Goal: Obtain resource: Download file/media

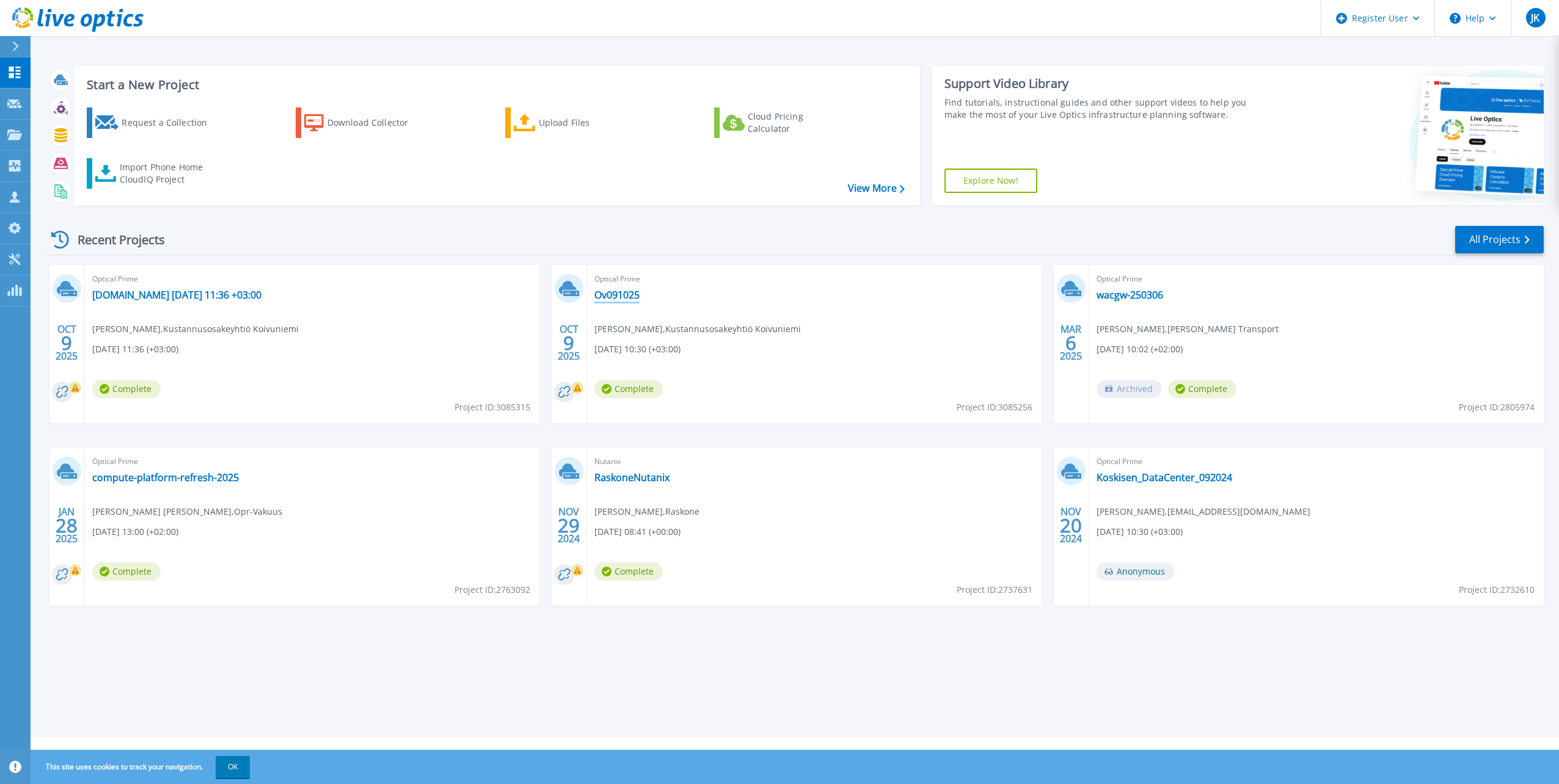
click at [634, 300] on link "Ov091025" at bounding box center [617, 295] width 46 height 12
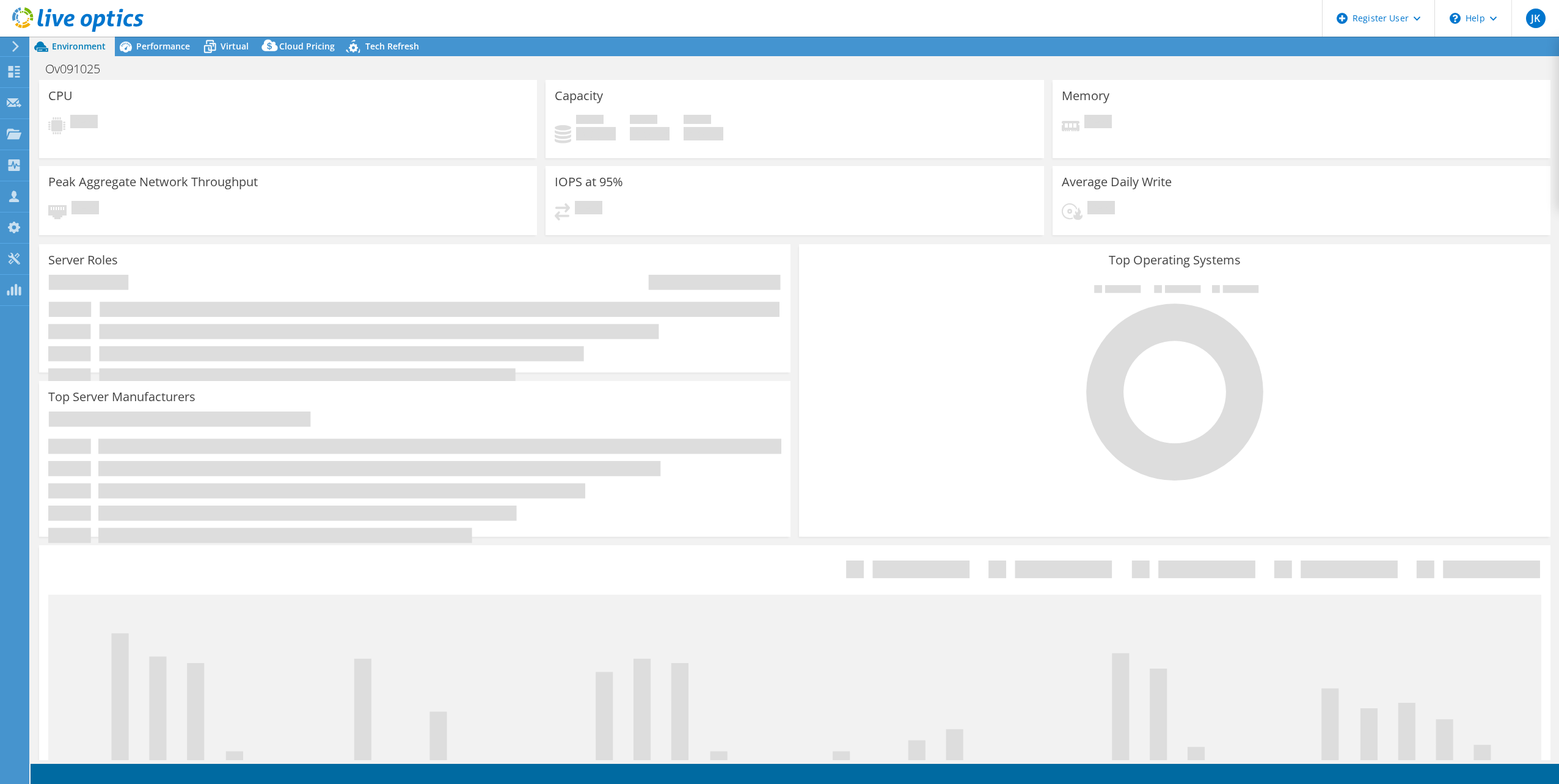
select select "USD"
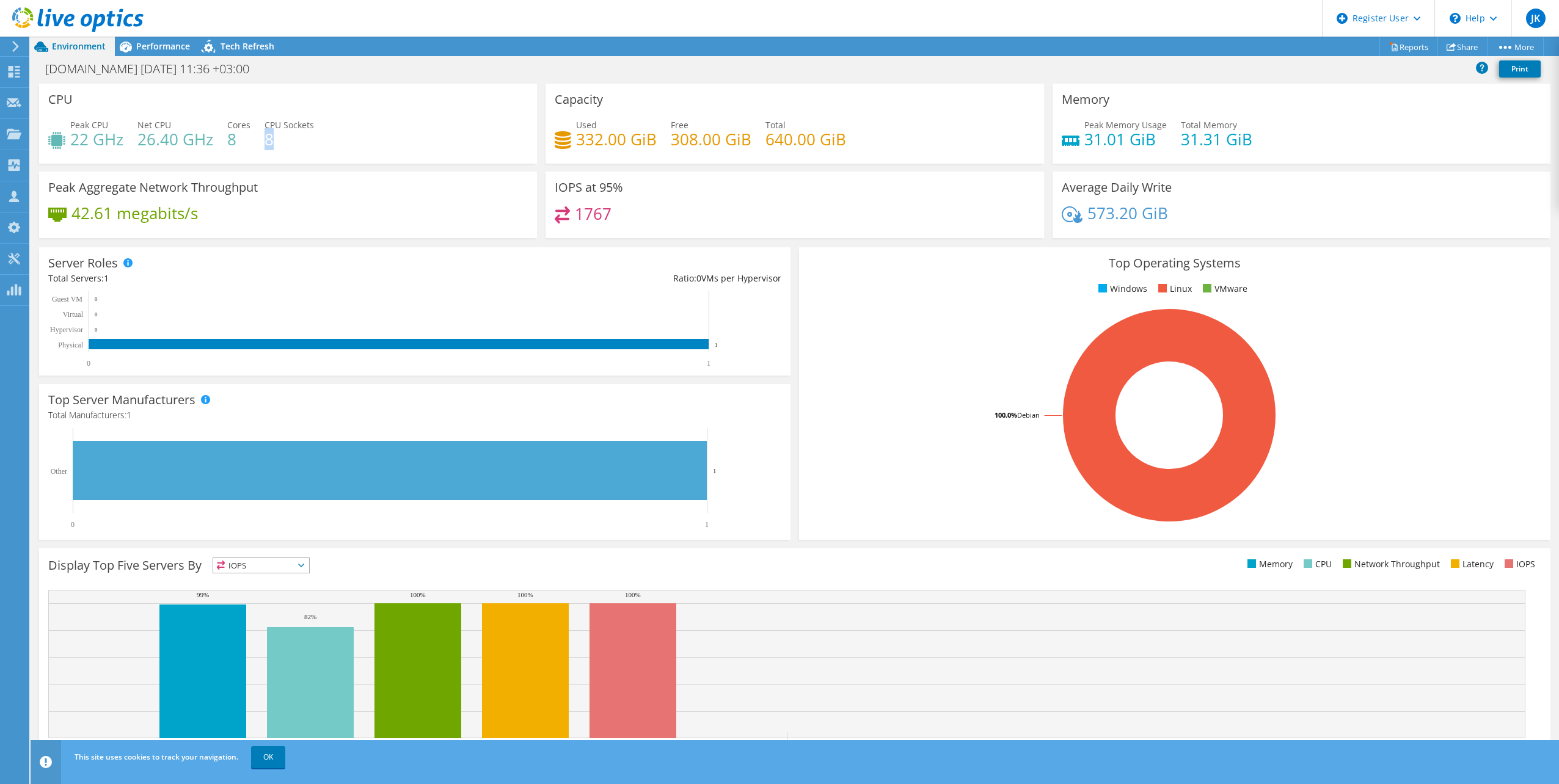
drag, startPoint x: 276, startPoint y: 141, endPoint x: 266, endPoint y: 142, distance: 10.0
click at [266, 142] on h4 "8" at bounding box center [290, 139] width 50 height 14
drag, startPoint x: 226, startPoint y: 139, endPoint x: 238, endPoint y: 139, distance: 12.0
click at [238, 139] on div "Peak CPU 22 GHz Net CPU 26.40 GHz Cores 8 CPU Sockets 8" at bounding box center [288, 139] width 480 height 40
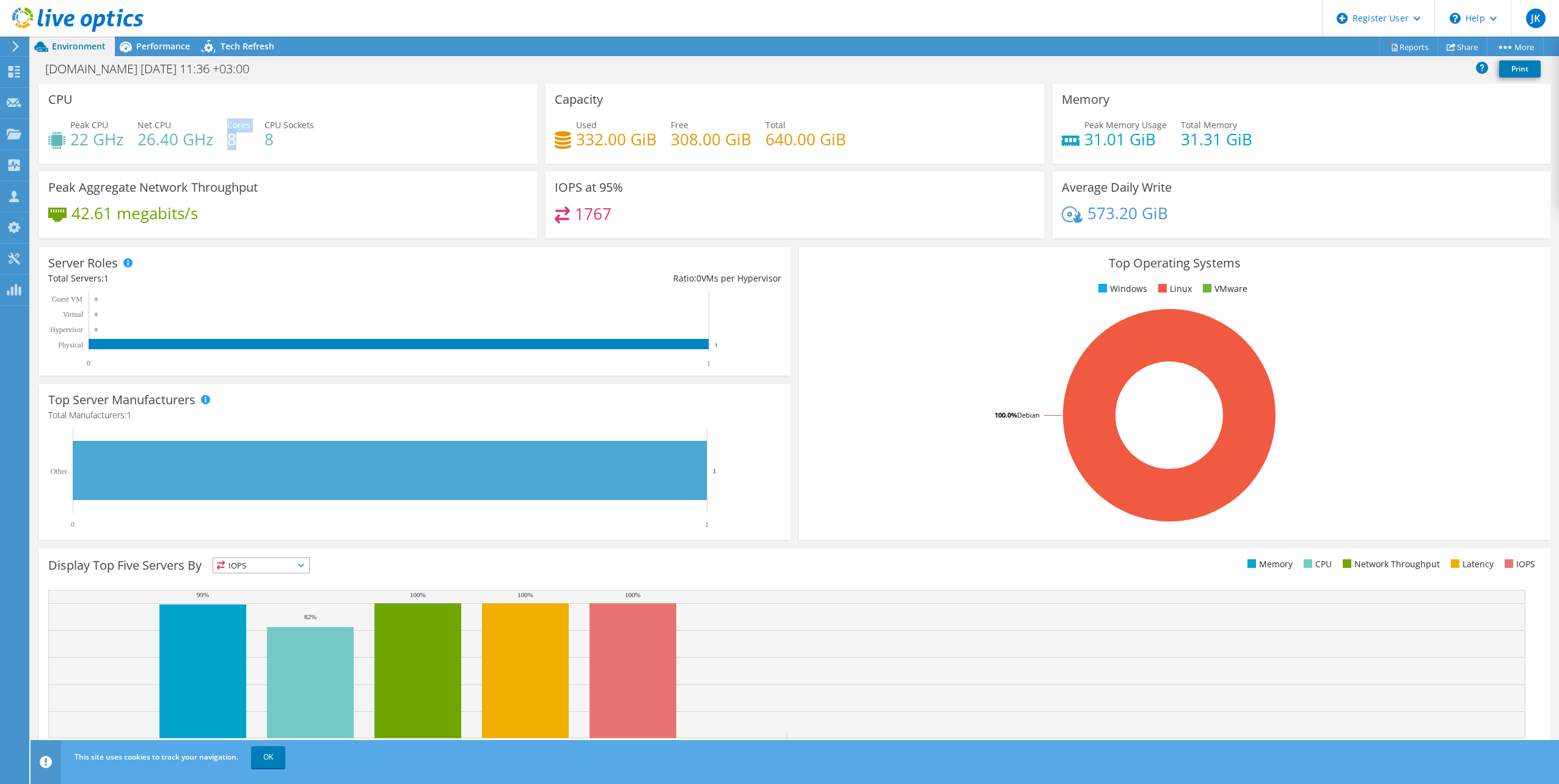
click at [238, 139] on h4 "8" at bounding box center [238, 139] width 23 height 14
drag, startPoint x: 71, startPoint y: 147, endPoint x: 209, endPoint y: 141, distance: 138.1
click at [209, 141] on div "Peak CPU 22 GHz Net CPU 26.40 GHz Cores 8 CPU Sockets 8" at bounding box center [288, 139] width 480 height 40
click at [209, 141] on h4 "26.40 GHz" at bounding box center [175, 139] width 75 height 14
drag, startPoint x: 575, startPoint y: 140, endPoint x: 650, endPoint y: 140, distance: 75.0
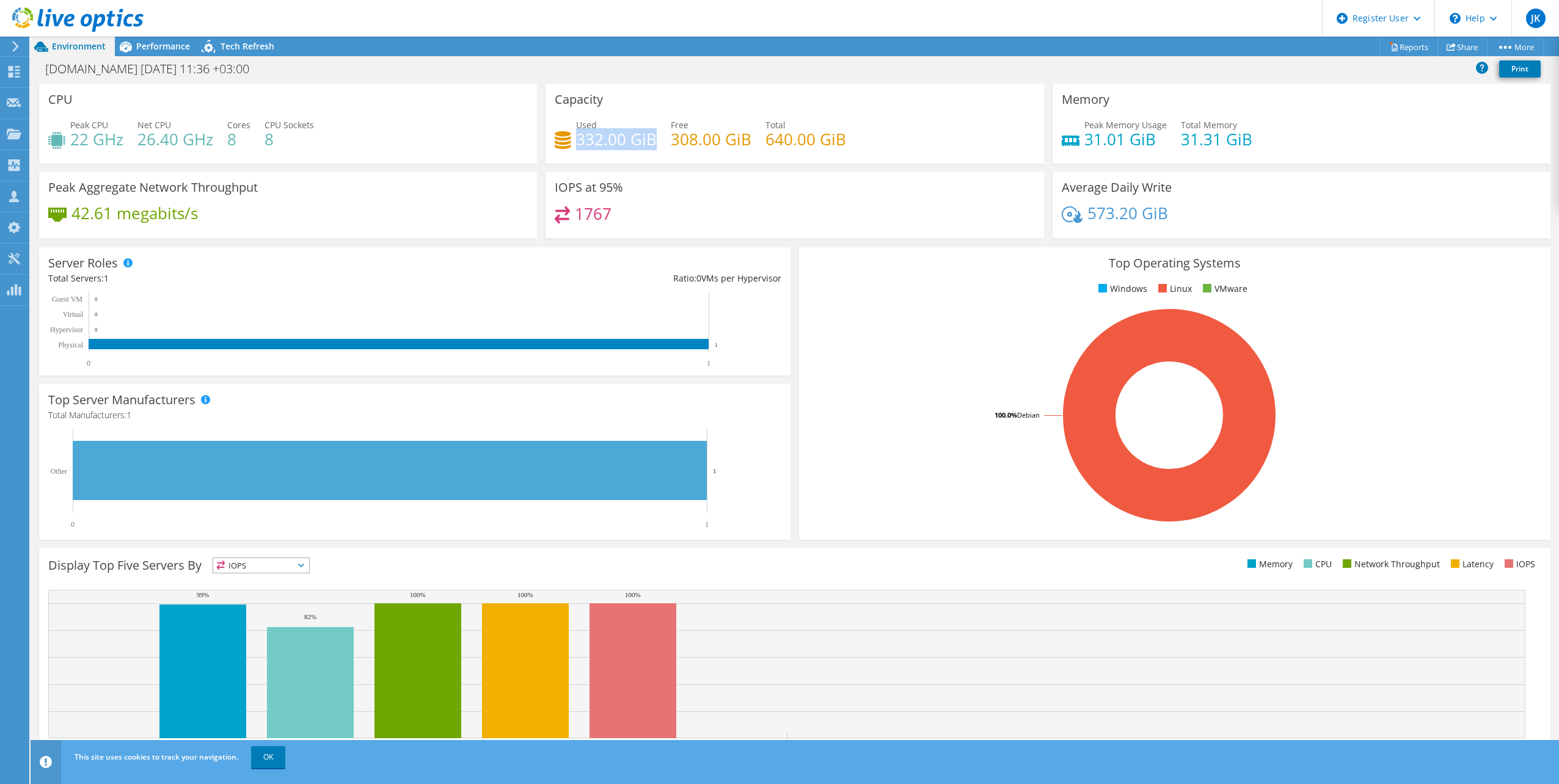
click at [650, 140] on h4 "332.00 GiB" at bounding box center [616, 139] width 80 height 14
drag, startPoint x: 650, startPoint y: 140, endPoint x: 782, endPoint y: 143, distance: 132.0
click at [782, 143] on h4 "640.00 GiB" at bounding box center [805, 139] width 80 height 14
click at [765, 140] on h4 "640.00 GiB" at bounding box center [805, 139] width 80 height 14
drag, startPoint x: 760, startPoint y: 140, endPoint x: 819, endPoint y: 135, distance: 59.2
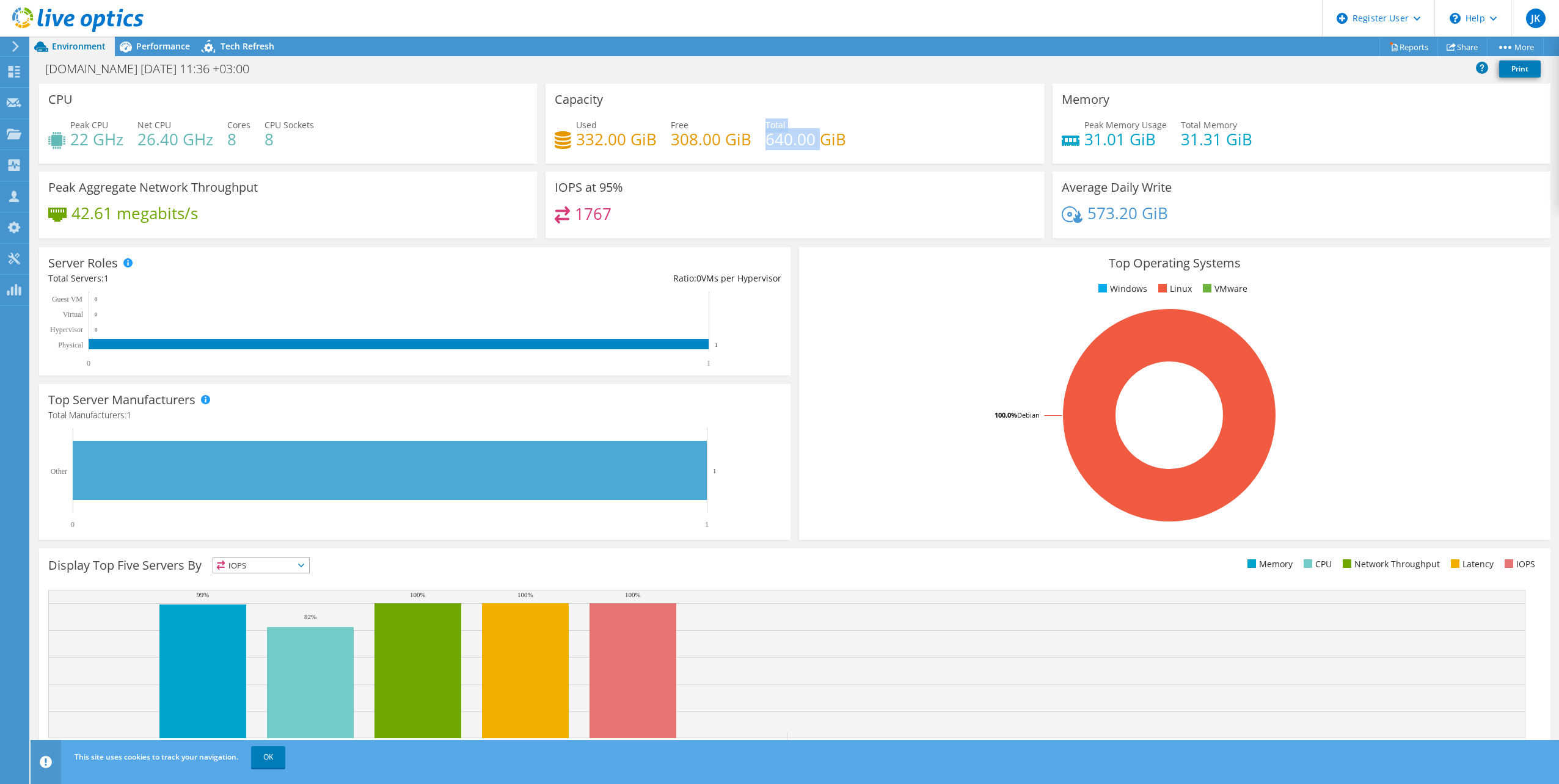
click at [819, 135] on div "Used 332.00 GiB Free 308.00 GiB Total 640.00 GiB" at bounding box center [794, 139] width 480 height 40
click at [641, 137] on h4 "332.00 GiB" at bounding box center [616, 139] width 80 height 14
drag, startPoint x: 1088, startPoint y: 142, endPoint x: 1229, endPoint y: 144, distance: 141.0
click at [1229, 144] on div "Peak Memory Usage 31.01 GiB Total Memory 31.31 GiB" at bounding box center [1302, 139] width 480 height 40
click at [1229, 144] on h4 "31.31 GiB" at bounding box center [1217, 139] width 71 height 14
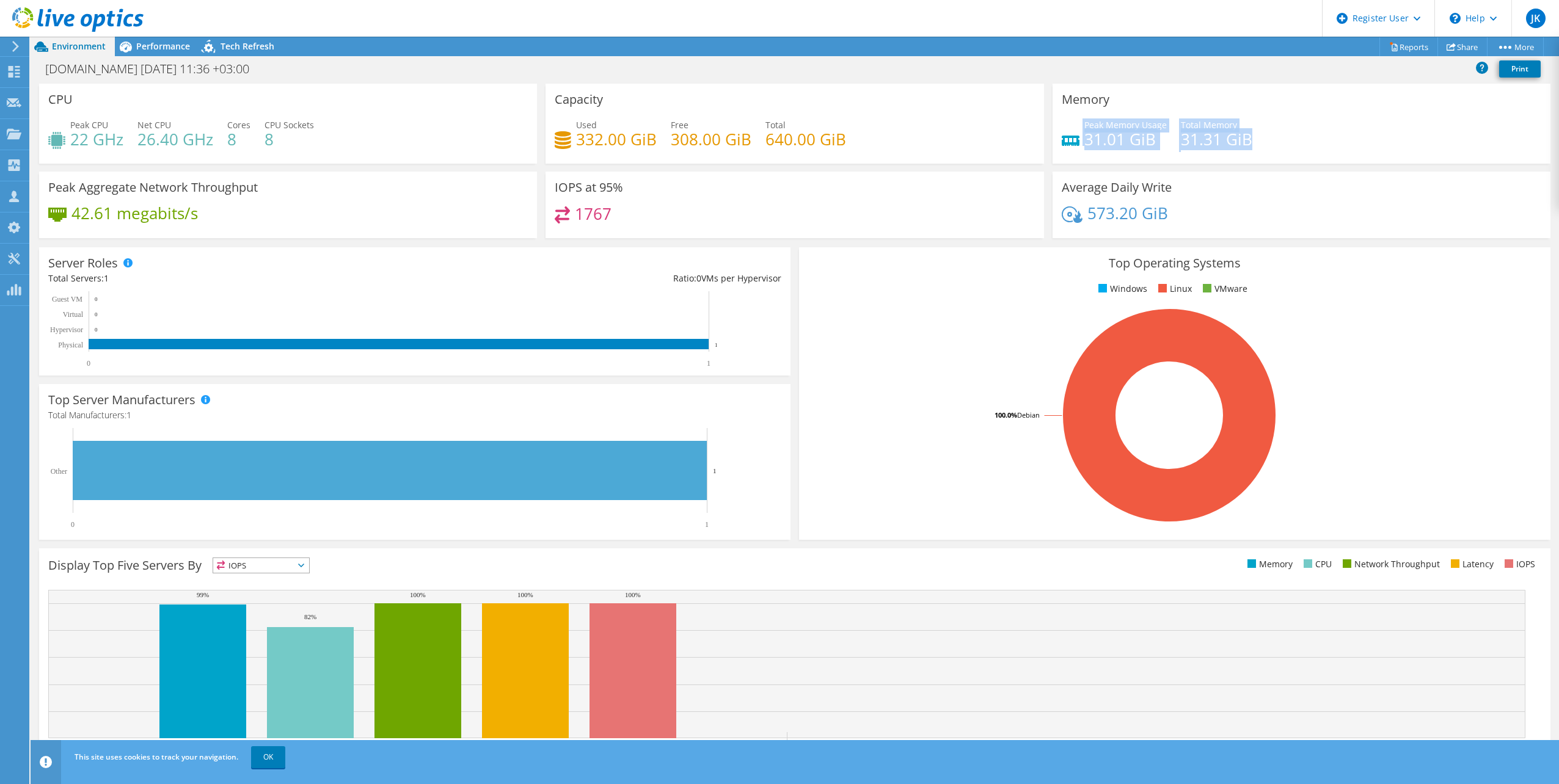
drag, startPoint x: 1244, startPoint y: 144, endPoint x: 1073, endPoint y: 128, distance: 171.7
click at [1073, 128] on div "Peak Memory Usage 31.01 GiB Total Memory 31.31 GiB" at bounding box center [1302, 139] width 480 height 40
drag, startPoint x: 1073, startPoint y: 128, endPoint x: 1208, endPoint y: 141, distance: 135.6
click at [1208, 141] on h4 "31.31 GiB" at bounding box center [1217, 139] width 71 height 14
drag, startPoint x: 1240, startPoint y: 140, endPoint x: 1101, endPoint y: 137, distance: 139.0
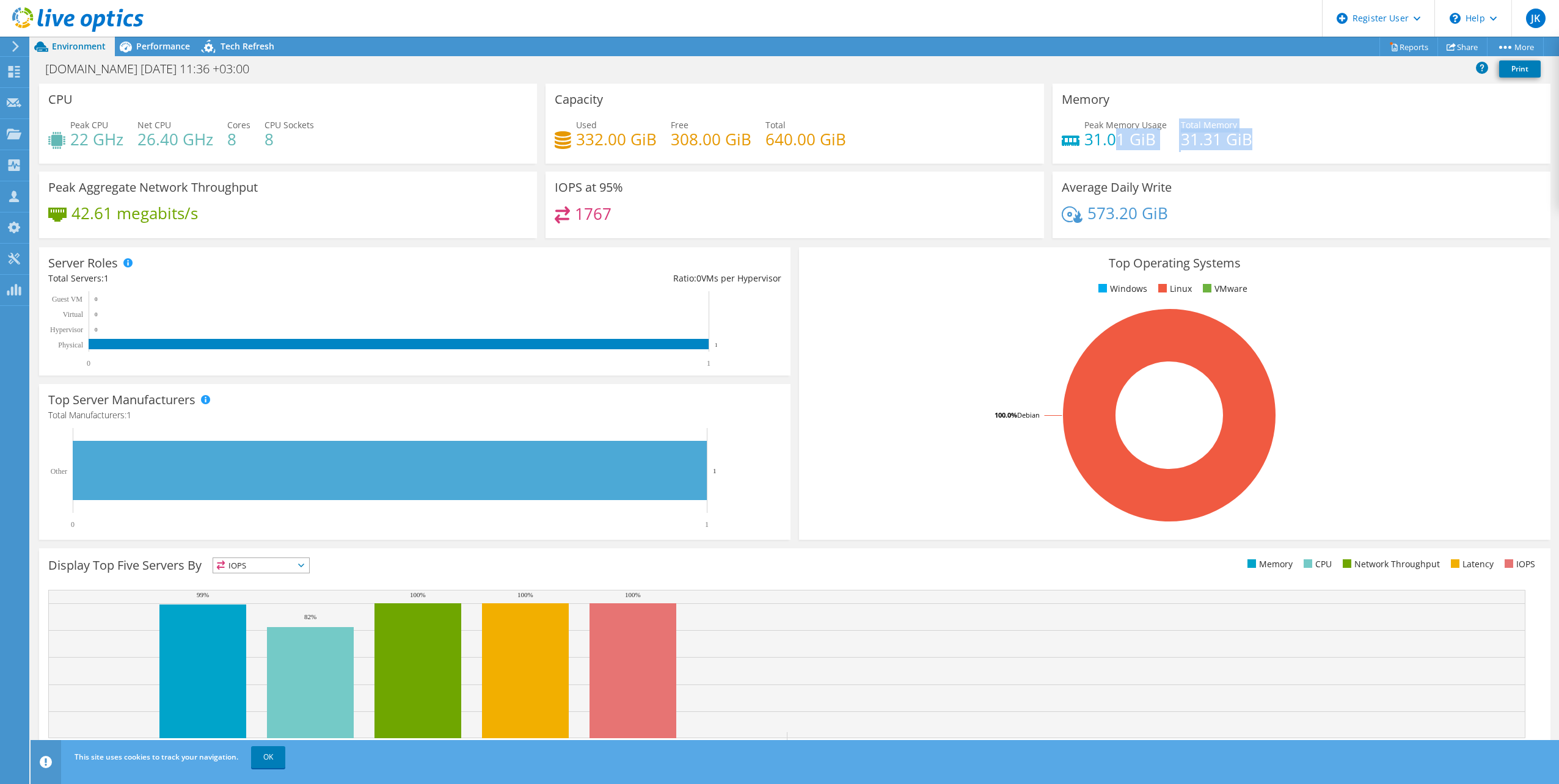
click at [1103, 137] on div "Peak Memory Usage 31.01 GiB Total Memory 31.31 GiB" at bounding box center [1302, 139] width 480 height 40
drag, startPoint x: 1101, startPoint y: 137, endPoint x: 1081, endPoint y: 132, distance: 20.6
click at [1084, 132] on h4 "31.01 GiB" at bounding box center [1125, 139] width 83 height 14
drag, startPoint x: 1083, startPoint y: 136, endPoint x: 1146, endPoint y: 139, distance: 63.1
click at [1146, 139] on h4 "31.01 GiB" at bounding box center [1125, 139] width 83 height 14
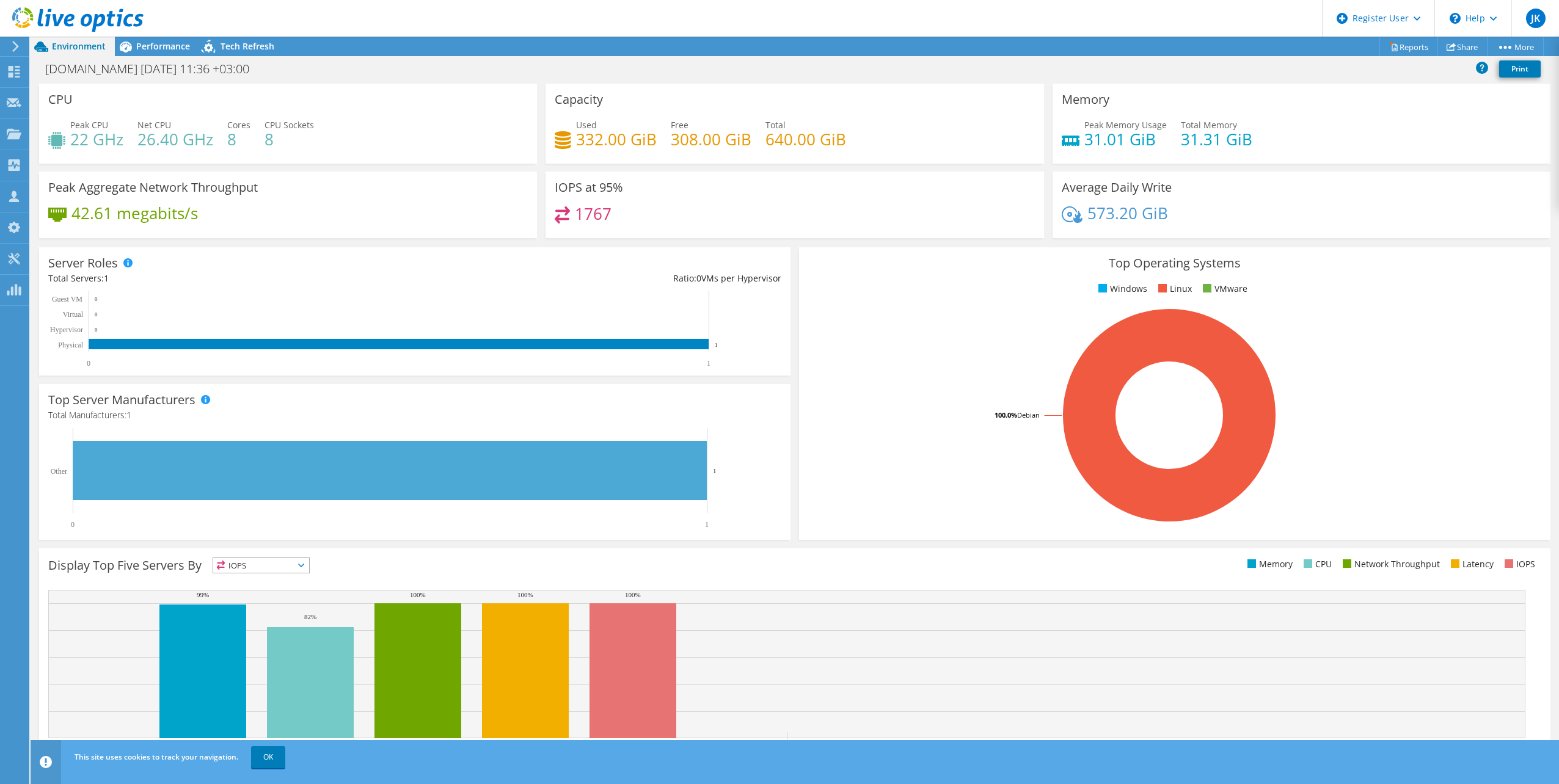
click at [1088, 214] on h4 "573.20 GiB" at bounding box center [1128, 213] width 80 height 14
drag, startPoint x: 1084, startPoint y: 219, endPoint x: 1129, endPoint y: 214, distance: 45.3
click at [1129, 214] on h4 "573.20 GiB" at bounding box center [1128, 213] width 80 height 14
click at [164, 48] on span "Performance" at bounding box center [163, 46] width 54 height 11
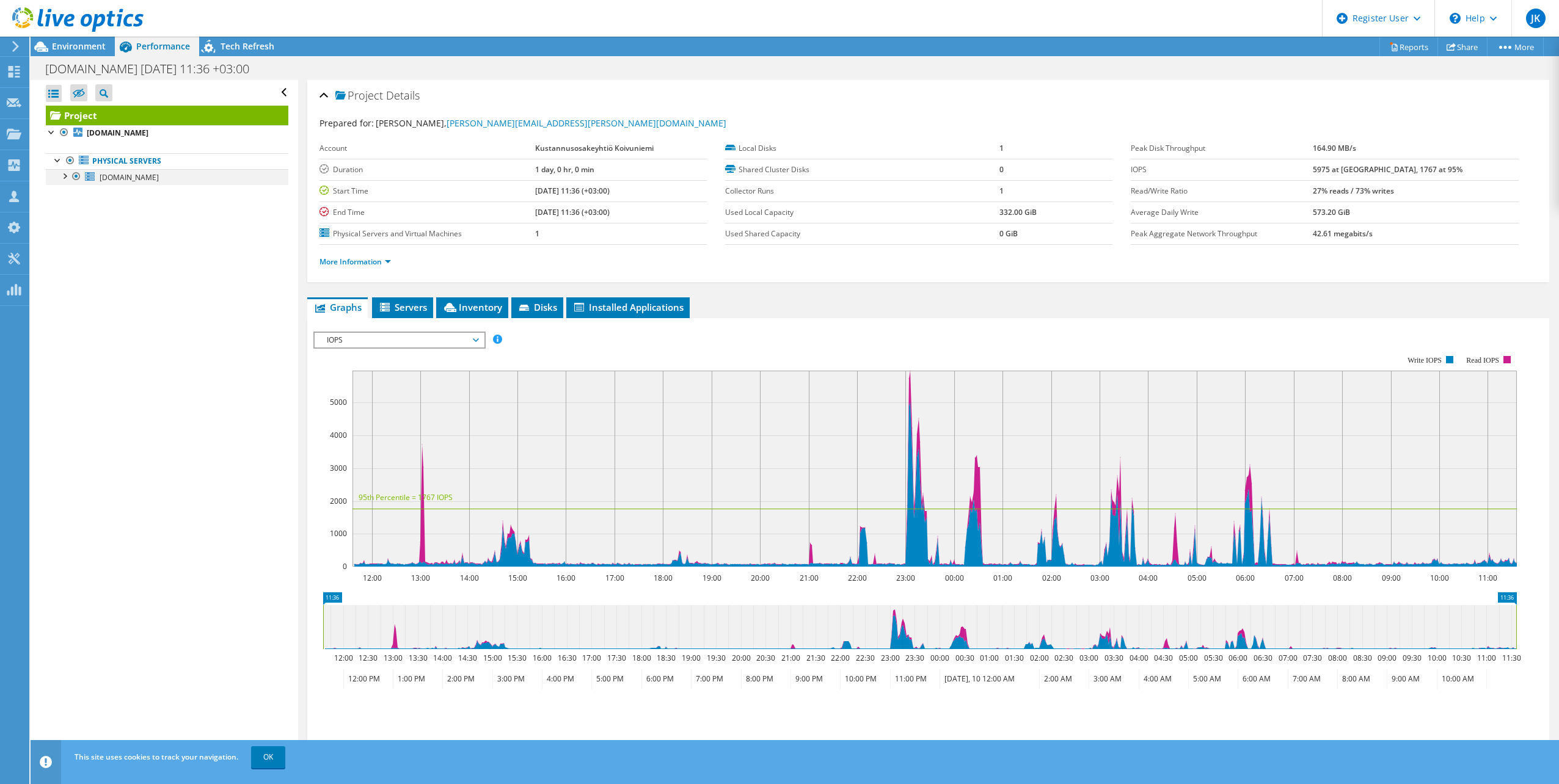
click at [65, 174] on div at bounding box center [64, 175] width 12 height 12
click at [366, 335] on span "IOPS" at bounding box center [399, 340] width 157 height 15
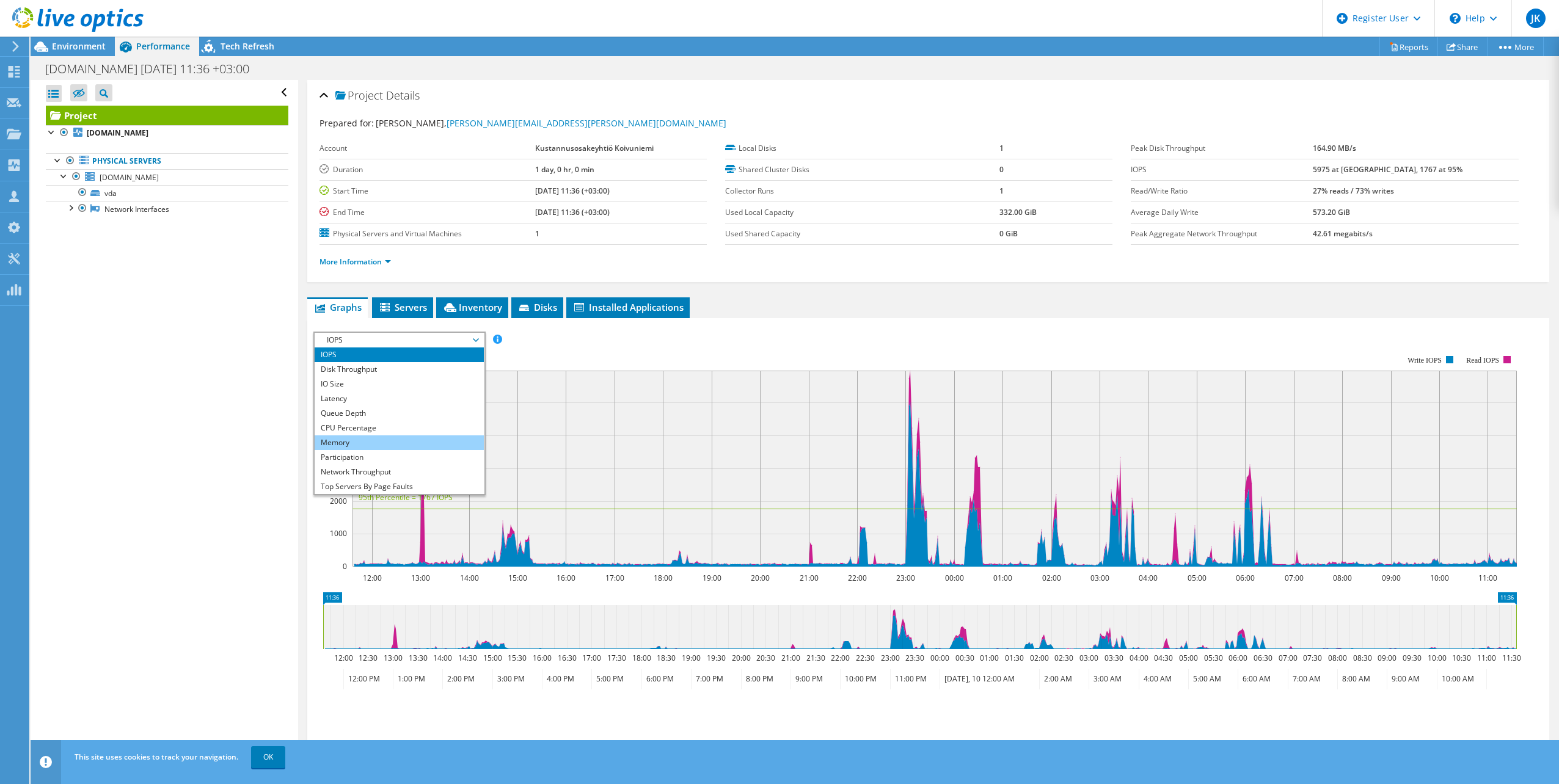
scroll to position [44, 0]
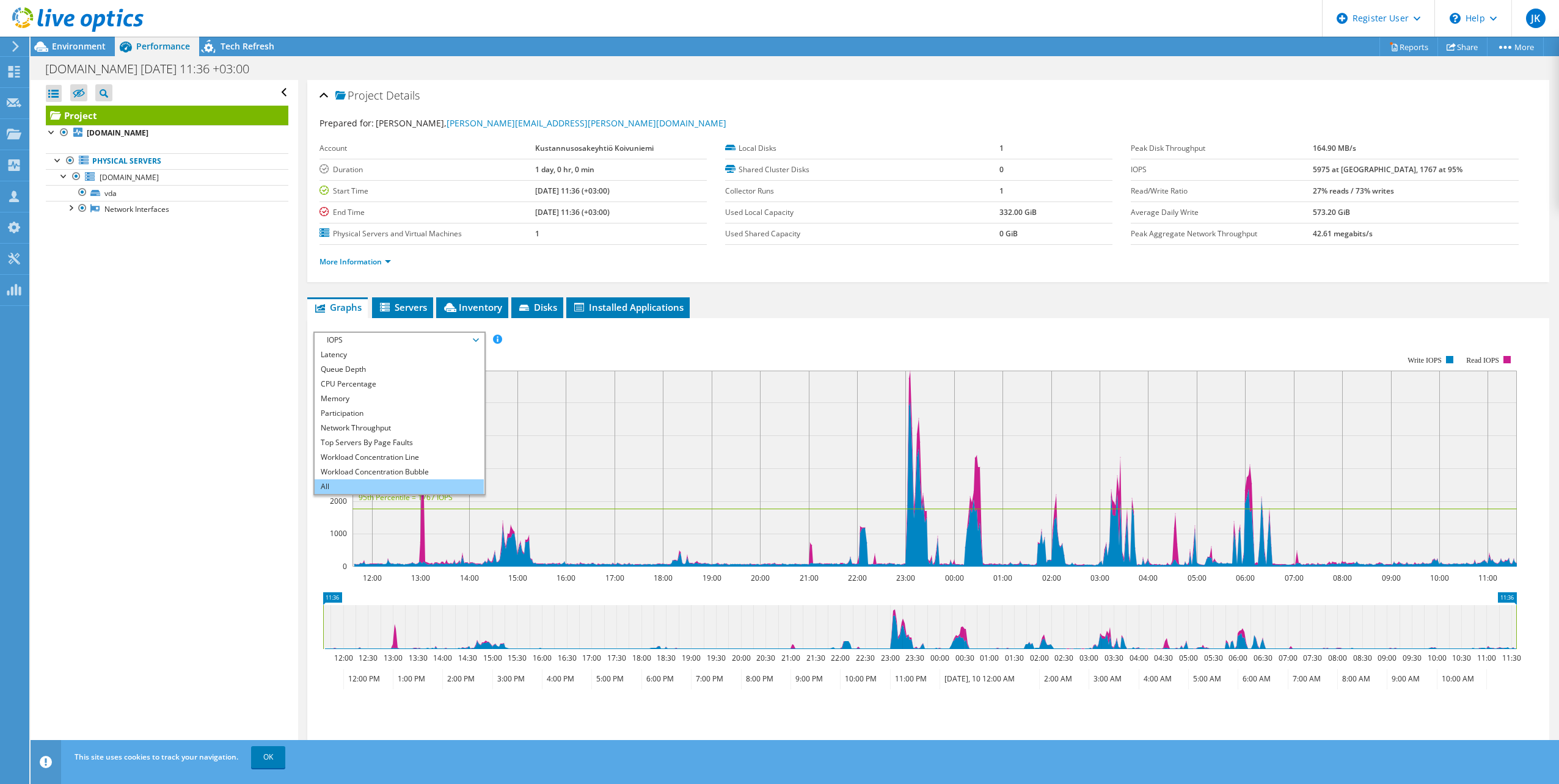
click at [362, 487] on li "All" at bounding box center [399, 487] width 169 height 15
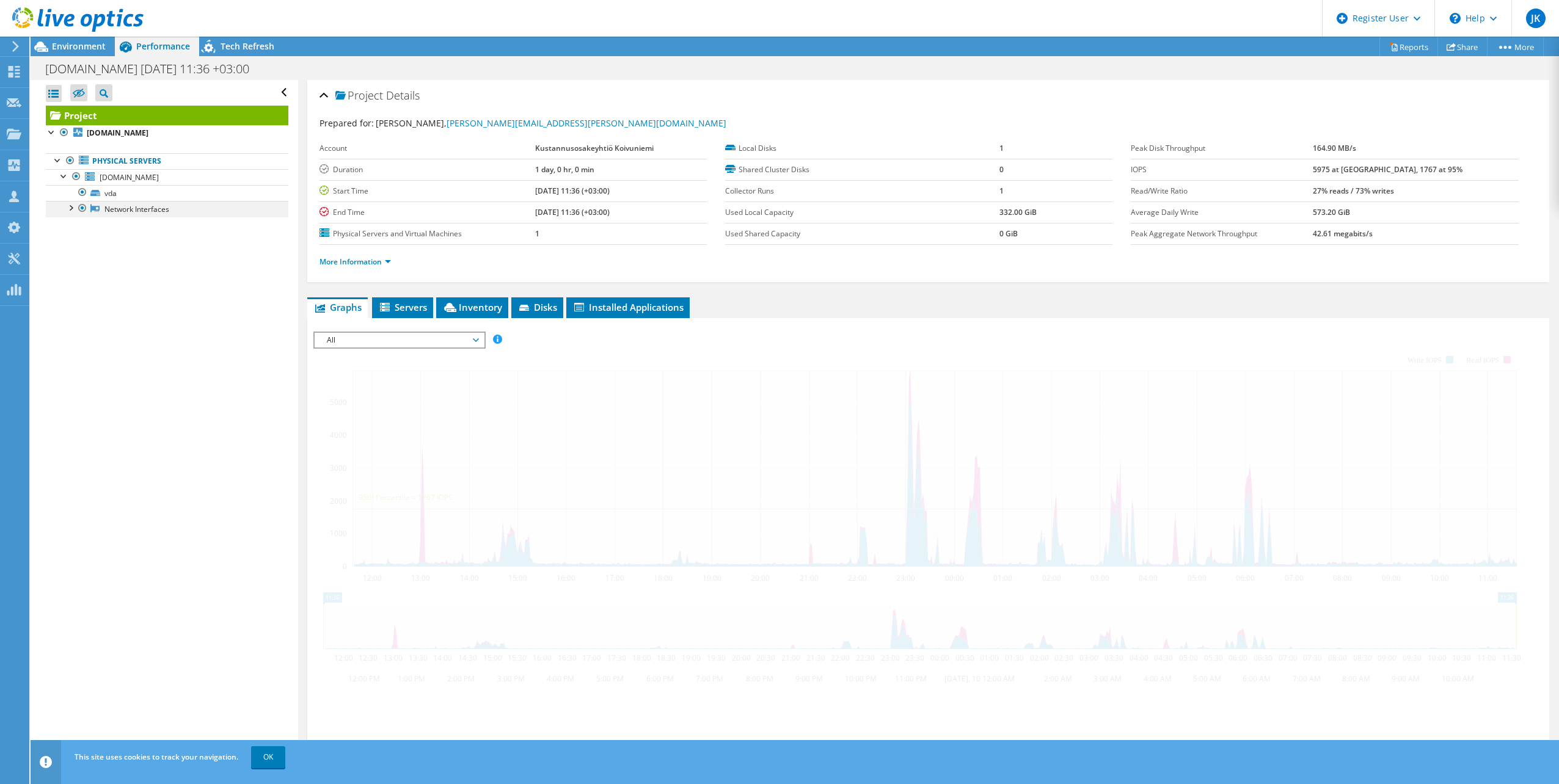
click at [62, 208] on link "Network Interfaces" at bounding box center [167, 208] width 243 height 16
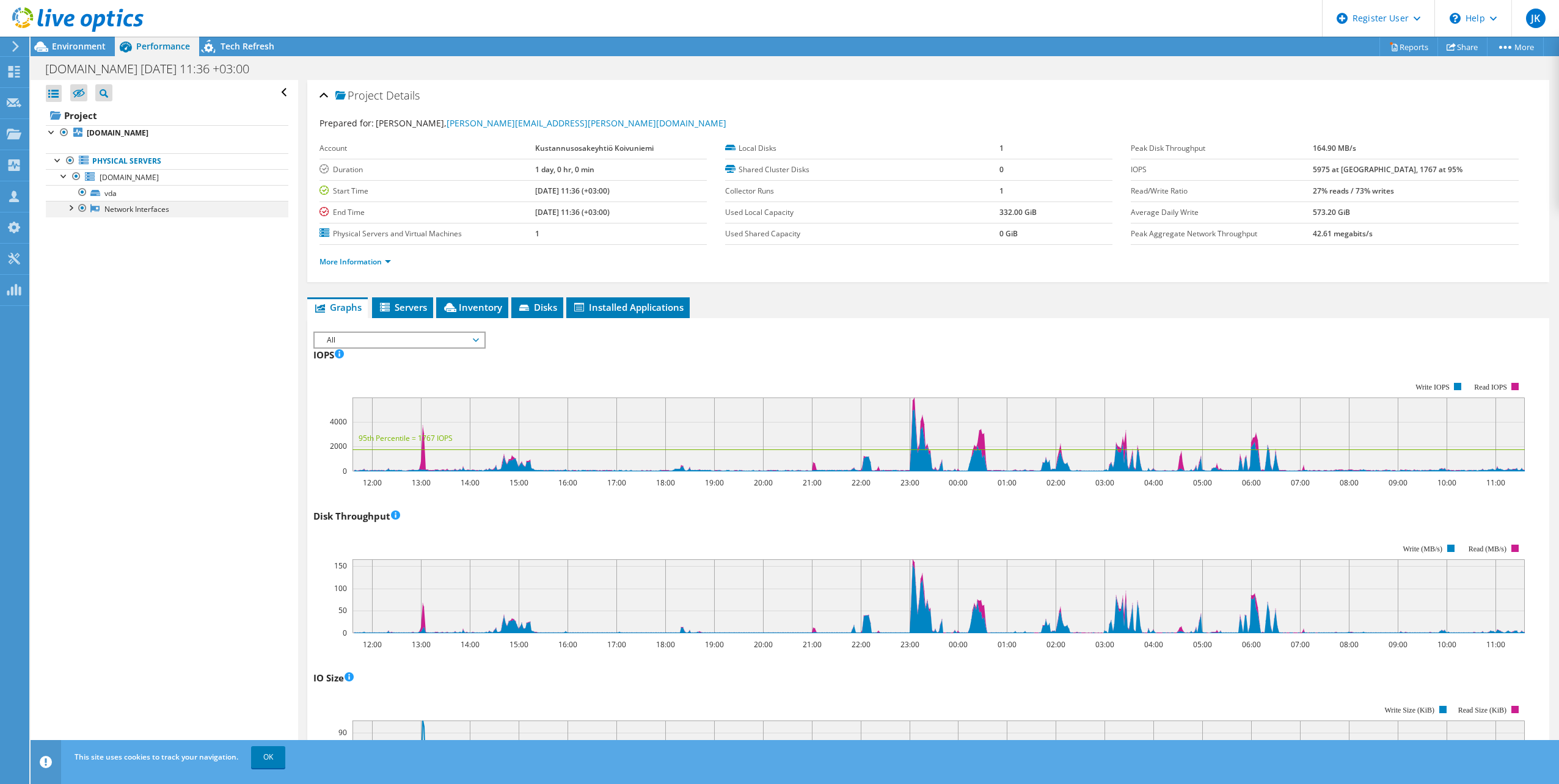
click at [70, 211] on div at bounding box center [70, 206] width 12 height 12
drag, startPoint x: 1343, startPoint y: 189, endPoint x: 1448, endPoint y: 196, distance: 105.2
click at [1448, 196] on tr "Read/Write Ratio 27% reads / 73% writes" at bounding box center [1325, 191] width 387 height 21
drag, startPoint x: 1448, startPoint y: 196, endPoint x: 1438, endPoint y: 196, distance: 10.0
click at [1438, 196] on td "27% reads / 73% writes" at bounding box center [1415, 191] width 205 height 21
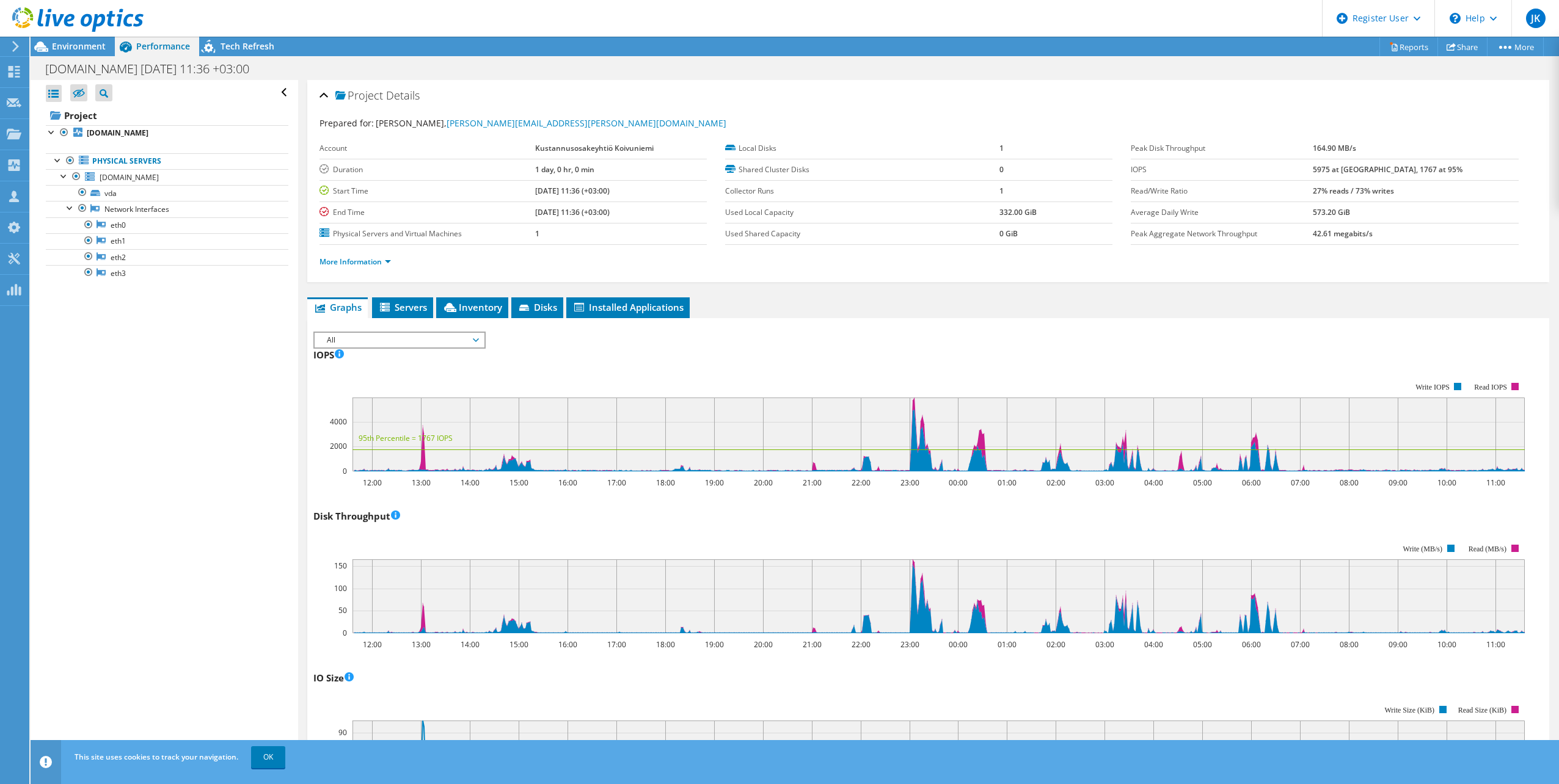
drag, startPoint x: 1426, startPoint y: 194, endPoint x: 1329, endPoint y: 193, distance: 97.0
click at [1329, 193] on tr "Read/Write Ratio 27% reads / 73% writes" at bounding box center [1325, 191] width 387 height 21
click at [1313, 193] on label "Read/Write Ratio" at bounding box center [1222, 191] width 182 height 12
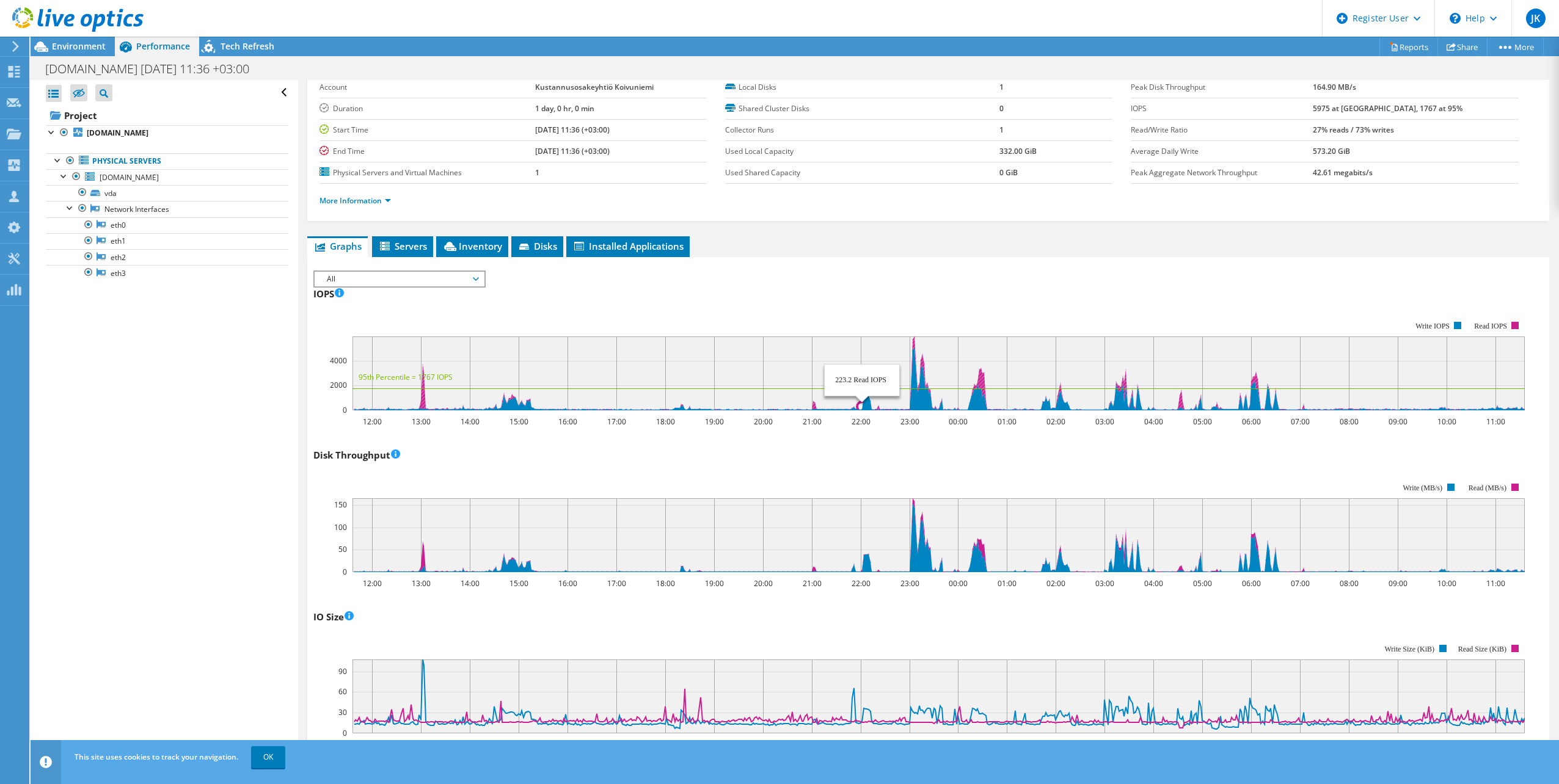
click at [884, 399] on rect at bounding box center [938, 374] width 1172 height 74
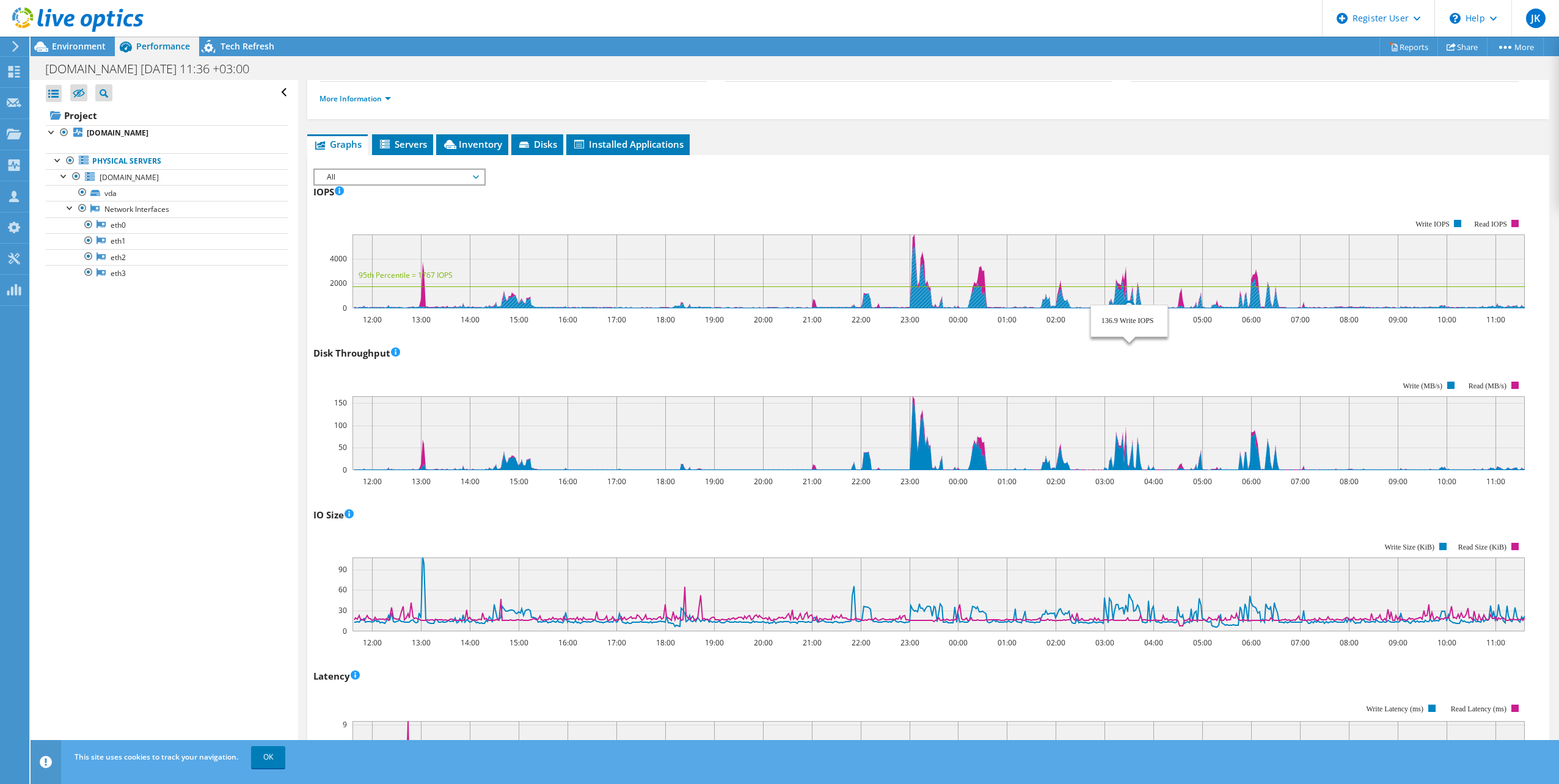
scroll to position [183, 0]
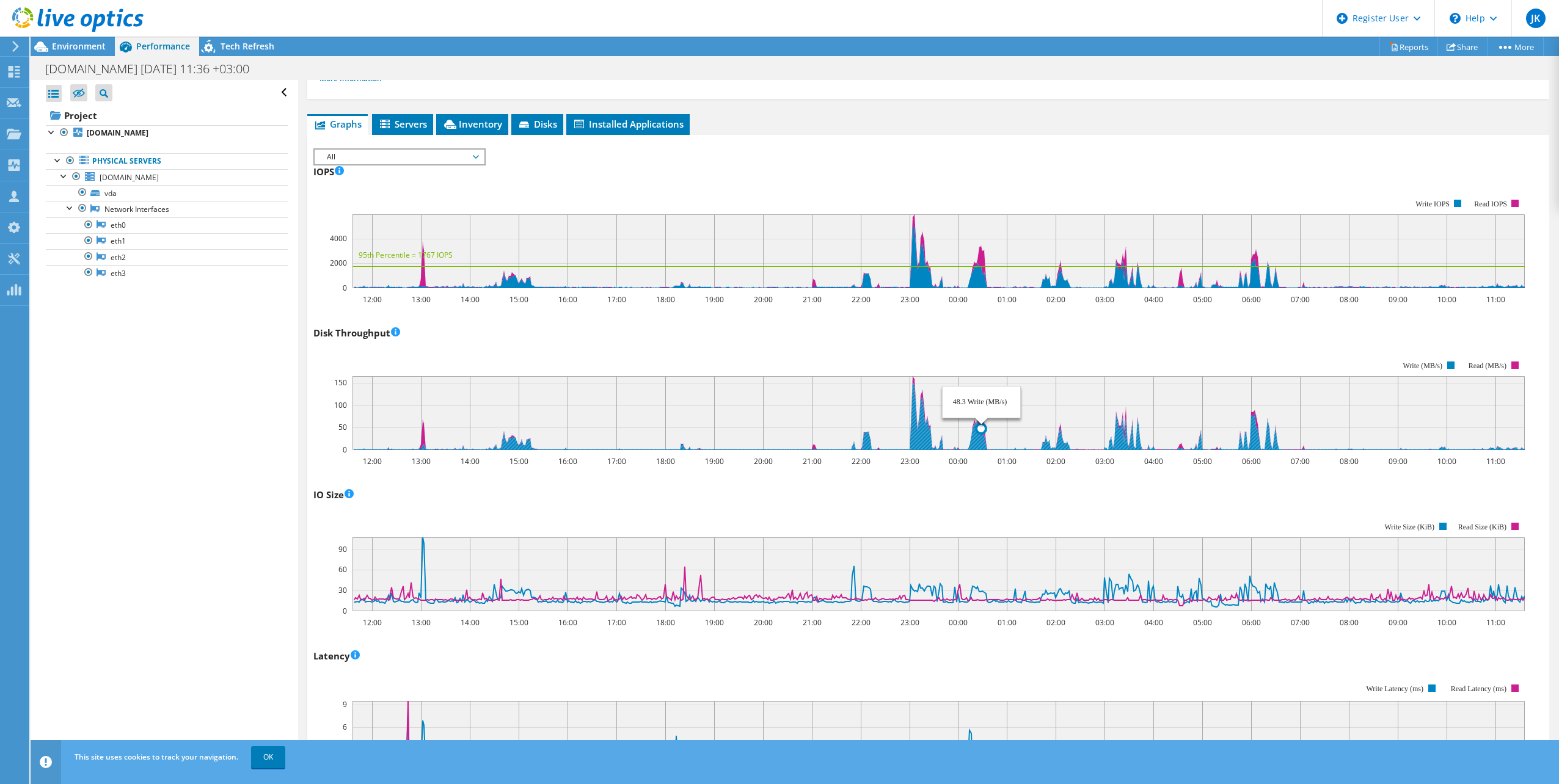
click at [987, 433] on rect at bounding box center [938, 413] width 1172 height 74
drag, startPoint x: 989, startPoint y: 433, endPoint x: 981, endPoint y: 445, distance: 14.4
click at [988, 435] on rect at bounding box center [938, 413] width 1172 height 74
drag, startPoint x: 981, startPoint y: 445, endPoint x: 957, endPoint y: 455, distance: 26.0
click at [975, 446] on icon at bounding box center [940, 415] width 1170 height 68
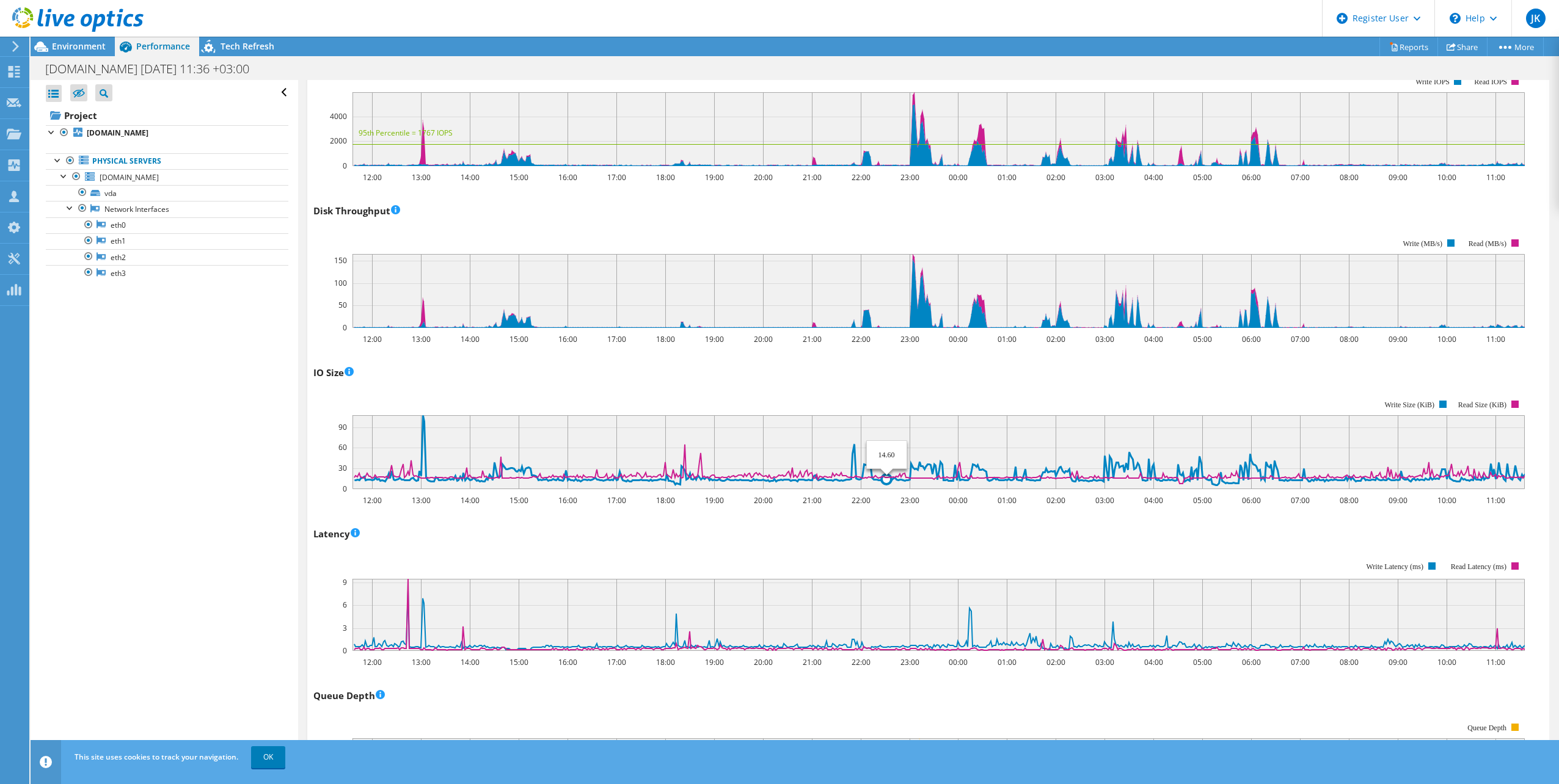
click at [886, 499] on rect at bounding box center [919, 445] width 1212 height 122
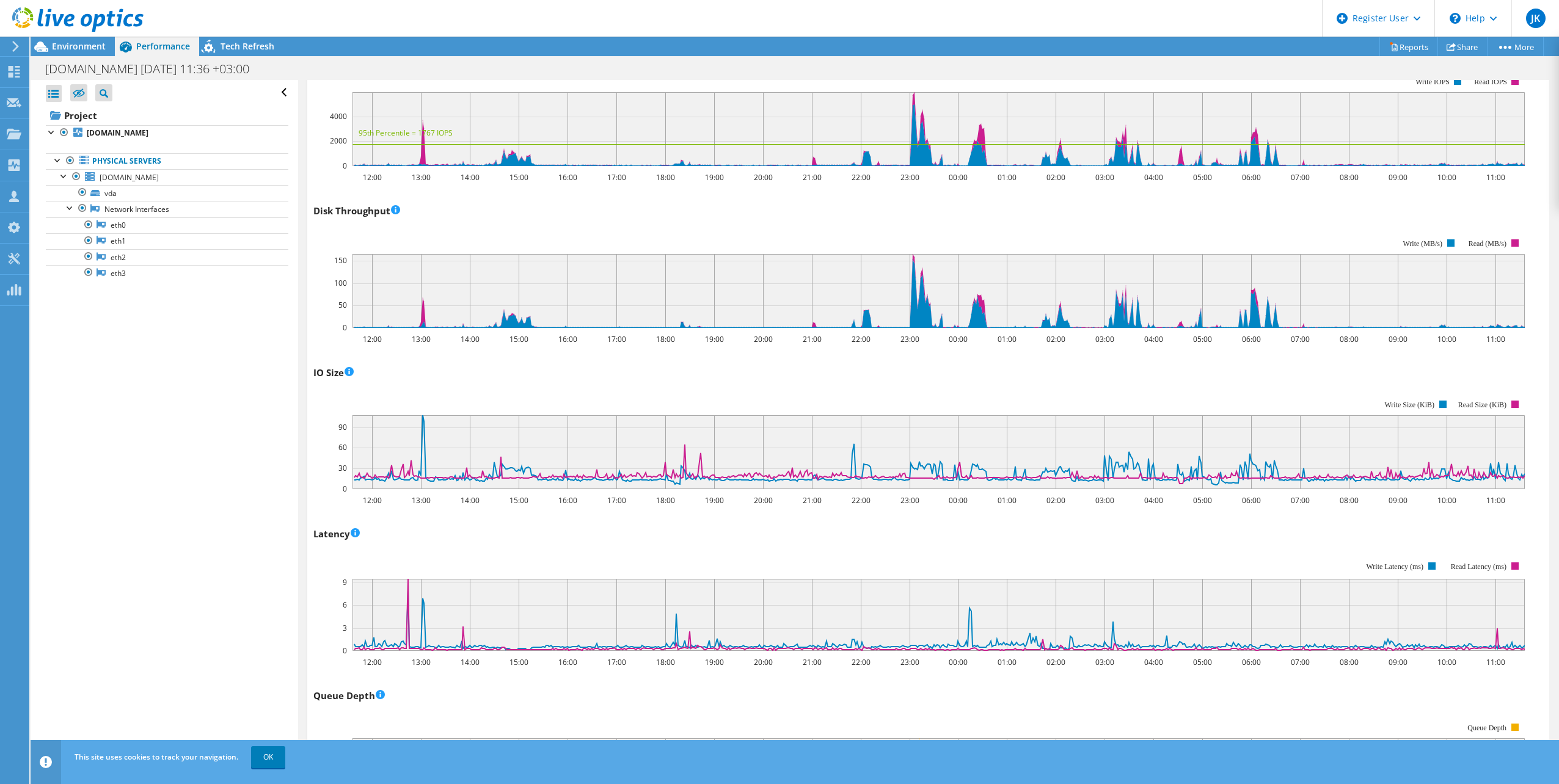
scroll to position [366, 0]
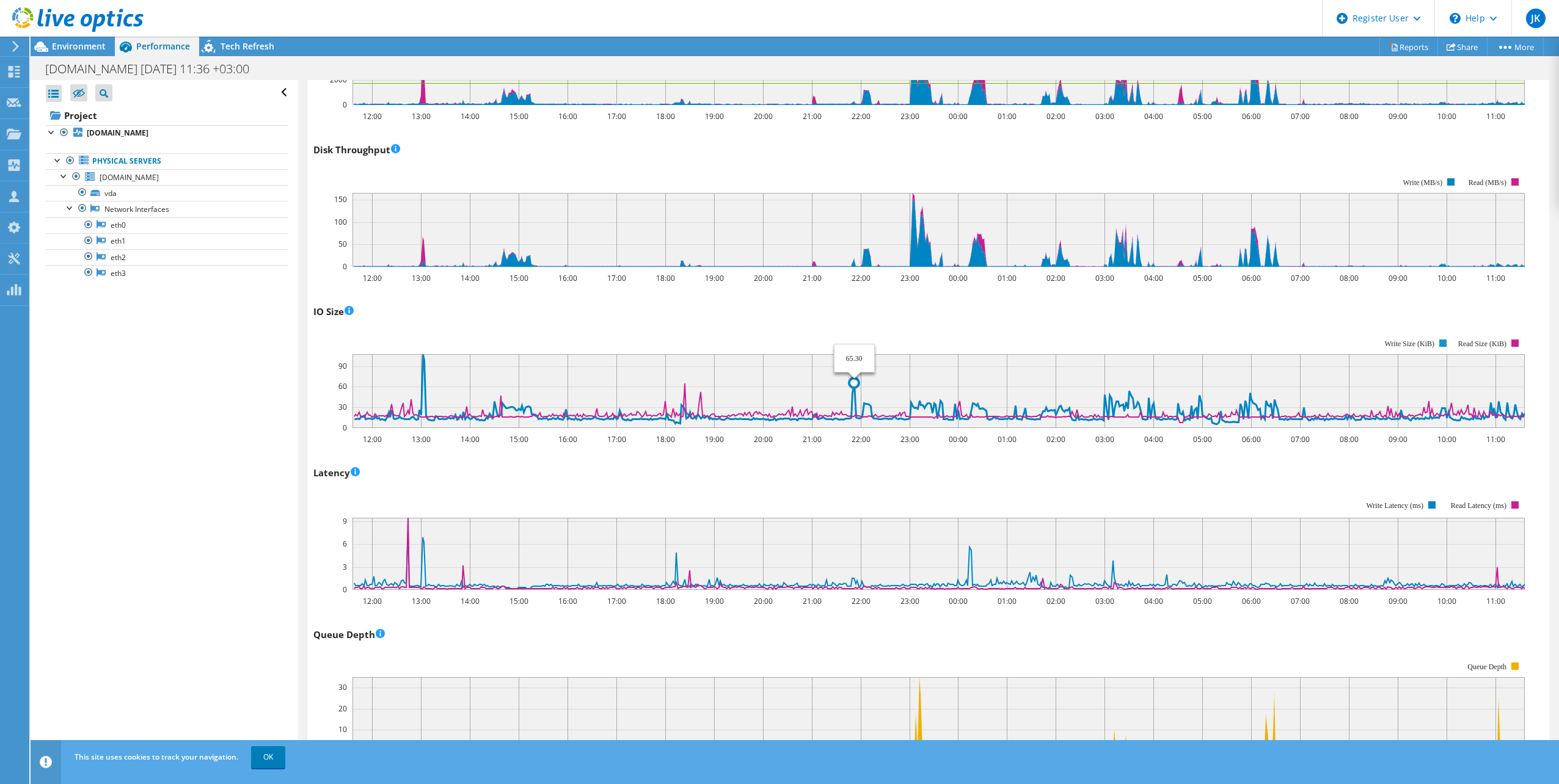
click at [851, 403] on icon at bounding box center [940, 389] width 1170 height 70
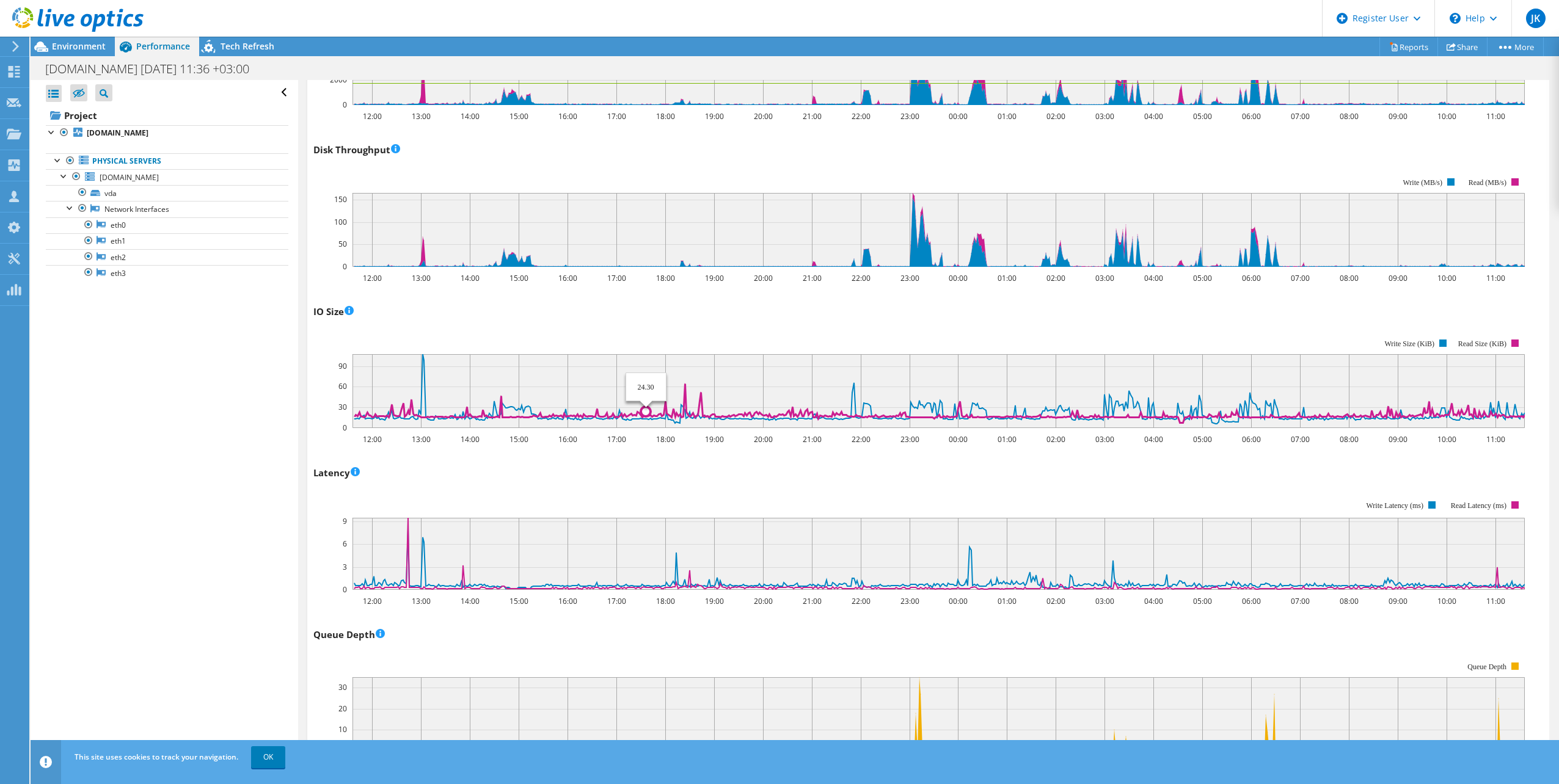
click at [636, 395] on rect at bounding box center [938, 391] width 1172 height 74
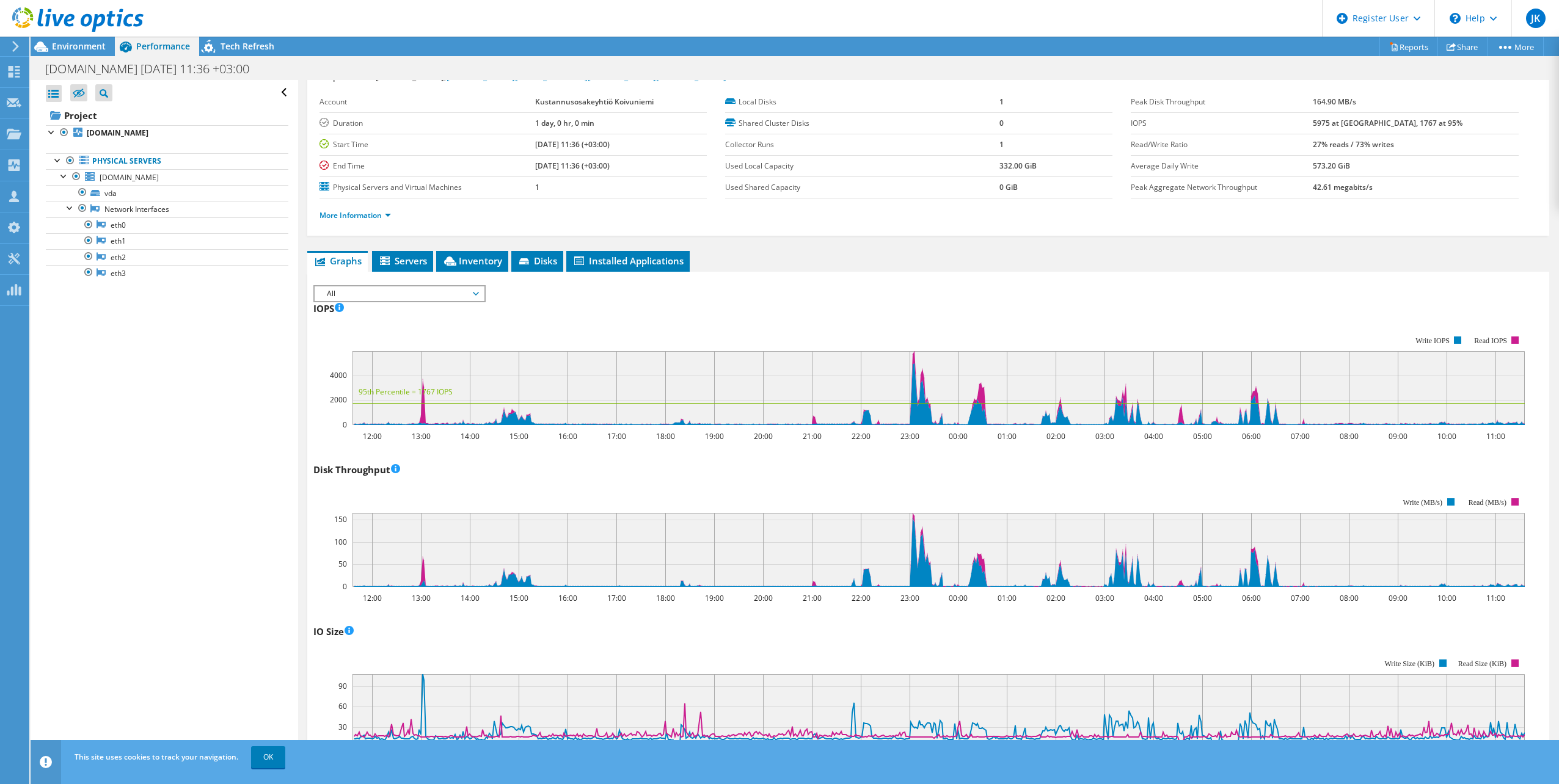
scroll to position [0, 0]
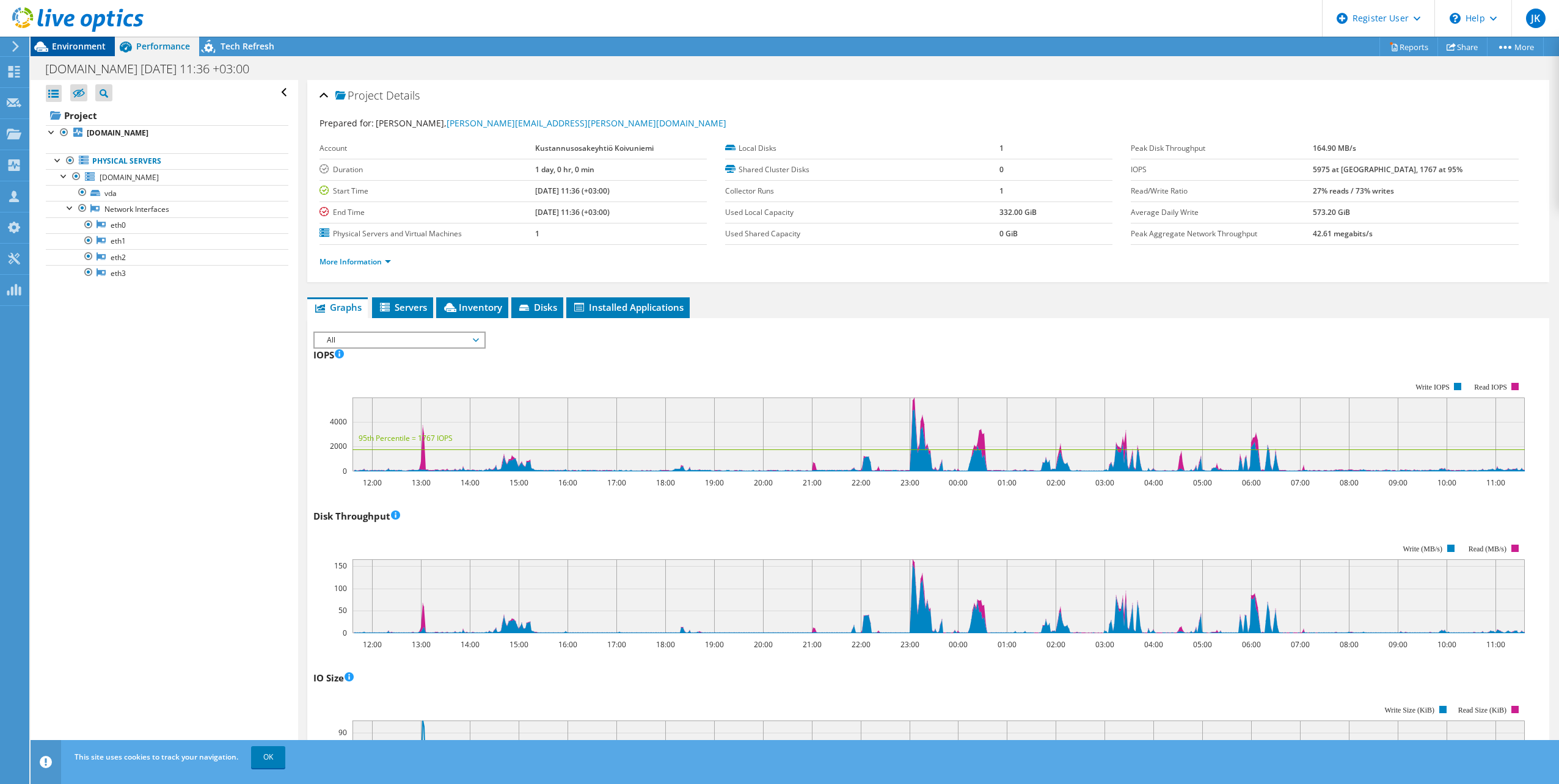
click at [105, 53] on div "Environment" at bounding box center [73, 46] width 84 height 19
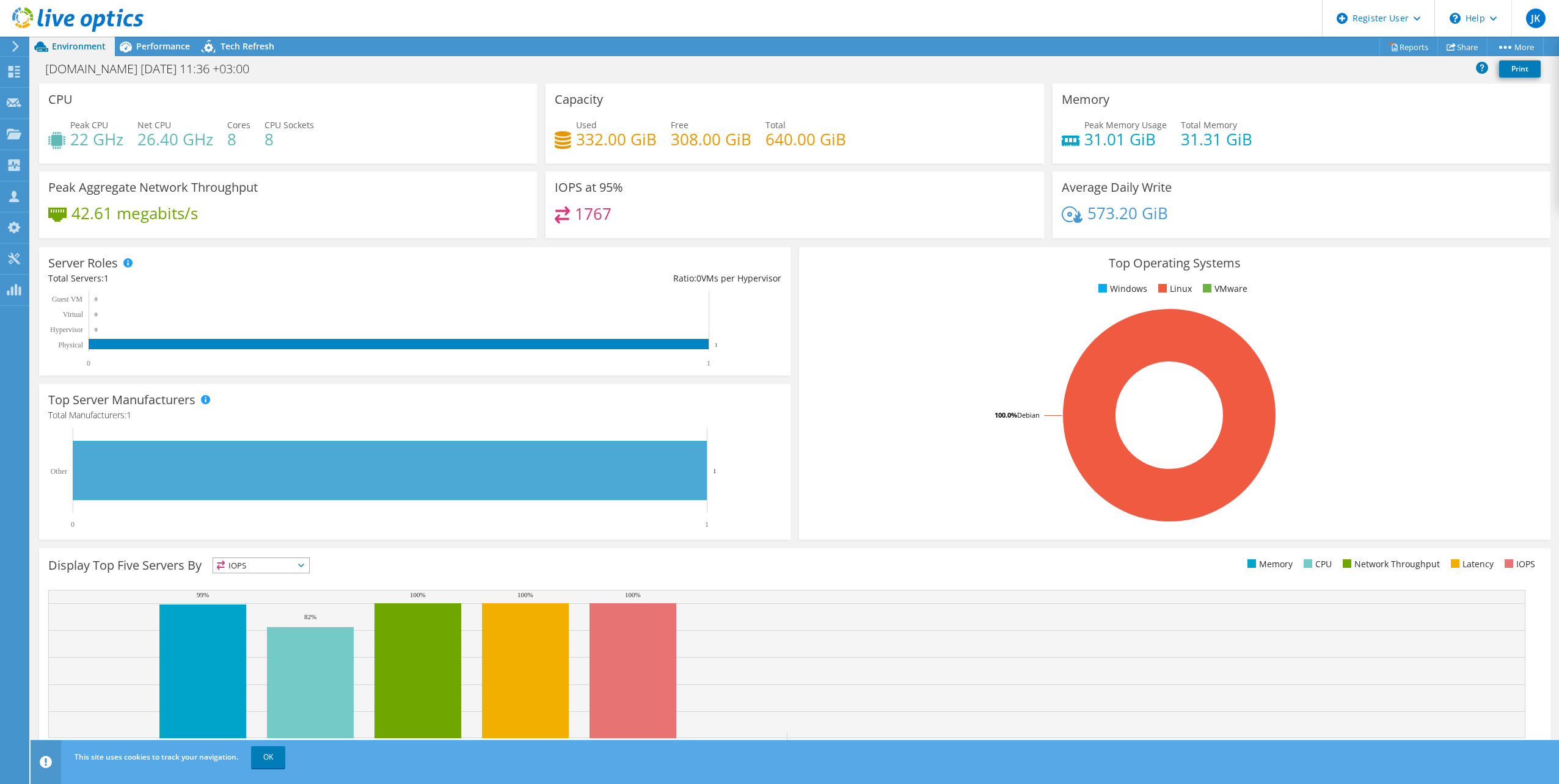
click at [84, 39] on div at bounding box center [72, 21] width 144 height 41
click at [1411, 43] on link "Reports" at bounding box center [1409, 46] width 58 height 19
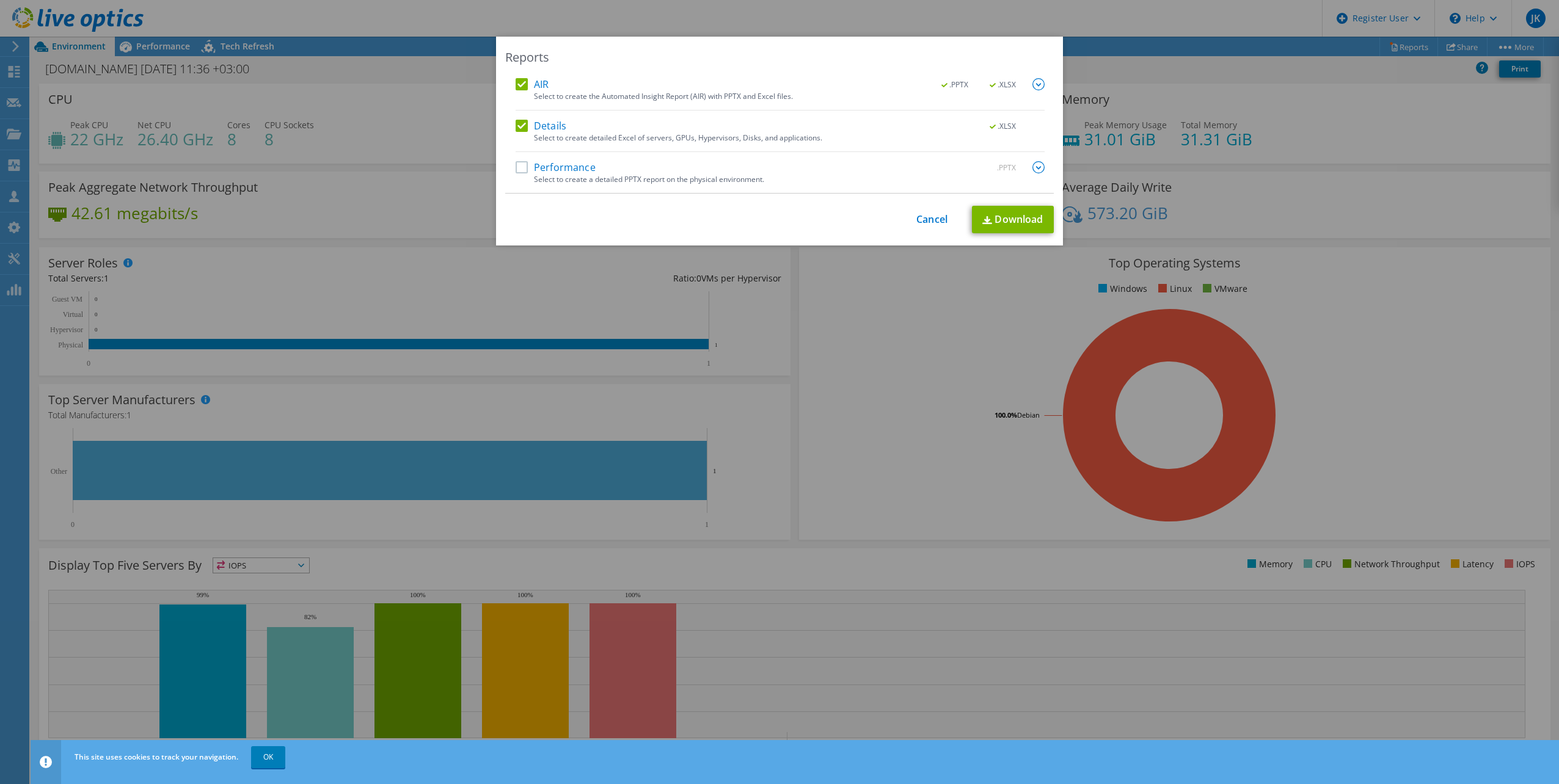
click at [569, 179] on div "Select to create a detailed PPTX report on the physical environment." at bounding box center [789, 179] width 511 height 9
click at [515, 167] on label "Performance" at bounding box center [555, 167] width 80 height 12
click at [0, 0] on input "Performance" at bounding box center [0, 0] width 0 height 0
click at [1011, 217] on link "Download" at bounding box center [1013, 219] width 82 height 28
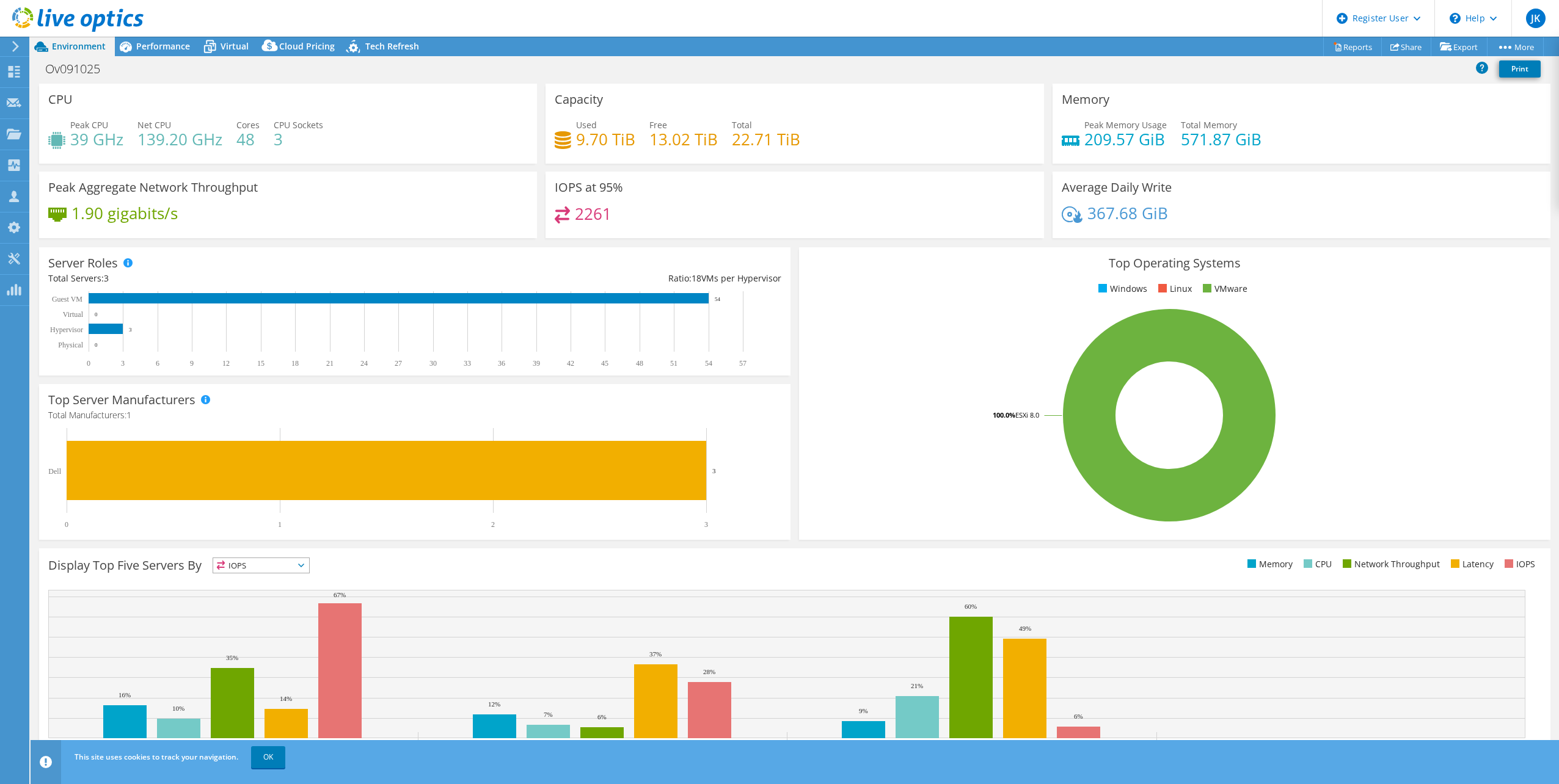
select select "USD"
click at [273, 146] on div "Peak CPU 39 GHz Net CPU 139.20 GHz Cores 48 CPU Sockets 3" at bounding box center [288, 139] width 480 height 40
drag, startPoint x: 728, startPoint y: 144, endPoint x: 760, endPoint y: 144, distance: 32.0
click at [760, 144] on h4 "22.71 TiB" at bounding box center [766, 139] width 68 height 14
drag, startPoint x: 760, startPoint y: 144, endPoint x: 741, endPoint y: 149, distance: 19.6
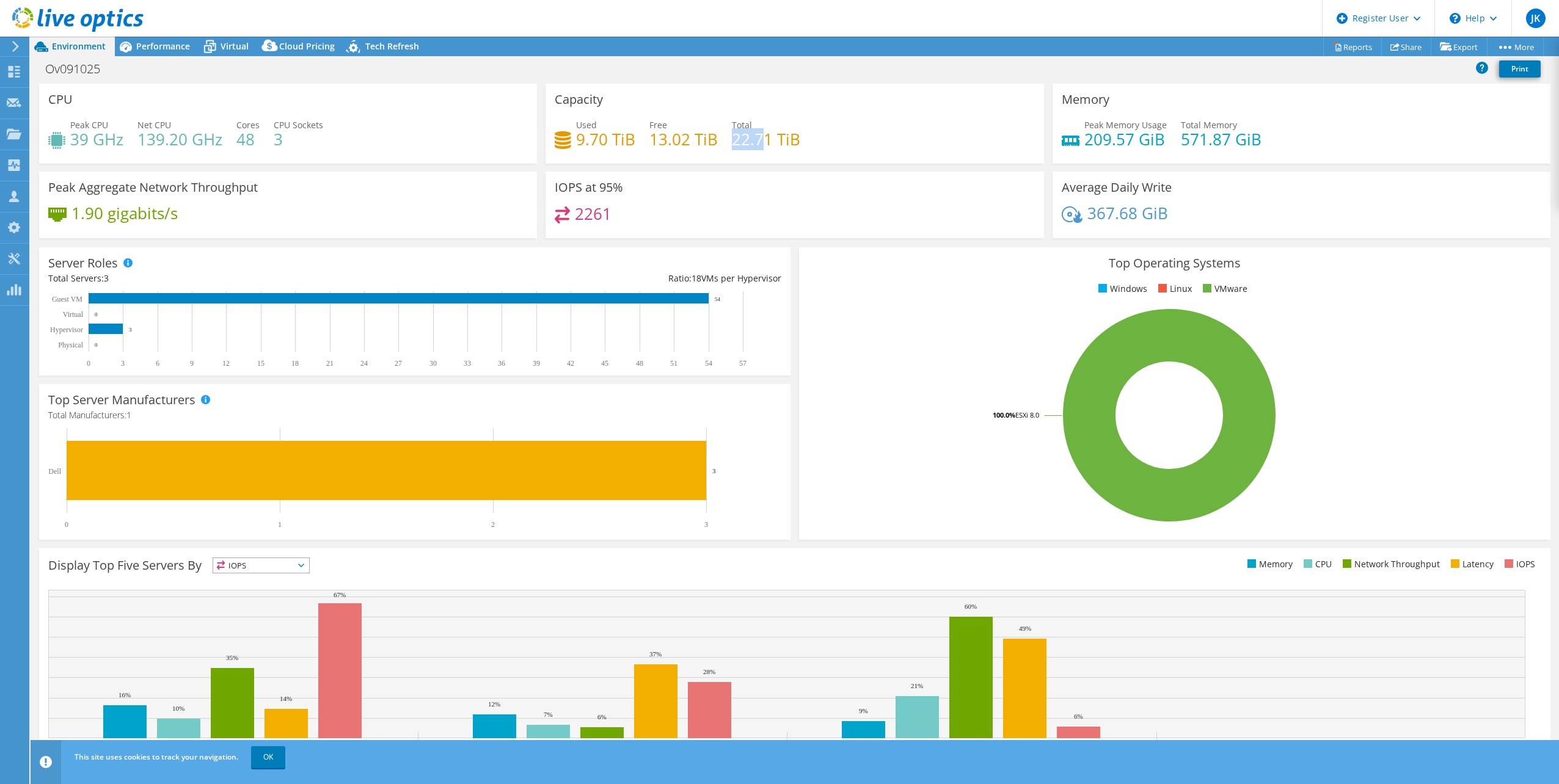
click at [741, 146] on h4 "22.71 TiB" at bounding box center [766, 139] width 68 height 14
click at [725, 145] on div "Used 9.70 TiB Free 13.02 TiB Total 22.71 TiB" at bounding box center [794, 139] width 480 height 40
drag, startPoint x: 726, startPoint y: 145, endPoint x: 750, endPoint y: 144, distance: 24.0
click at [750, 144] on div "Used 9.70 TiB Free 13.02 TiB Total 22.71 TiB" at bounding box center [794, 139] width 480 height 40
click at [750, 144] on h4 "22.71 TiB" at bounding box center [766, 139] width 68 height 14
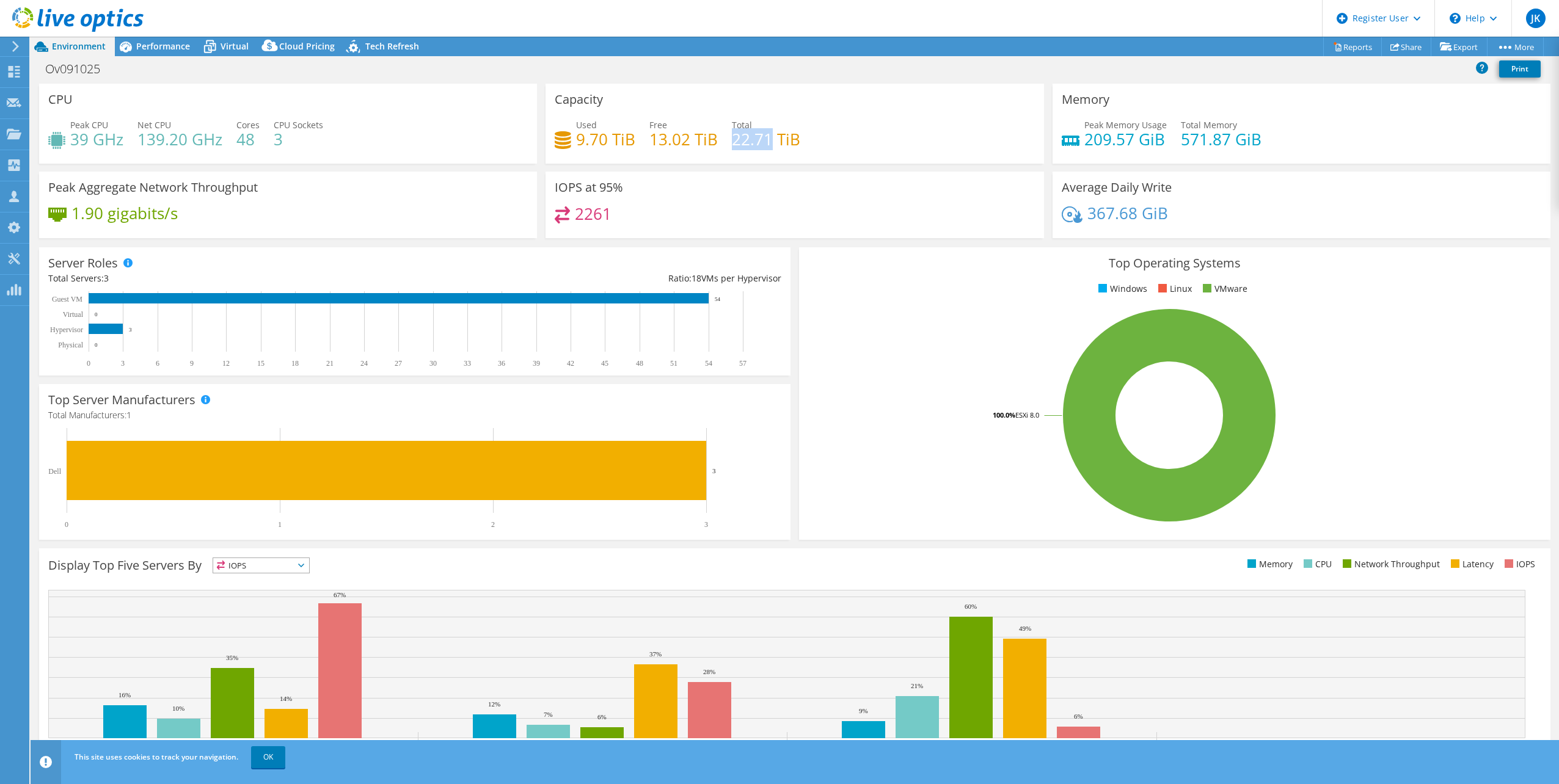
drag, startPoint x: 765, startPoint y: 142, endPoint x: 730, endPoint y: 144, distance: 35.1
click at [732, 144] on h4 "22.71 TiB" at bounding box center [766, 139] width 68 height 14
drag, startPoint x: 766, startPoint y: 145, endPoint x: 737, endPoint y: 149, distance: 29.3
click at [737, 146] on h4 "22.71 TiB" at bounding box center [766, 139] width 68 height 14
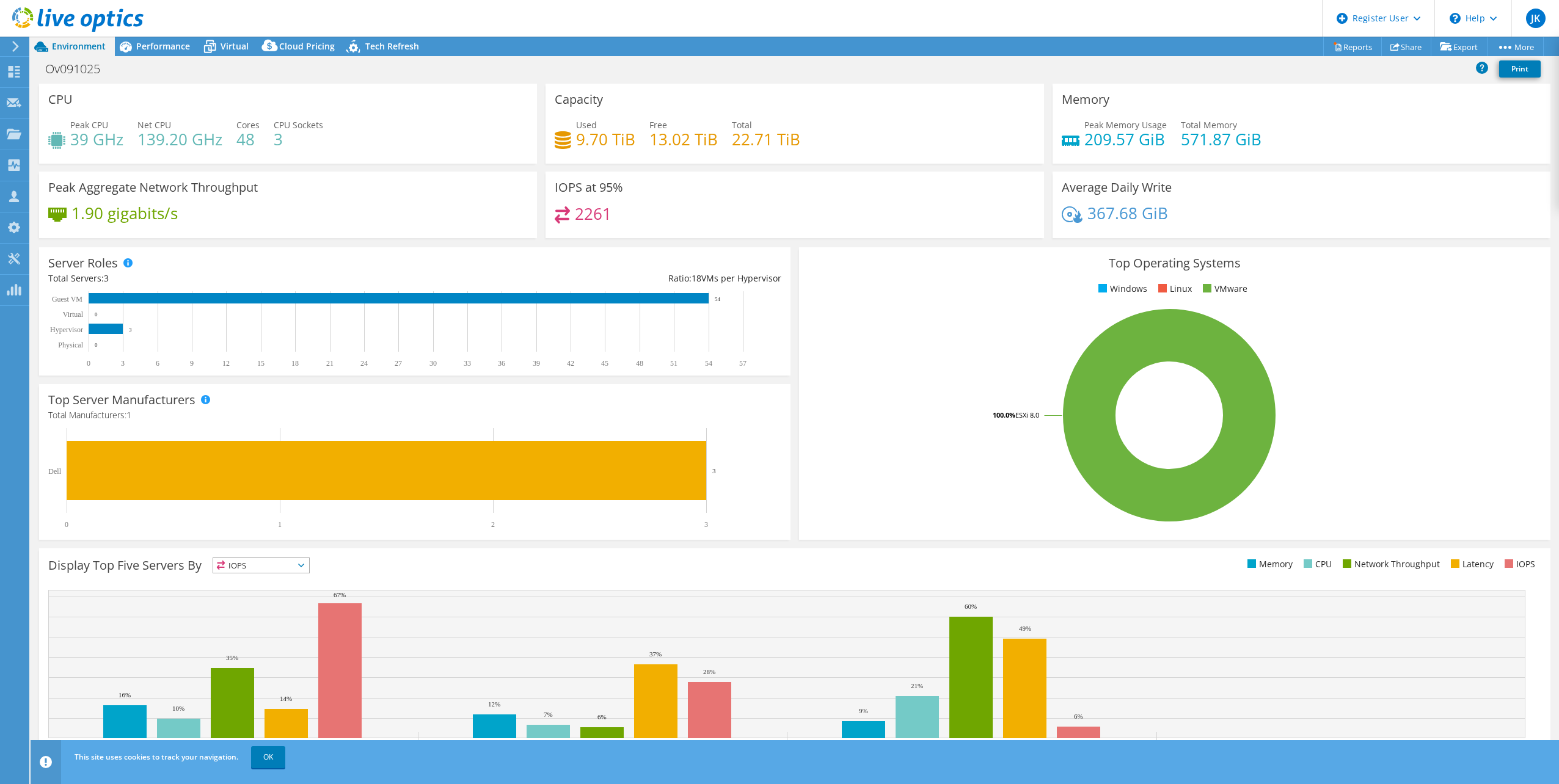
click at [732, 146] on h4 "22.71 TiB" at bounding box center [766, 139] width 68 height 14
drag, startPoint x: 729, startPoint y: 147, endPoint x: 752, endPoint y: 145, distance: 23.1
click at [752, 145] on h4 "22.71 TiB" at bounding box center [766, 139] width 68 height 14
drag, startPoint x: 752, startPoint y: 145, endPoint x: 780, endPoint y: 158, distance: 30.9
click at [780, 158] on div "Capacity Used 9.70 TiB Free 13.02 TiB Total 22.71 TiB" at bounding box center [794, 124] width 498 height 80
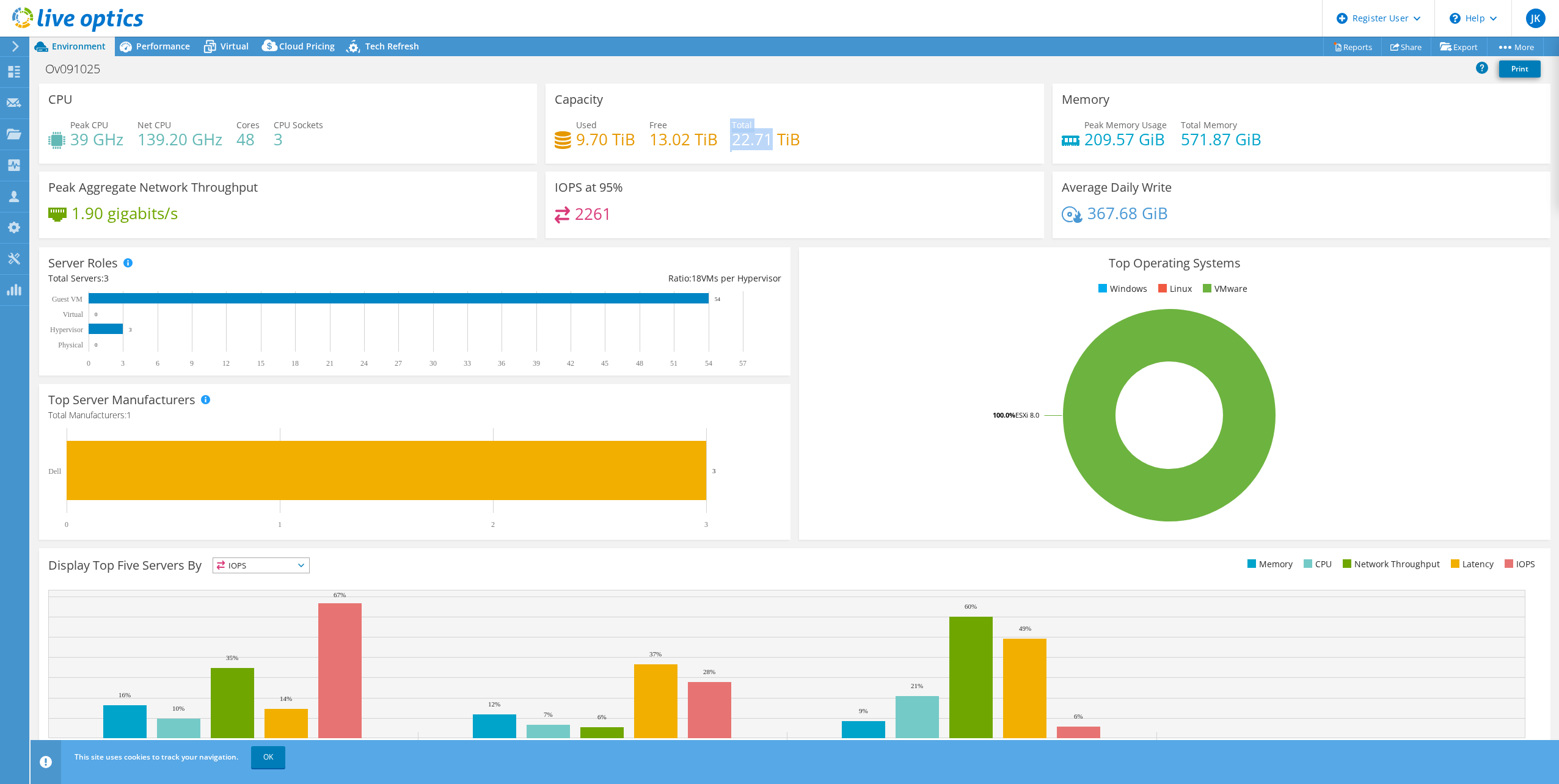
drag, startPoint x: 770, startPoint y: 142, endPoint x: 725, endPoint y: 144, distance: 45.0
click at [725, 144] on div "Used 9.70 TiB Free 13.02 TiB Total 22.71 TiB" at bounding box center [794, 139] width 480 height 40
drag, startPoint x: 725, startPoint y: 144, endPoint x: 760, endPoint y: 156, distance: 37.0
click at [760, 156] on div "Used 9.70 TiB Free 13.02 TiB Total 22.71 TiB" at bounding box center [794, 139] width 480 height 40
drag, startPoint x: 626, startPoint y: 141, endPoint x: 570, endPoint y: 144, distance: 56.1
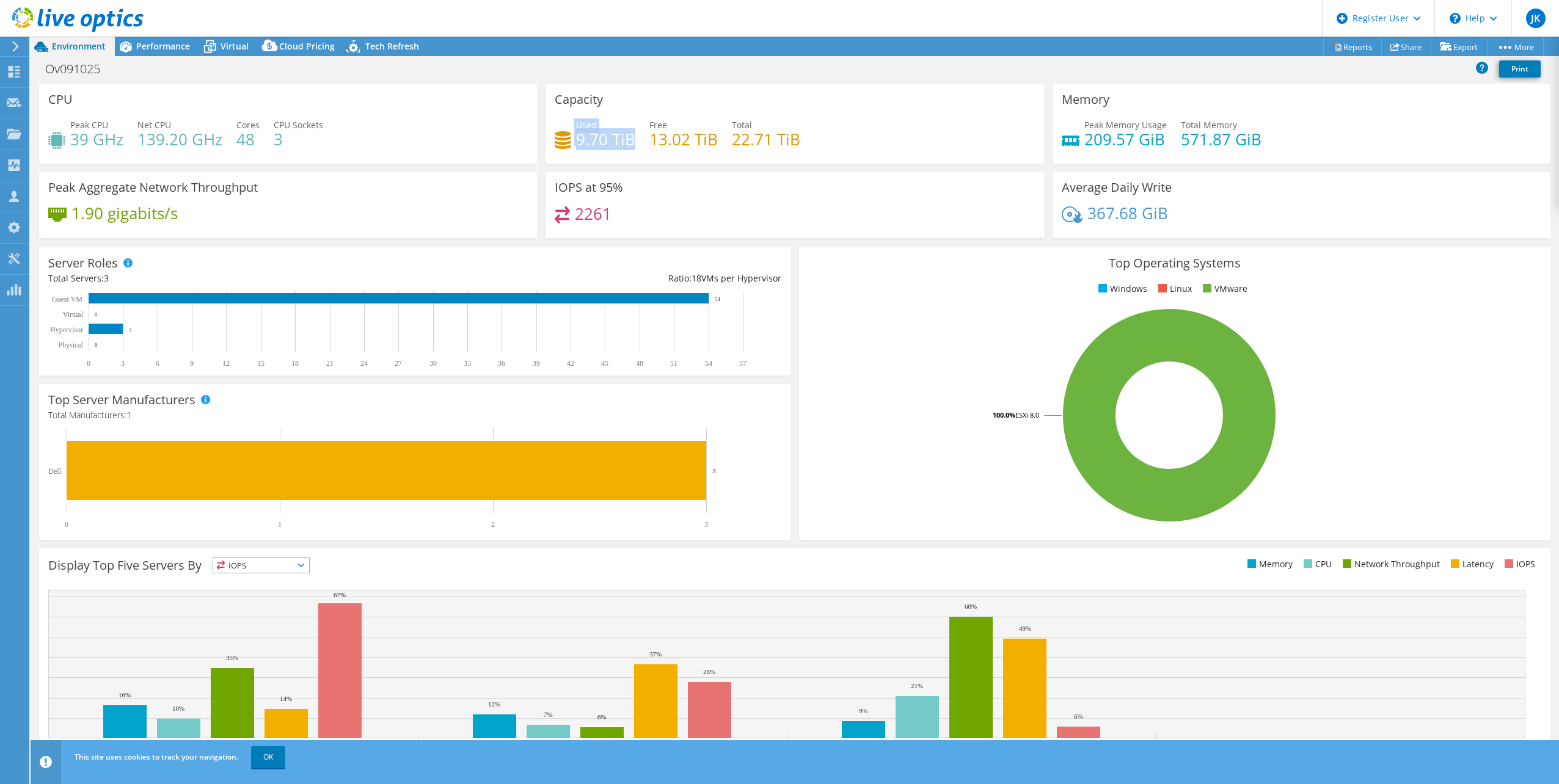
click at [570, 144] on div "Used 9.70 TiB" at bounding box center [594, 132] width 80 height 28
click at [572, 144] on div "Used 9.70 TiB" at bounding box center [594, 132] width 80 height 28
drag, startPoint x: 1170, startPoint y: 142, endPoint x: 1195, endPoint y: 136, distance: 25.7
click at [1195, 136] on div "Peak Memory Usage 209.57 GiB Total Memory 571.87 GiB" at bounding box center [1302, 139] width 480 height 40
click at [1195, 136] on h4 "571.87 GiB" at bounding box center [1221, 139] width 80 height 14
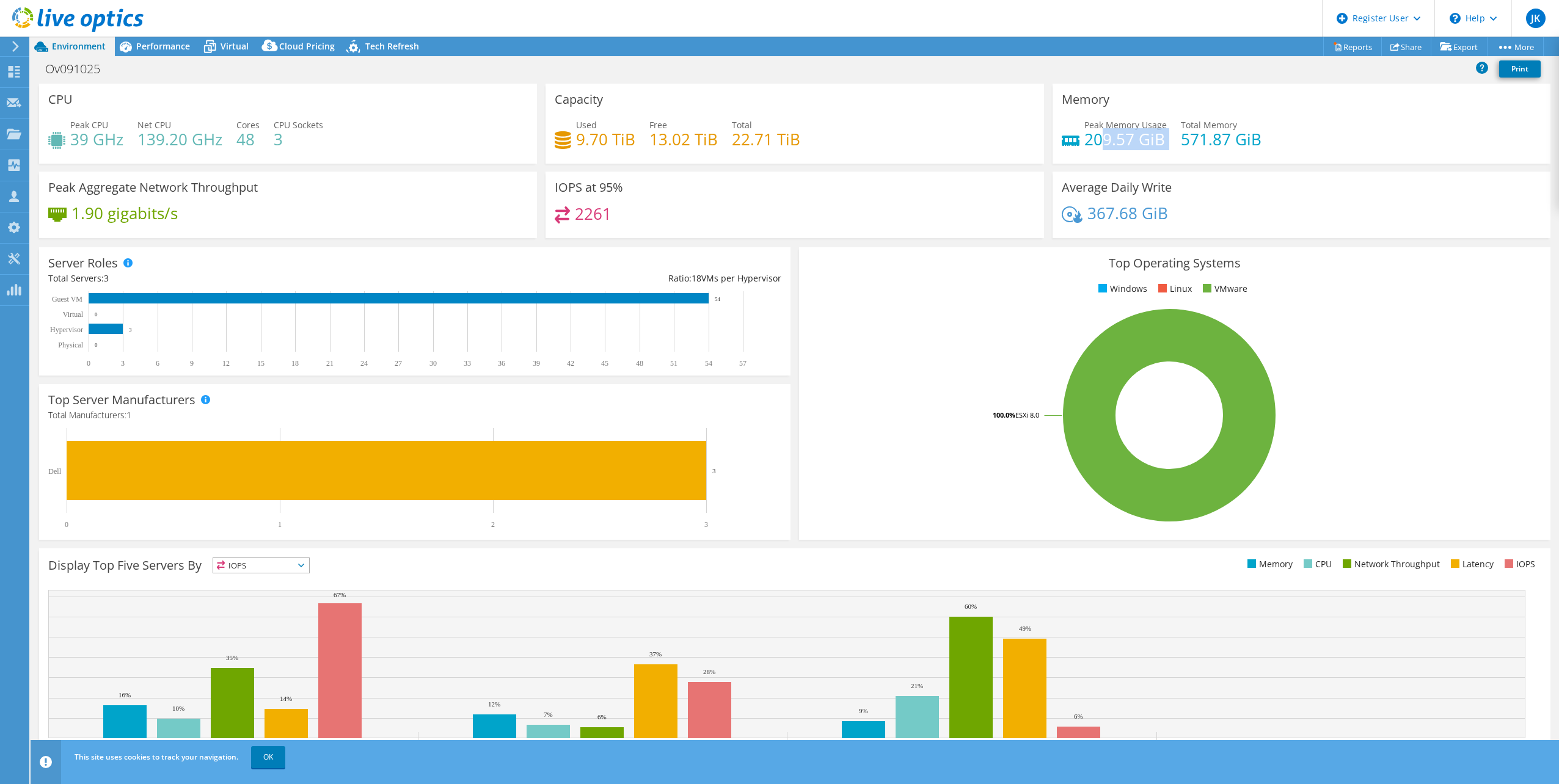
drag, startPoint x: 1165, startPoint y: 140, endPoint x: 1091, endPoint y: 139, distance: 74.0
click at [1091, 139] on div "Peak Memory Usage 209.57 GiB Total Memory 571.87 GiB" at bounding box center [1302, 139] width 480 height 40
drag, startPoint x: 1091, startPoint y: 139, endPoint x: 1084, endPoint y: 139, distance: 7.0
click at [1084, 139] on h4 "209.57 GiB" at bounding box center [1125, 139] width 83 height 14
drag, startPoint x: 602, startPoint y: 189, endPoint x: 622, endPoint y: 189, distance: 20.0
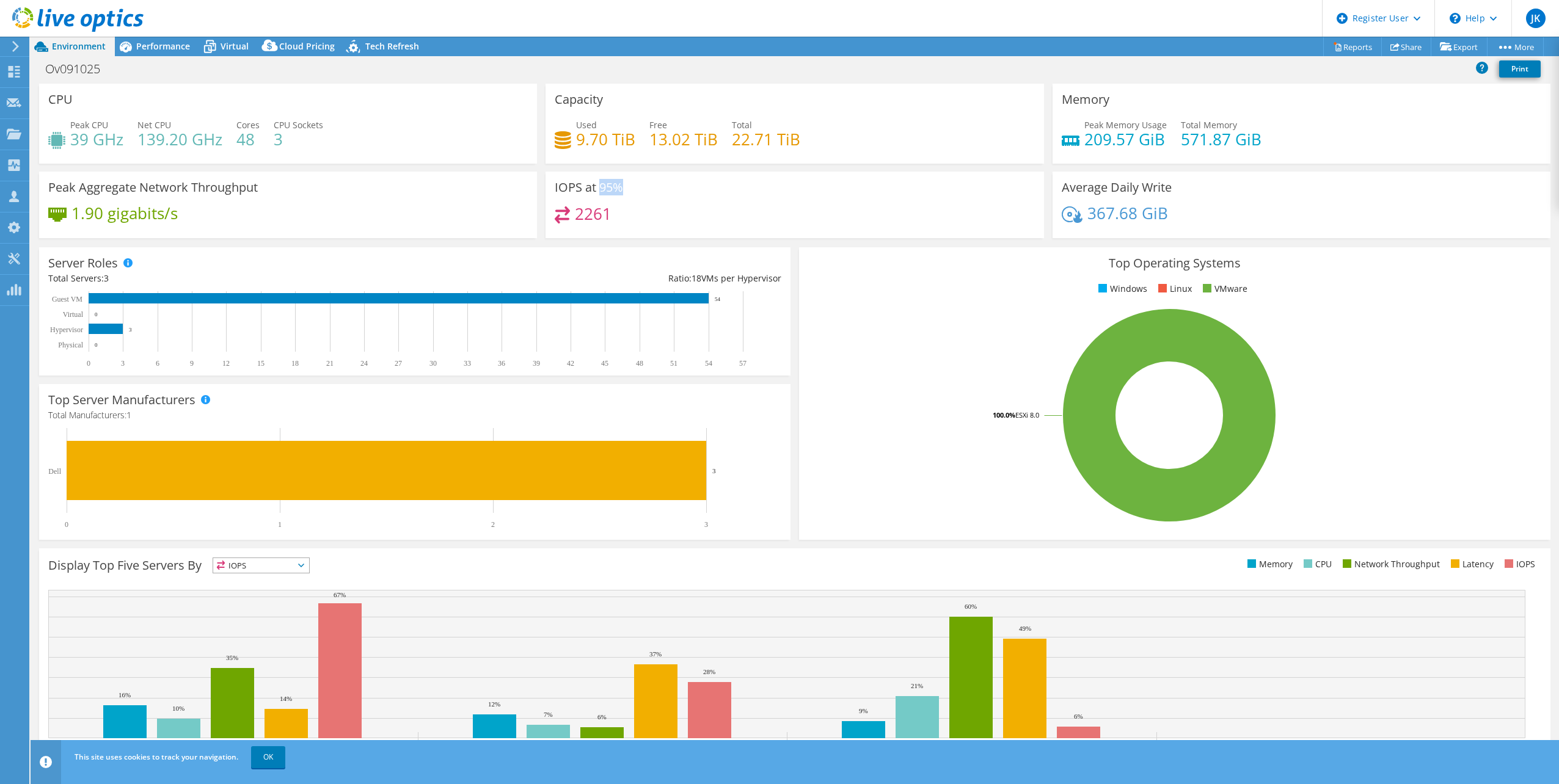
click at [622, 189] on div "IOPS at 95% 2261" at bounding box center [794, 205] width 498 height 67
drag, startPoint x: 1081, startPoint y: 139, endPoint x: 1128, endPoint y: 144, distance: 47.3
click at [1128, 144] on h4 "209.57 GiB" at bounding box center [1125, 139] width 83 height 14
drag, startPoint x: 572, startPoint y: 211, endPoint x: 607, endPoint y: 214, distance: 35.1
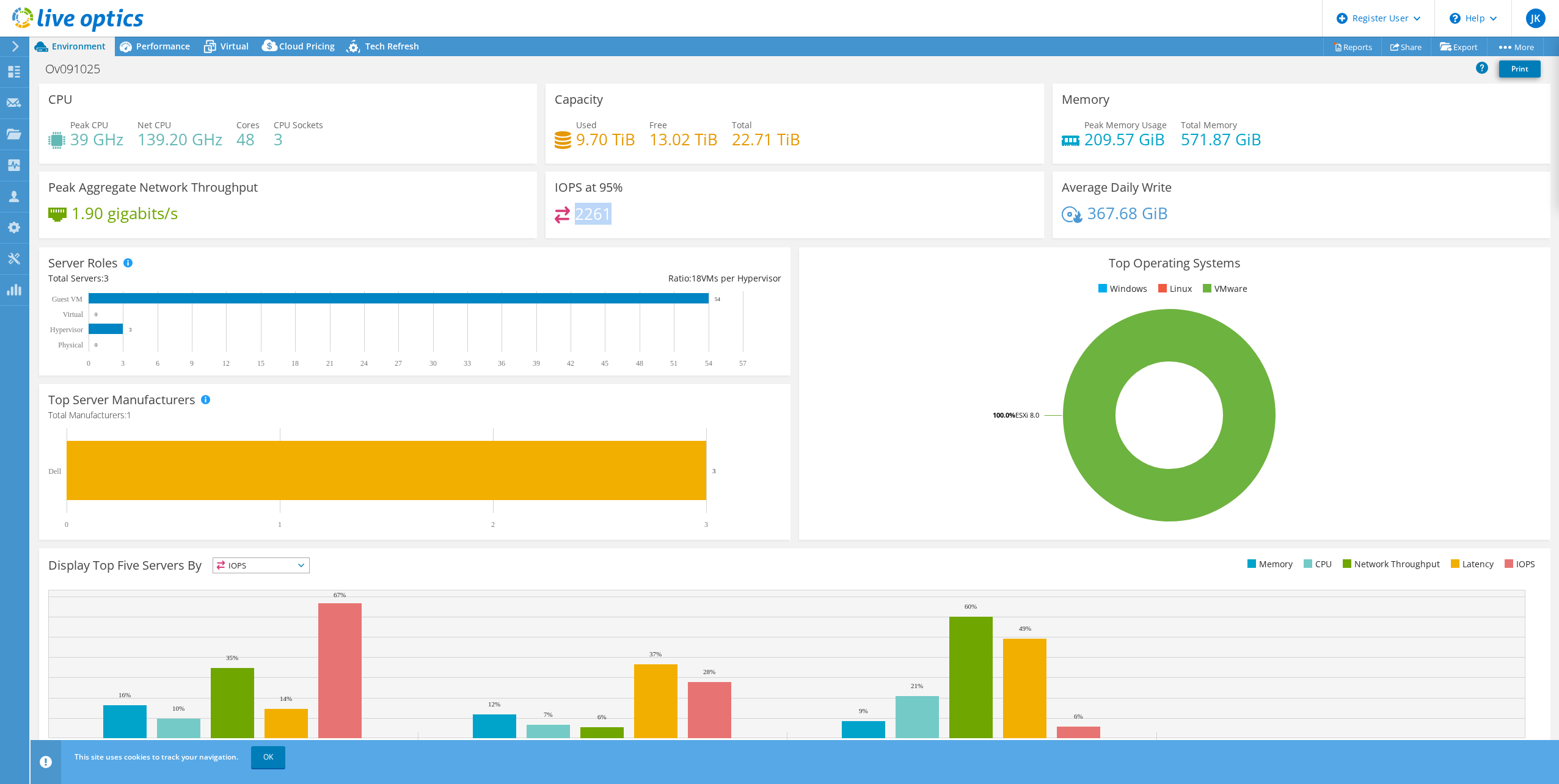
click at [607, 214] on h4 "2261" at bounding box center [593, 213] width 36 height 14
drag, startPoint x: 607, startPoint y: 214, endPoint x: 567, endPoint y: 221, distance: 40.6
click at [567, 221] on div "2261" at bounding box center [583, 213] width 57 height 14
drag, startPoint x: 567, startPoint y: 221, endPoint x: 582, endPoint y: 226, distance: 15.8
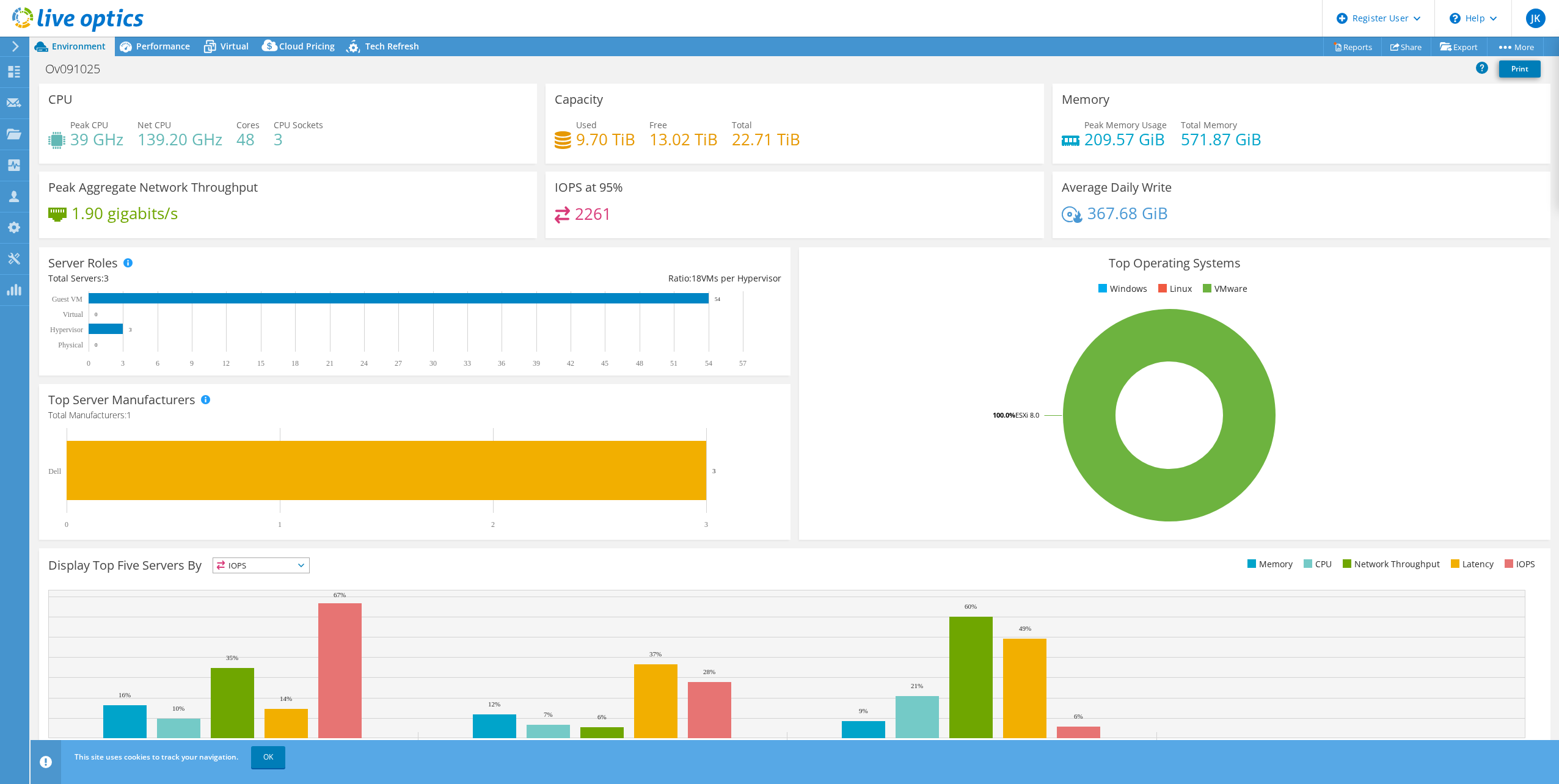
click at [582, 226] on div "2261" at bounding box center [794, 219] width 480 height 26
click at [145, 49] on span "Performance" at bounding box center [163, 46] width 54 height 11
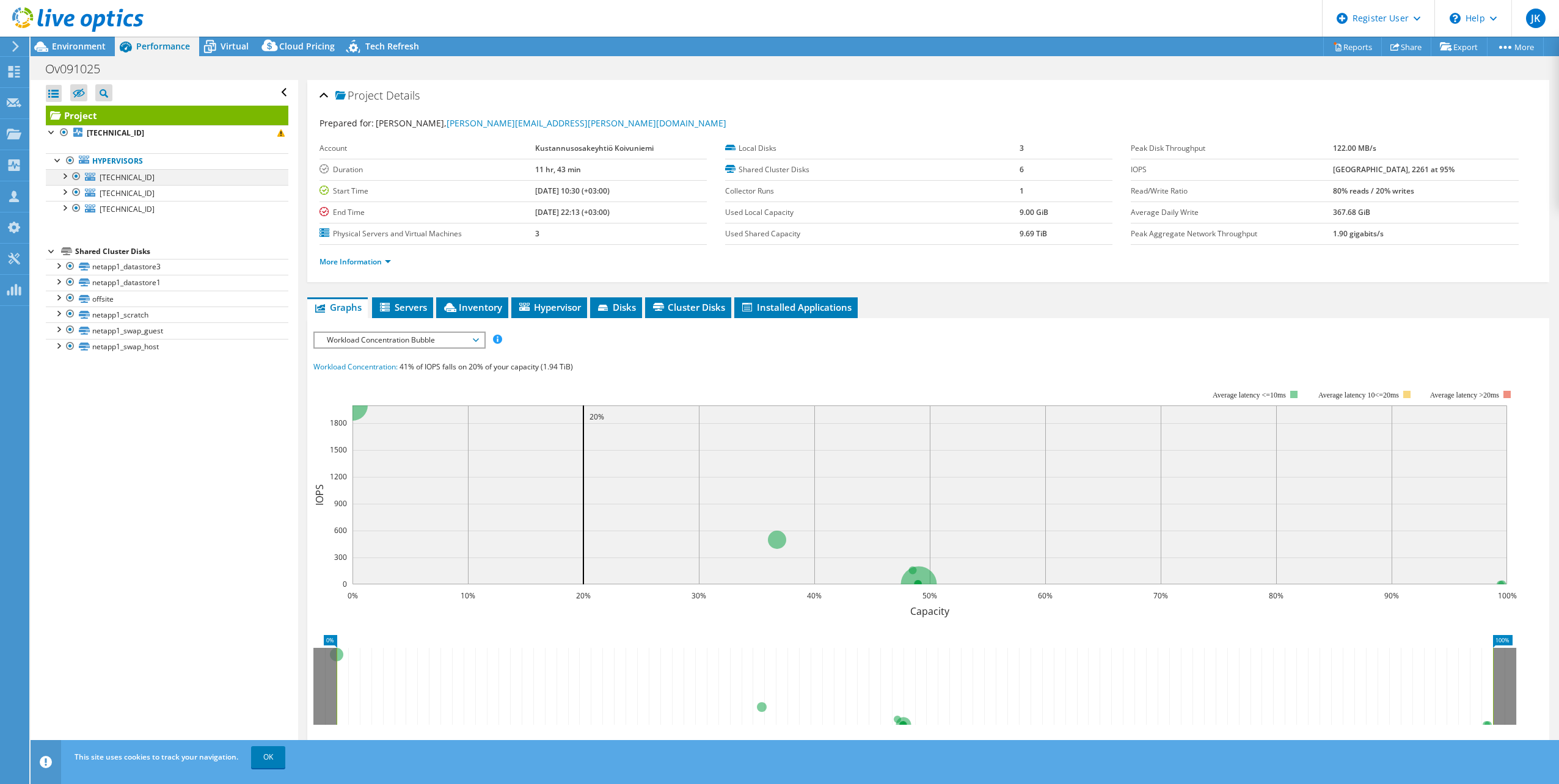
click at [65, 176] on div at bounding box center [64, 175] width 12 height 12
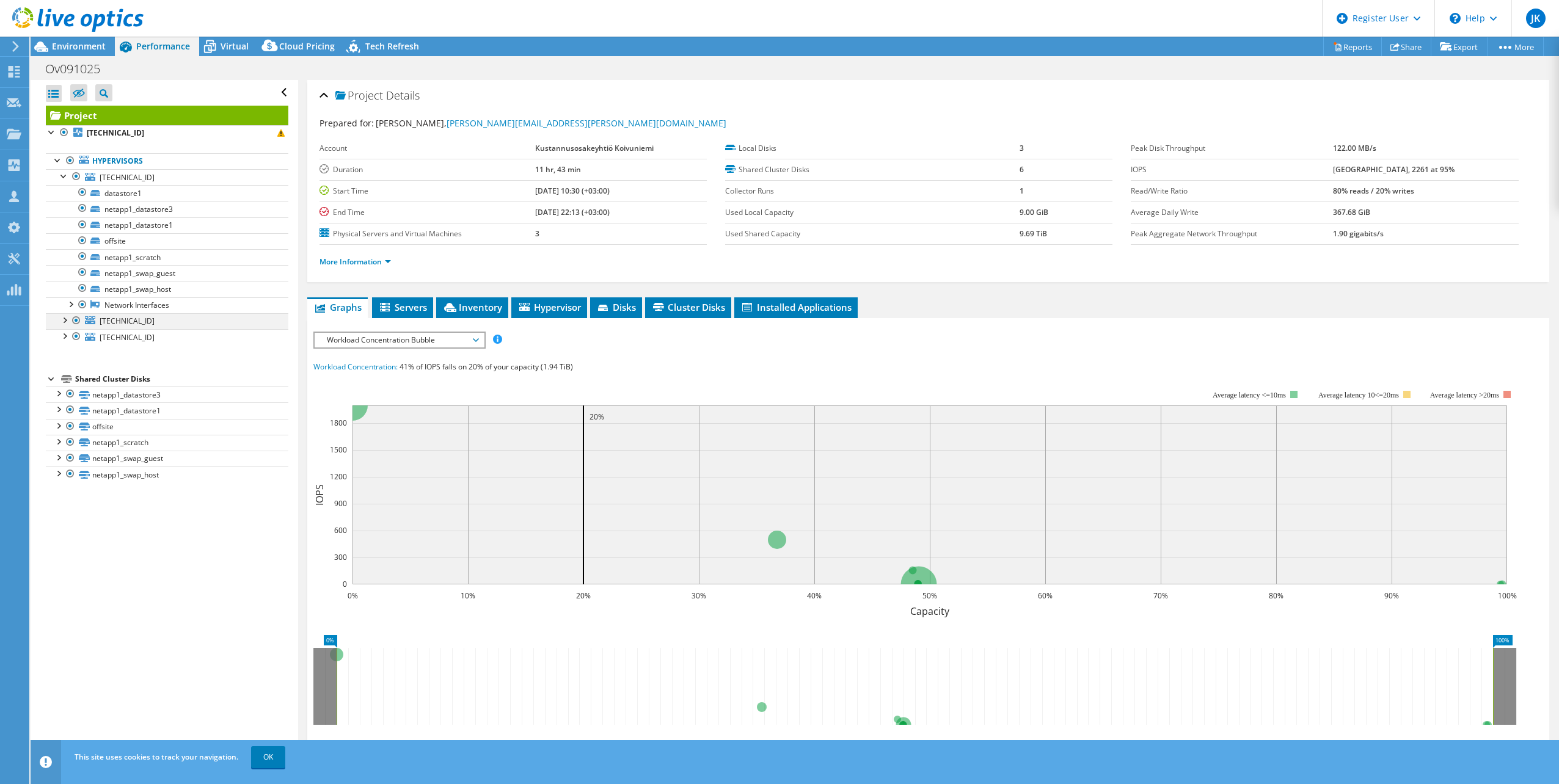
click at [63, 319] on div at bounding box center [64, 319] width 12 height 12
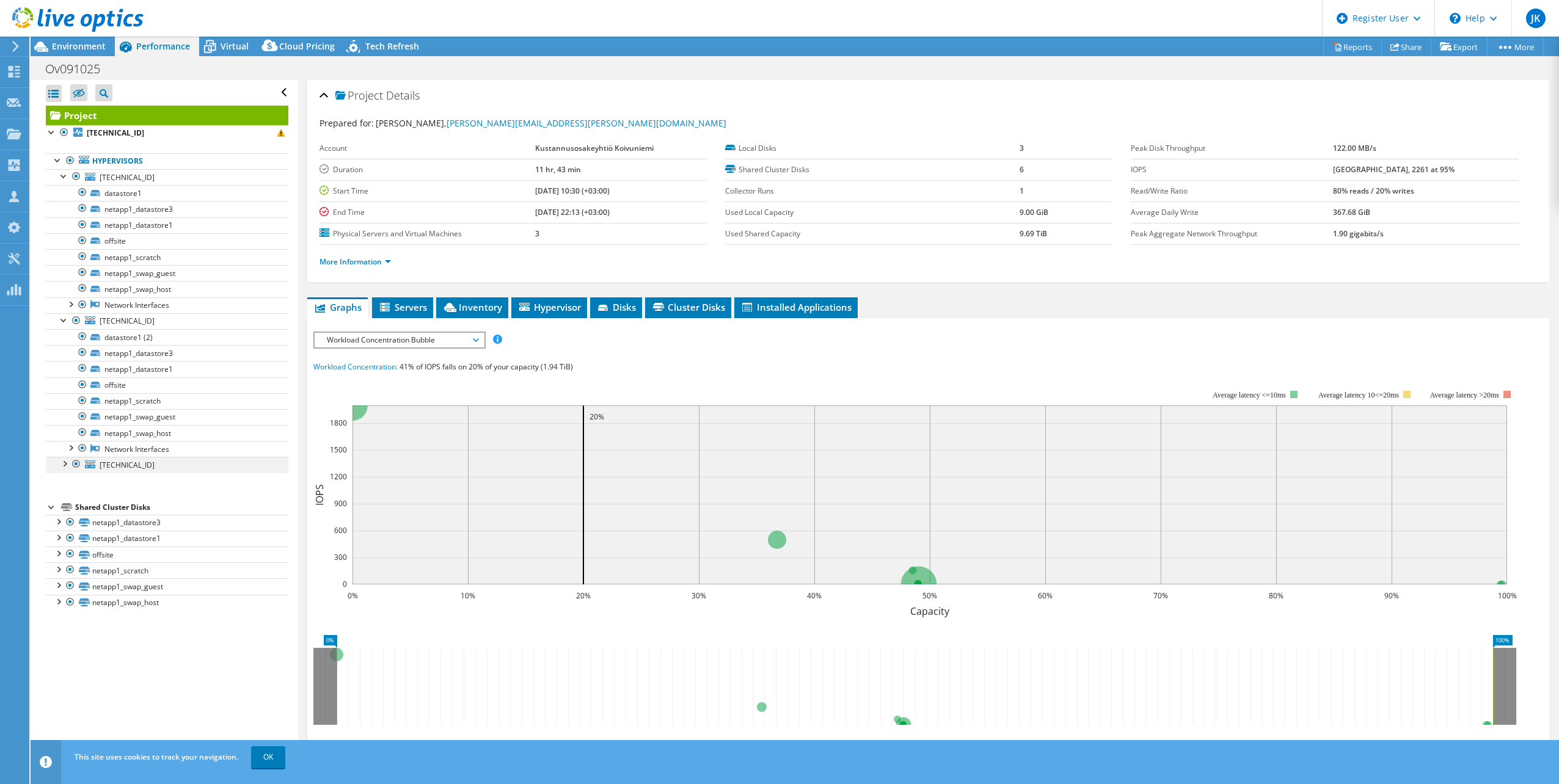
click at [67, 462] on div at bounding box center [64, 462] width 12 height 12
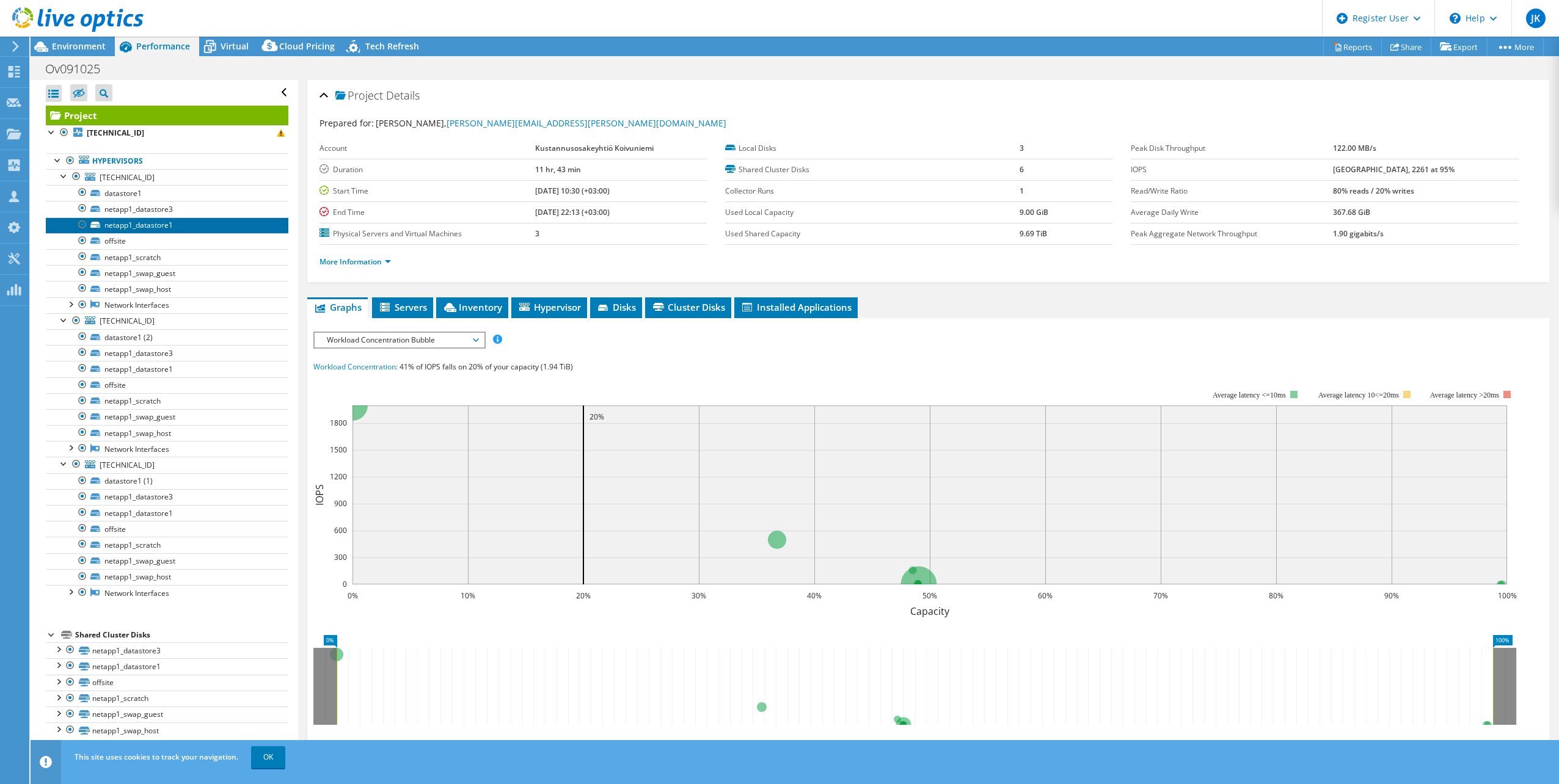
click at [168, 226] on link "netapp1_datastore1" at bounding box center [167, 226] width 243 height 16
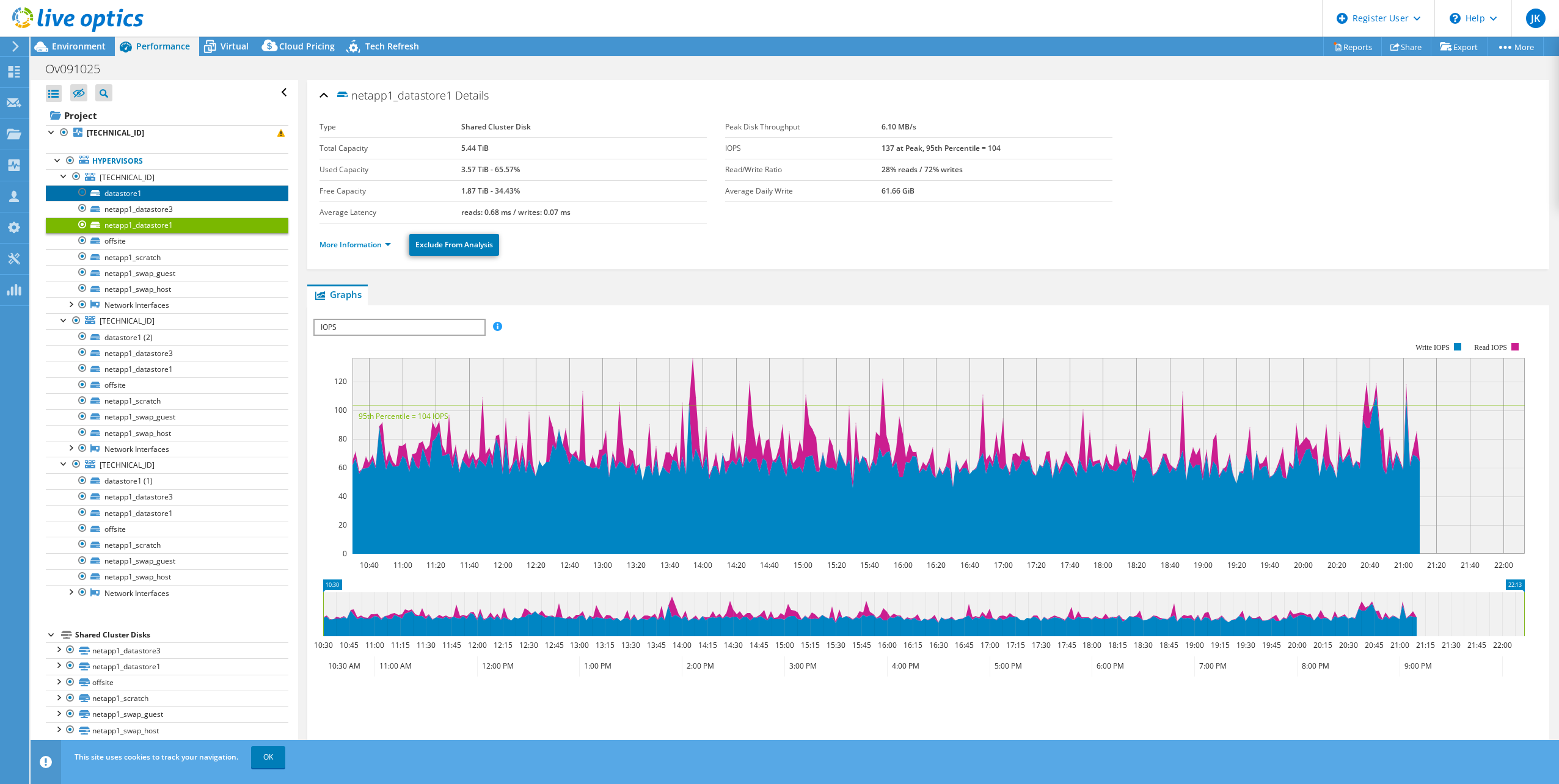
click at [142, 194] on link "datastore1" at bounding box center [167, 193] width 243 height 16
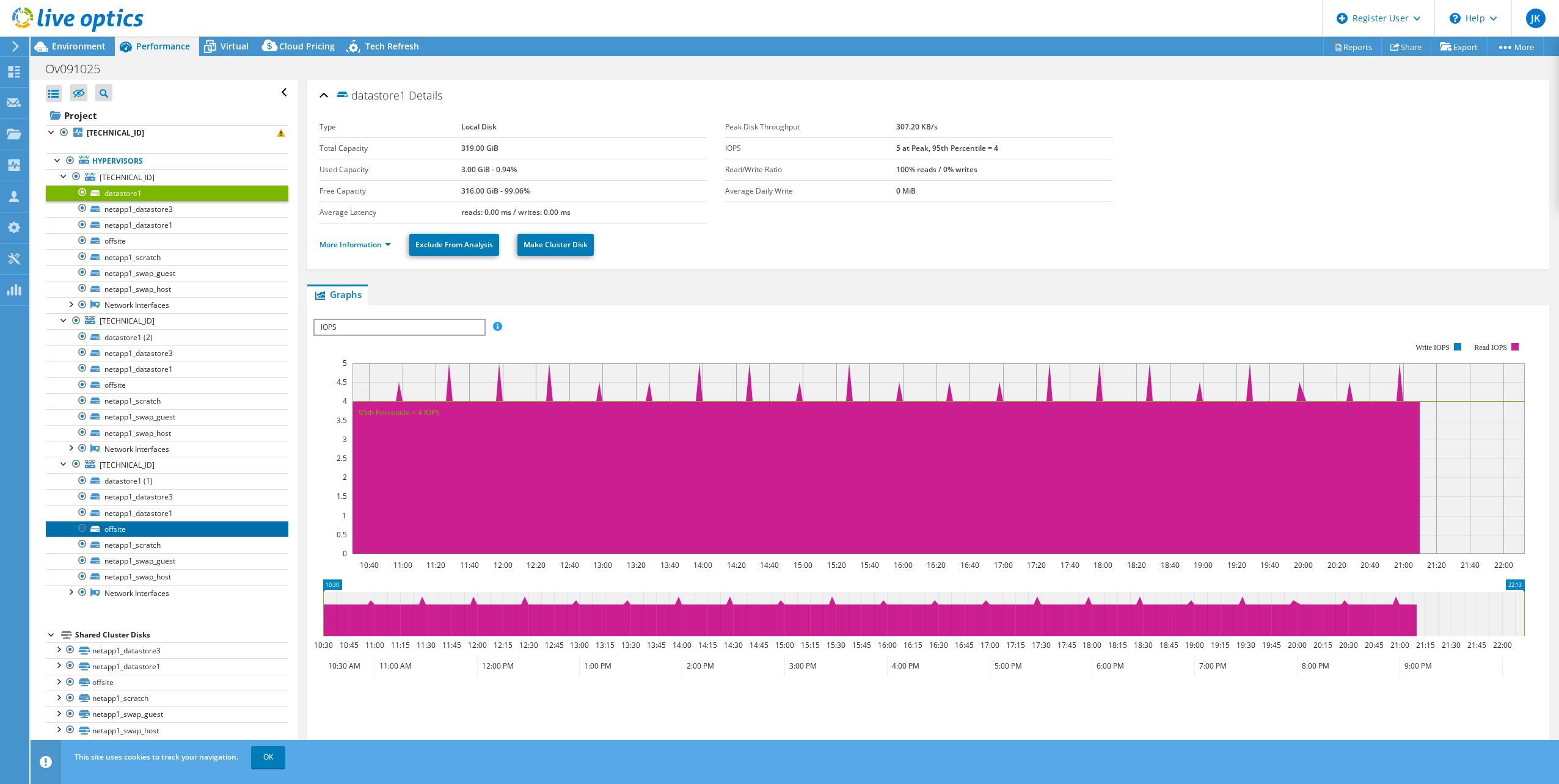
click at [112, 529] on link "offsite" at bounding box center [167, 529] width 243 height 16
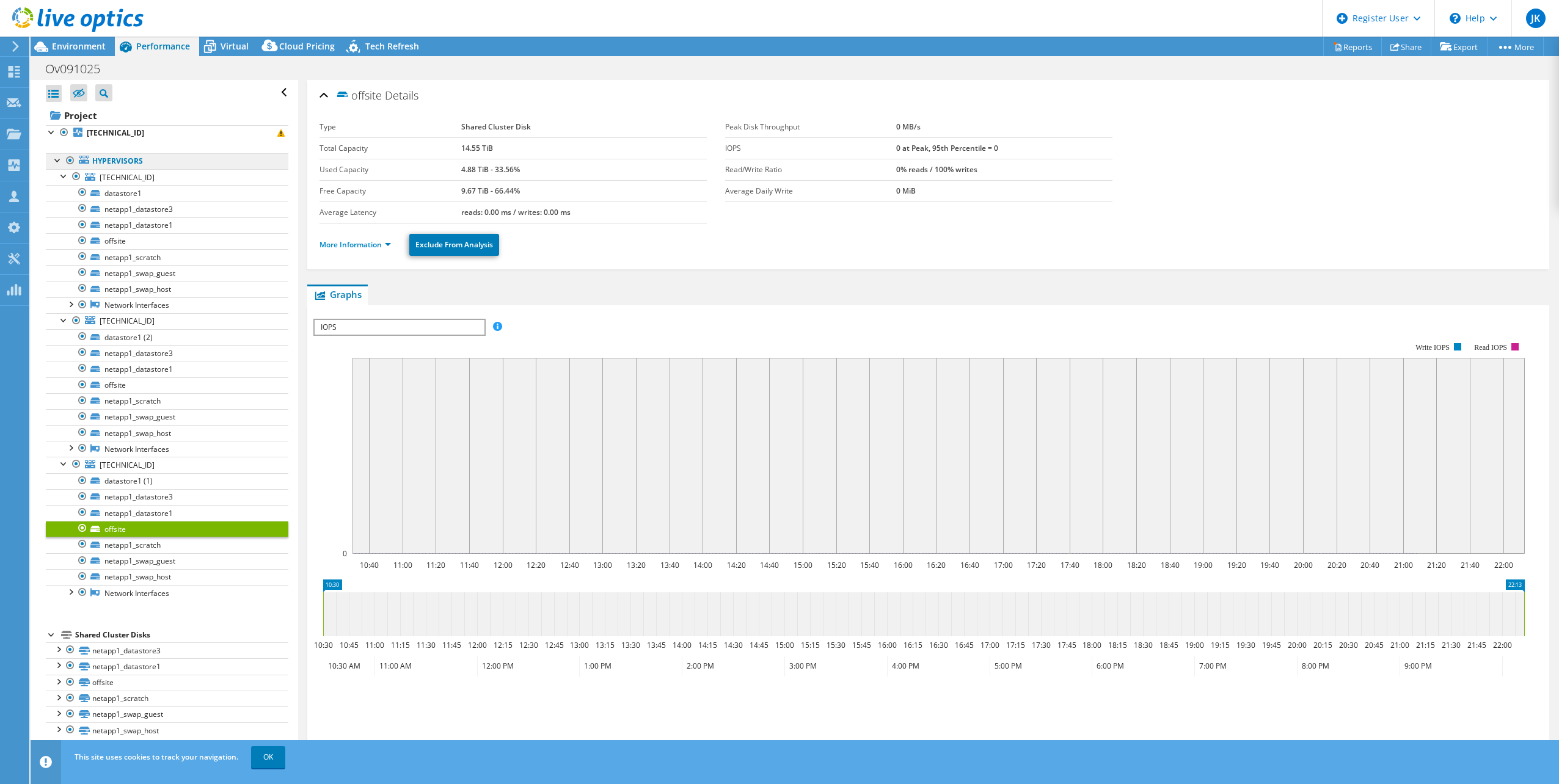
click at [138, 159] on link "Hypervisors" at bounding box center [167, 161] width 243 height 16
click at [60, 165] on div at bounding box center [58, 159] width 12 height 12
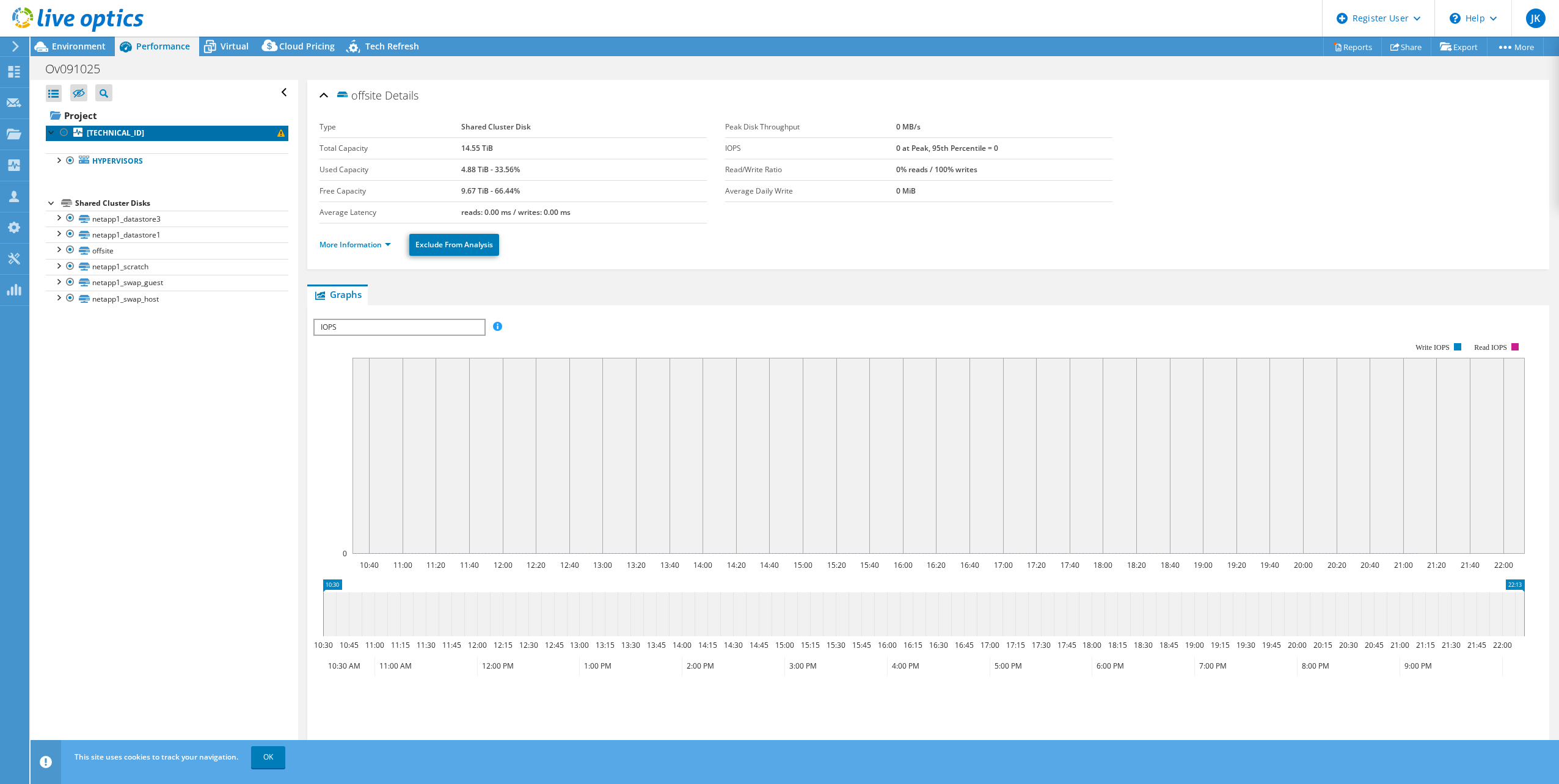
click at [110, 134] on b "10.5.193.25" at bounding box center [115, 132] width 58 height 11
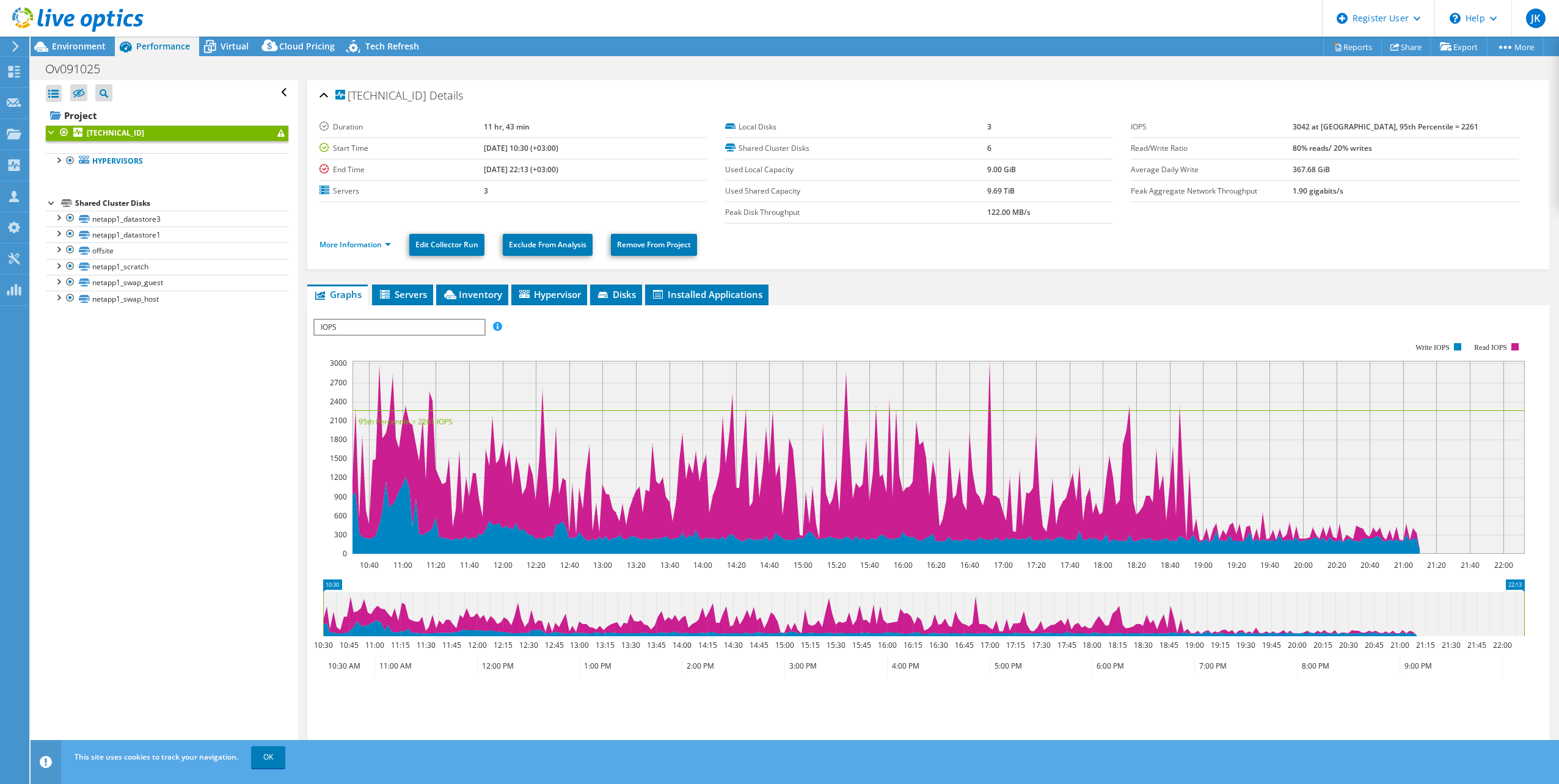
scroll to position [60, 0]
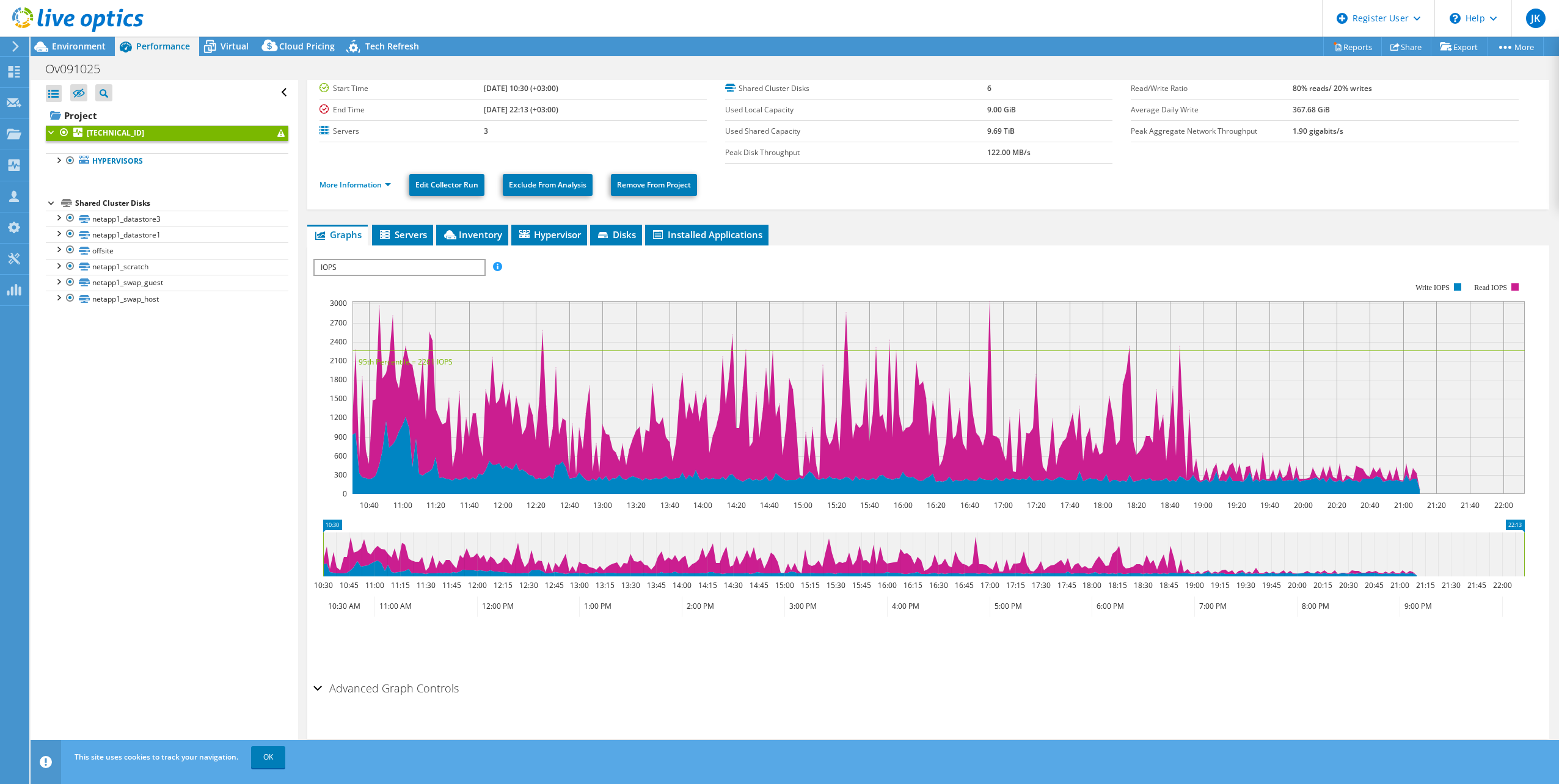
click at [377, 267] on span "IOPS" at bounding box center [399, 267] width 169 height 15
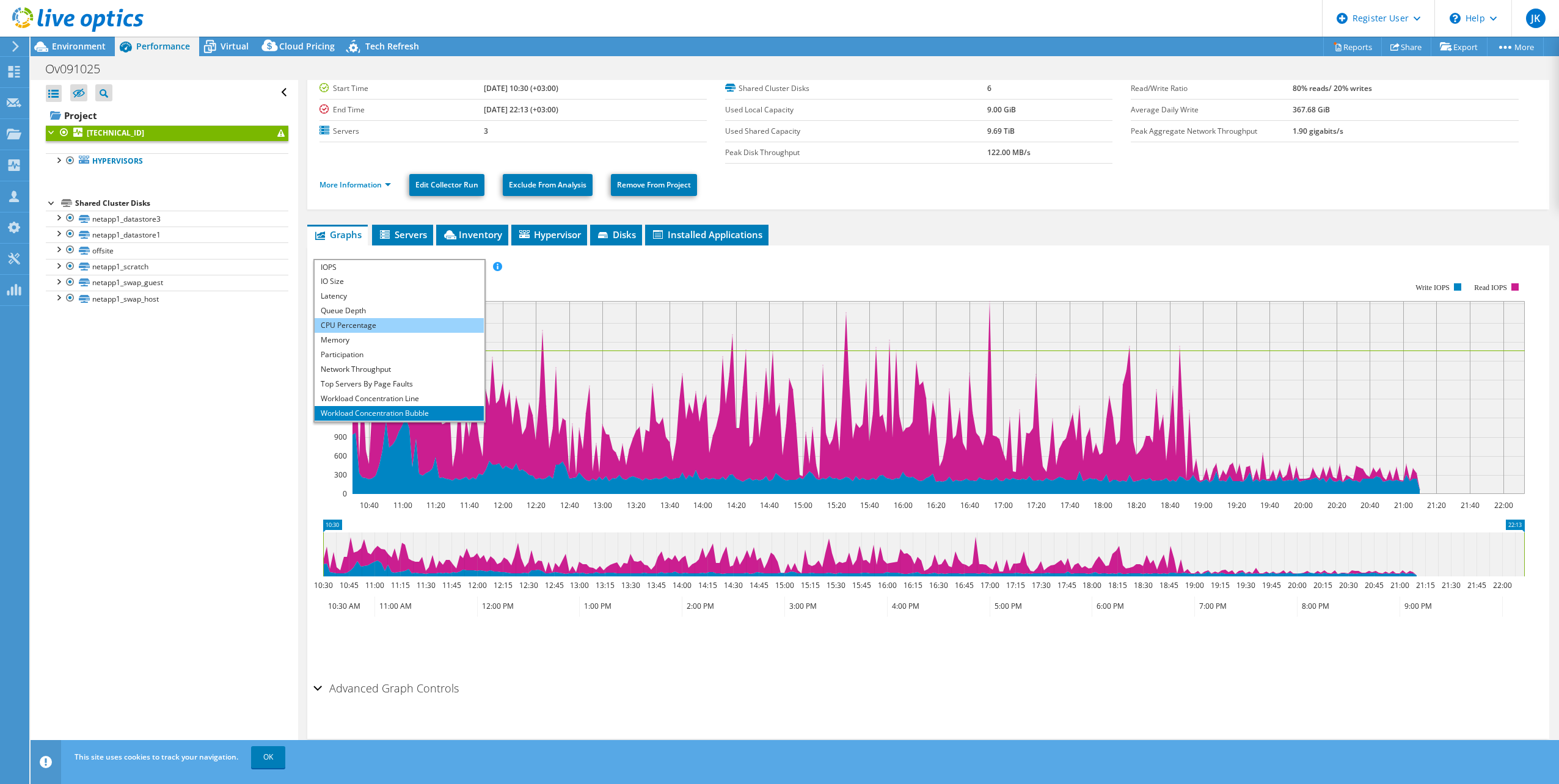
scroll to position [44, 0]
click at [391, 414] on li "All" at bounding box center [399, 414] width 169 height 15
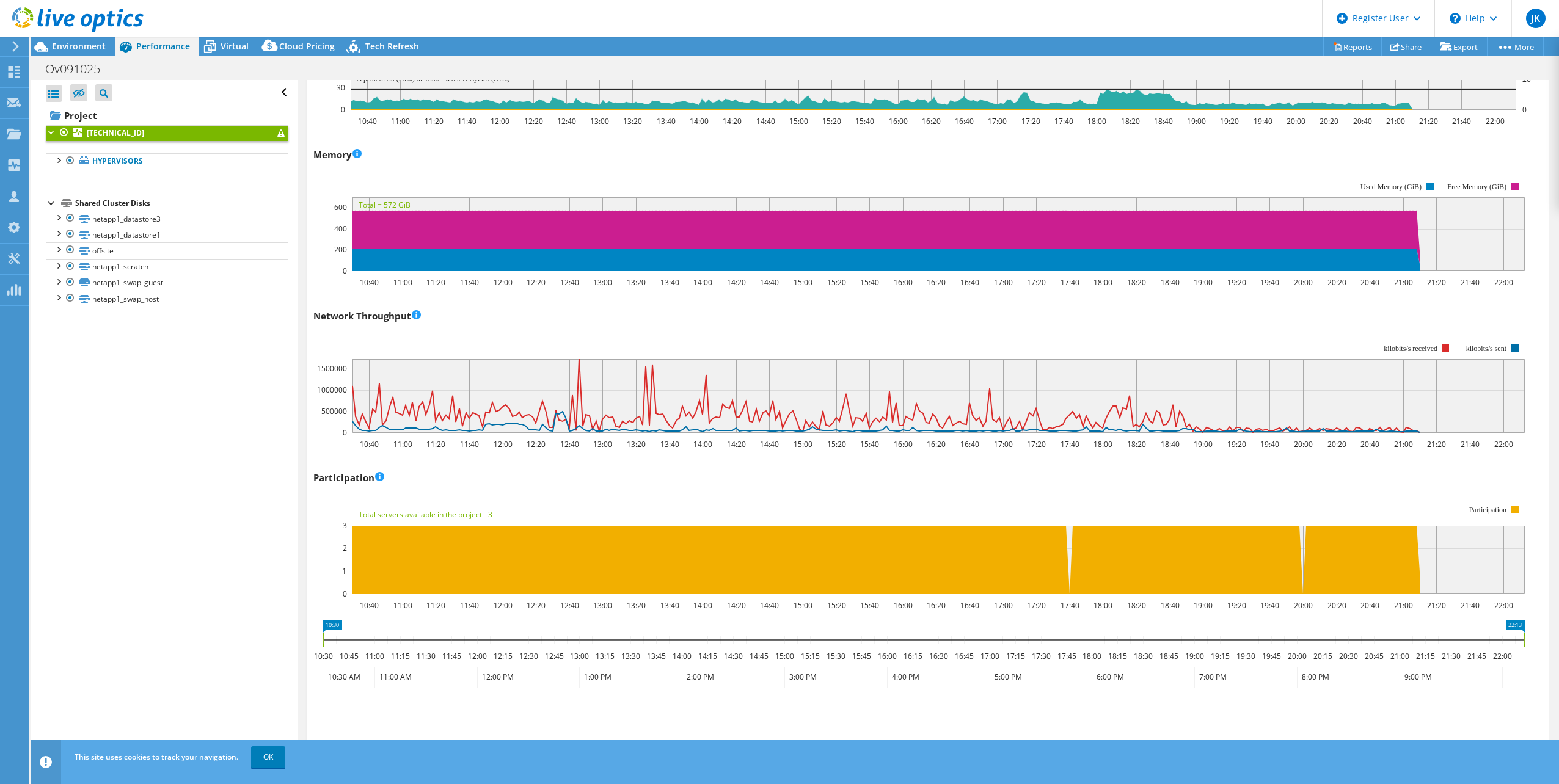
scroll to position [1135, 0]
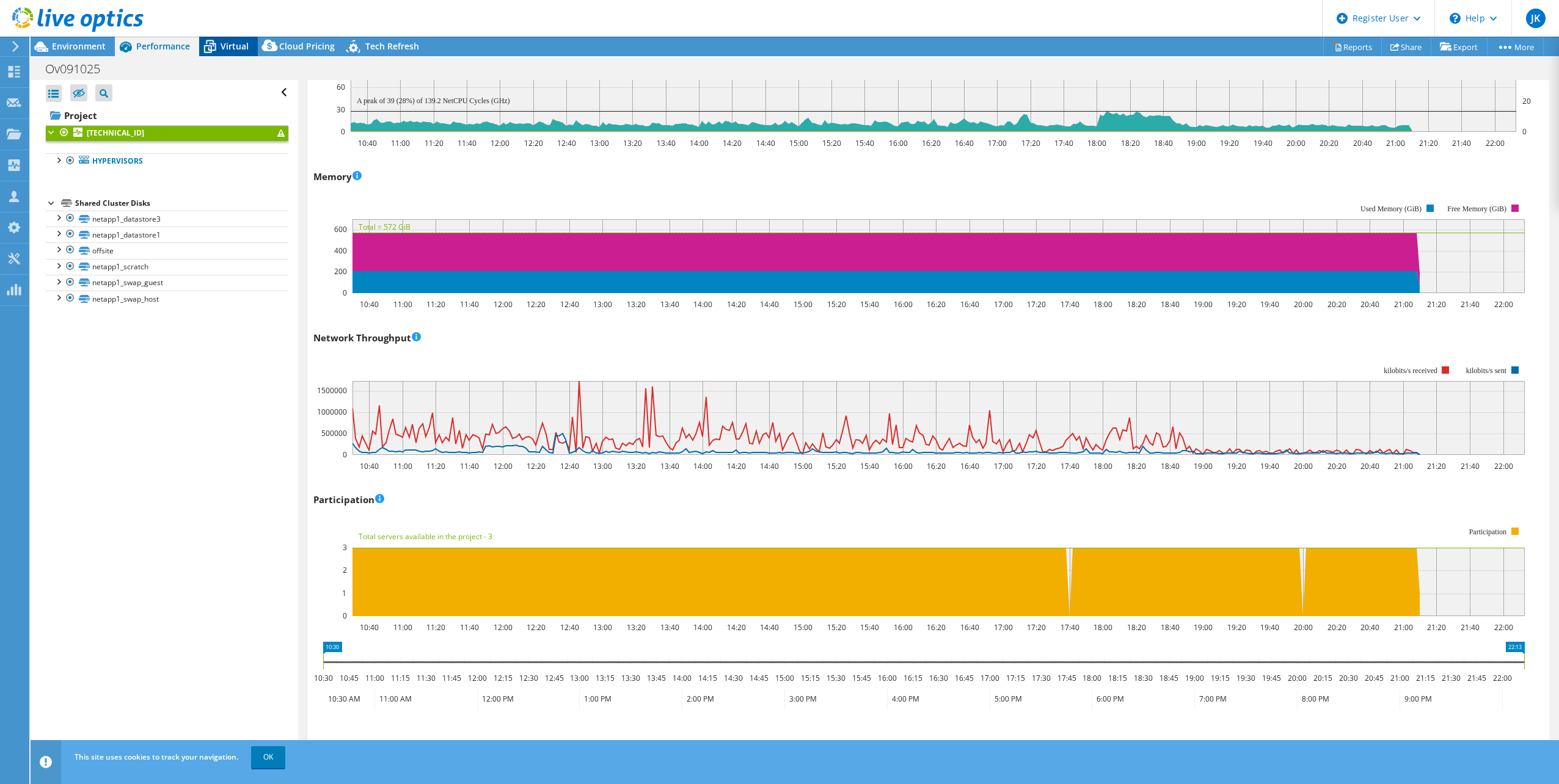
click at [235, 46] on span "Virtual" at bounding box center [234, 46] width 28 height 11
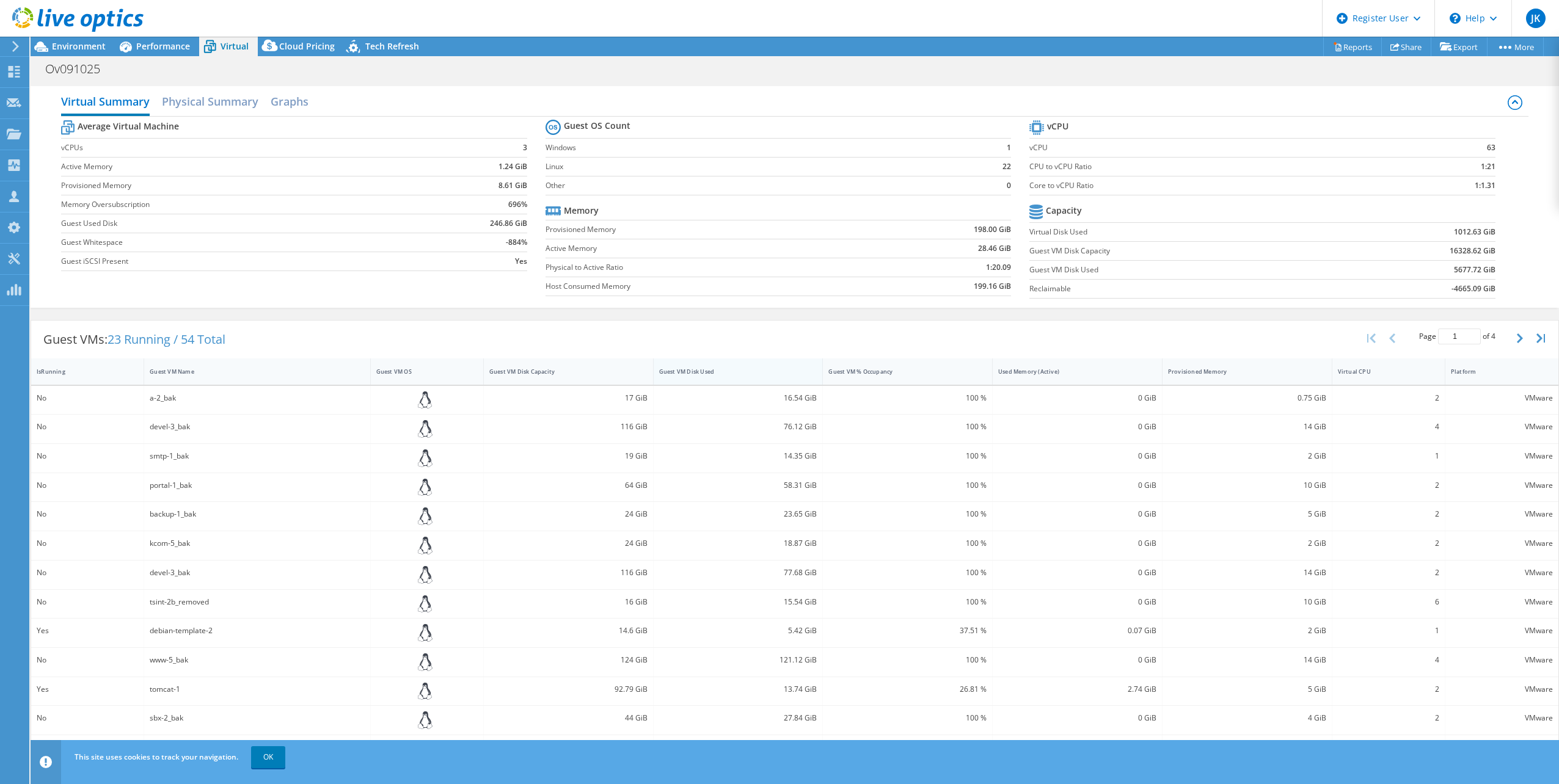
click at [700, 368] on div "Guest VM Disk Used" at bounding box center [731, 371] width 144 height 8
drag, startPoint x: 762, startPoint y: 396, endPoint x: 814, endPoint y: 396, distance: 52.0
click at [814, 396] on div "5145.95 GiB" at bounding box center [738, 400] width 170 height 28
click at [1046, 374] on div "Used Memory (Active)" at bounding box center [1070, 371] width 144 height 8
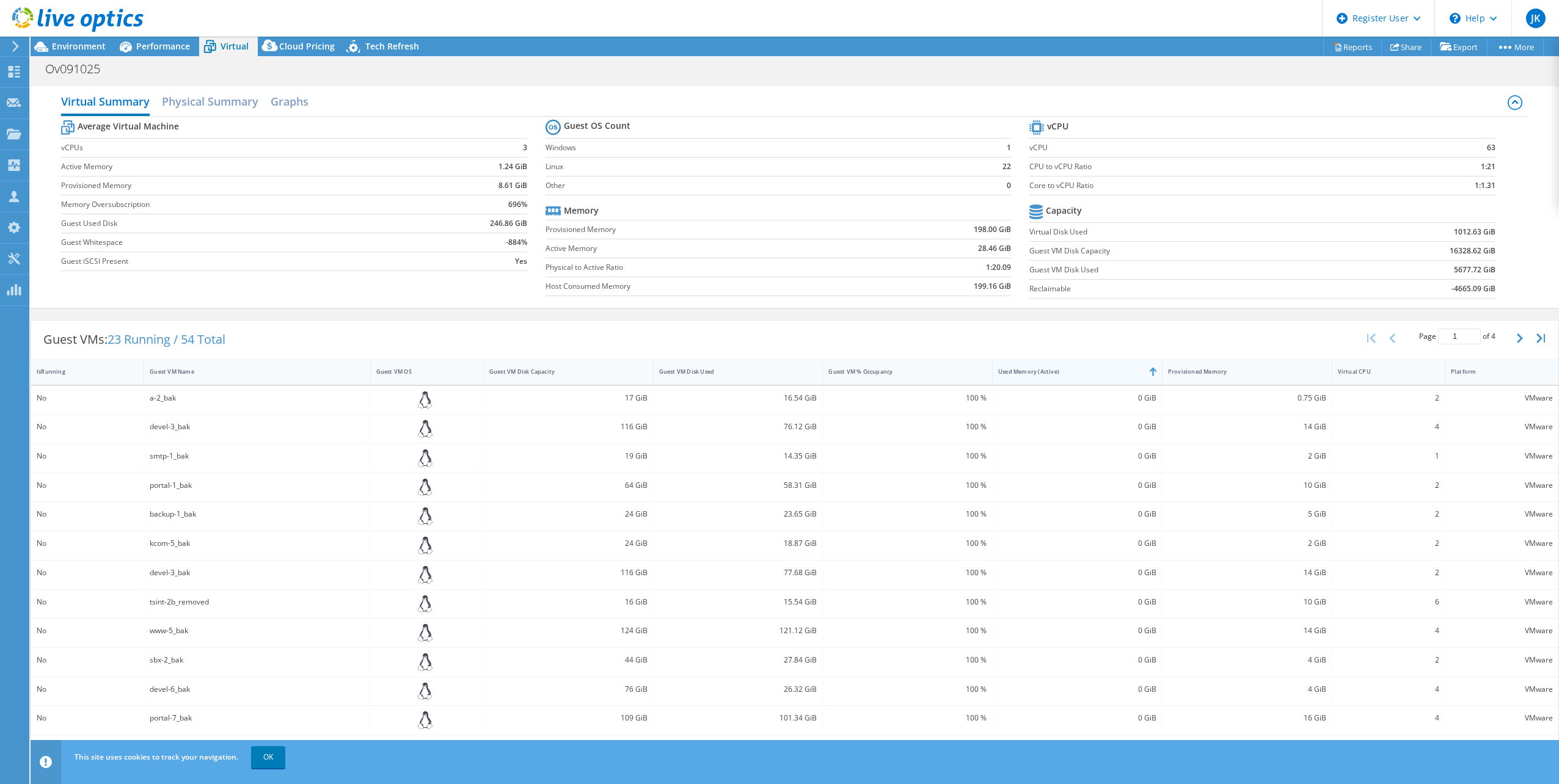
click at [1064, 373] on div "Used Memory (Active)" at bounding box center [1070, 371] width 144 height 8
click at [772, 371] on div "Guest VM Disk Used" at bounding box center [731, 371] width 144 height 8
click at [68, 41] on span "Environment" at bounding box center [79, 46] width 54 height 11
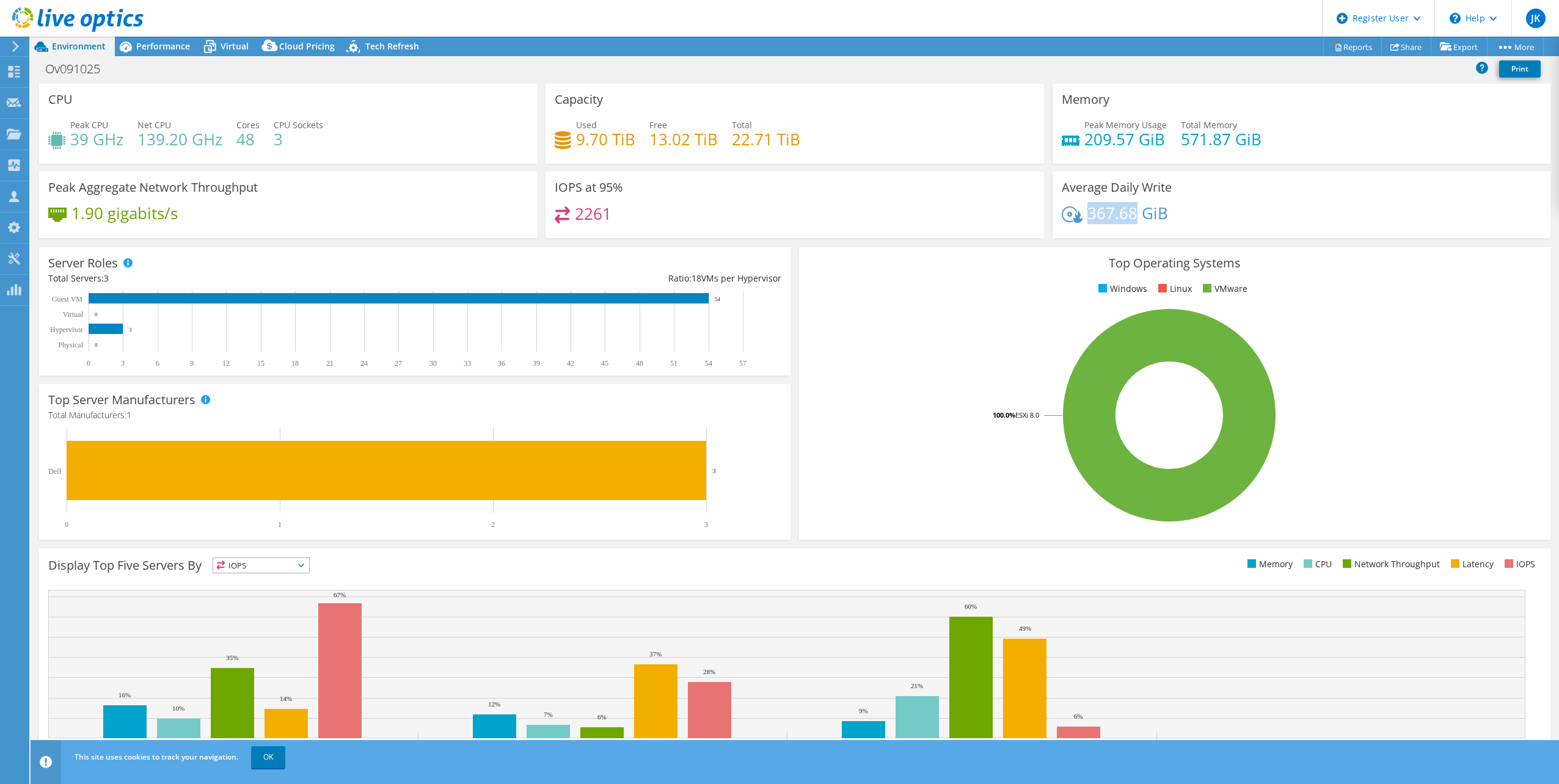
drag, startPoint x: 1083, startPoint y: 219, endPoint x: 1128, endPoint y: 222, distance: 45.1
click at [1128, 220] on h4 "367.68 GiB" at bounding box center [1128, 213] width 80 height 14
click at [128, 40] on div at bounding box center [72, 21] width 144 height 41
click at [130, 40] on div at bounding box center [72, 21] width 144 height 41
drag, startPoint x: 130, startPoint y: 40, endPoint x: 136, endPoint y: 46, distance: 8.5
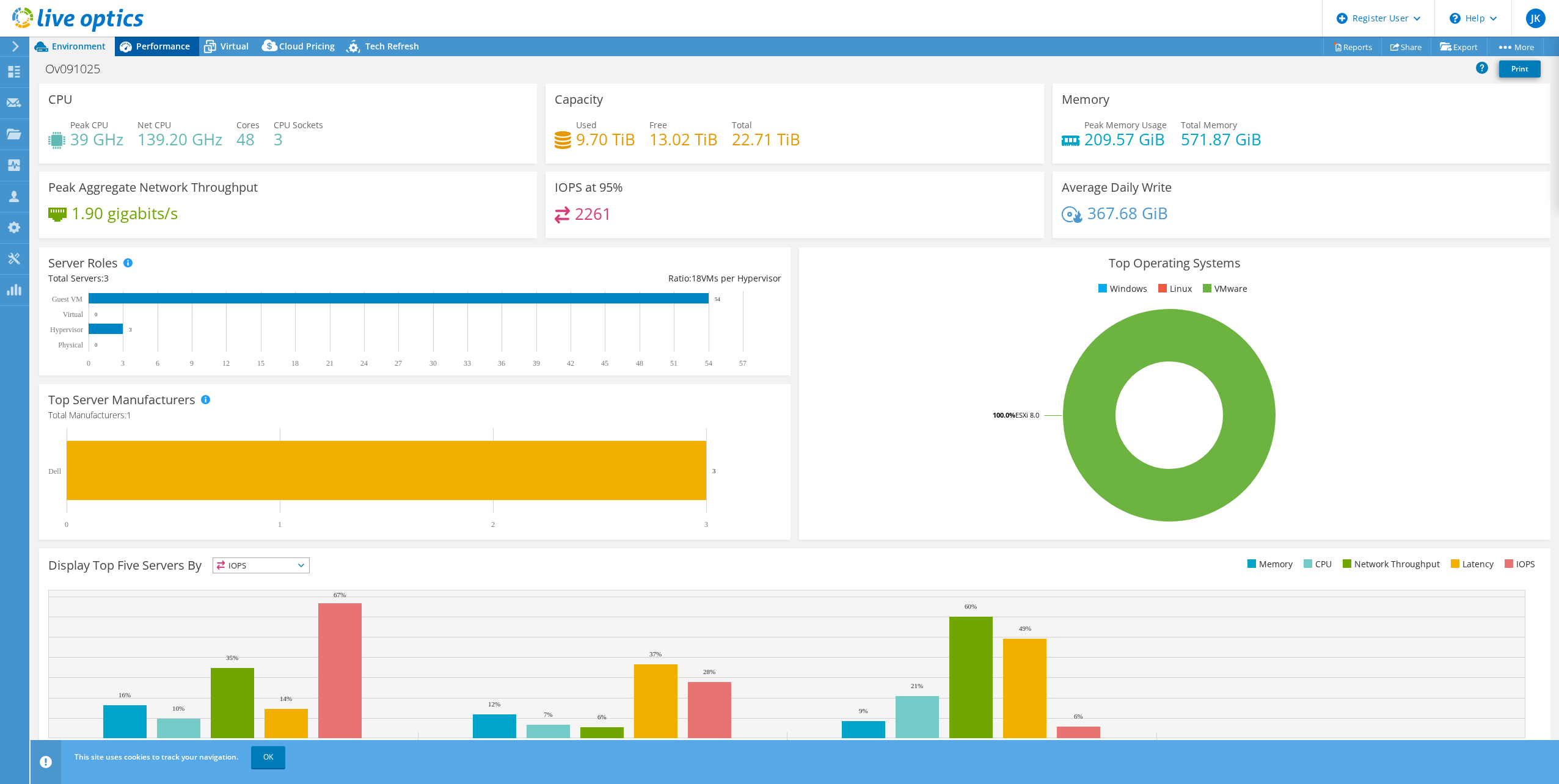
click at [136, 46] on span "Performance" at bounding box center [163, 46] width 54 height 11
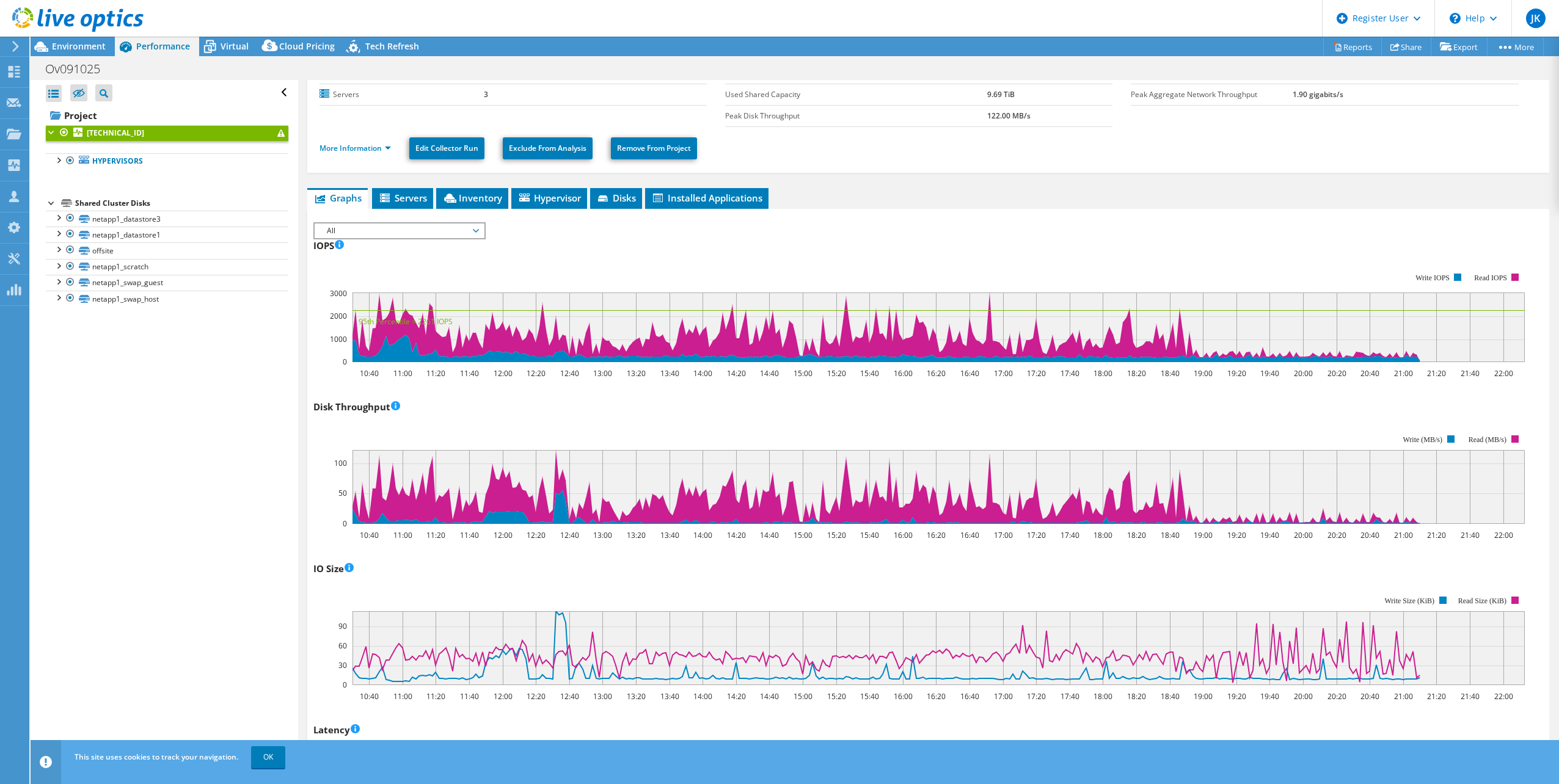
scroll to position [0, 0]
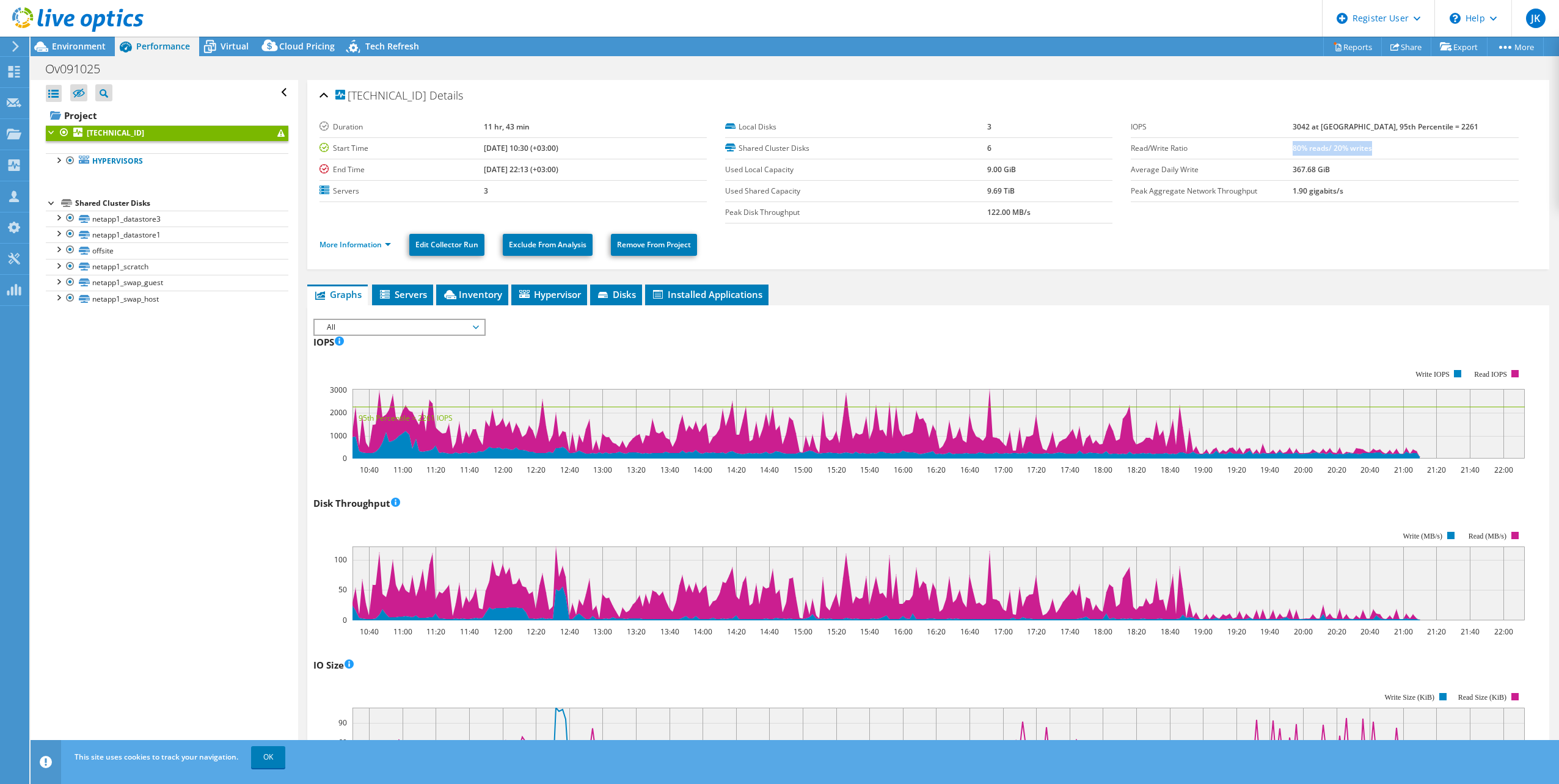
drag, startPoint x: 1323, startPoint y: 146, endPoint x: 1410, endPoint y: 144, distance: 87.0
click at [1410, 144] on td "80% reads/ 20% writes" at bounding box center [1406, 148] width 226 height 21
drag, startPoint x: 1410, startPoint y: 144, endPoint x: 1348, endPoint y: 152, distance: 62.5
click at [1348, 152] on b "80% reads/ 20% writes" at bounding box center [1333, 148] width 80 height 11
click at [381, 44] on span "Tech Refresh" at bounding box center [392, 46] width 54 height 11
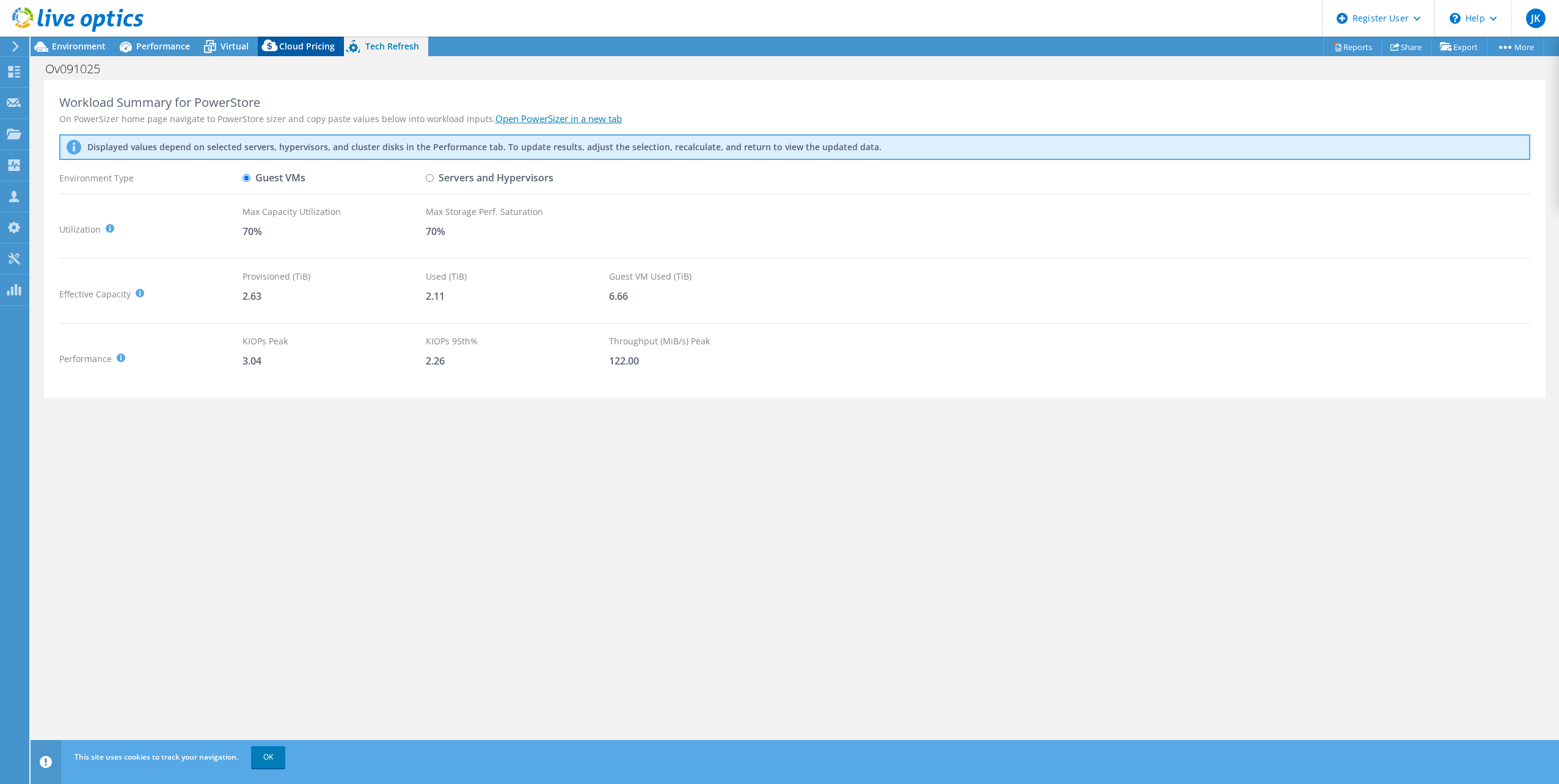
click at [295, 38] on div "Cloud Pricing" at bounding box center [300, 46] width 86 height 19
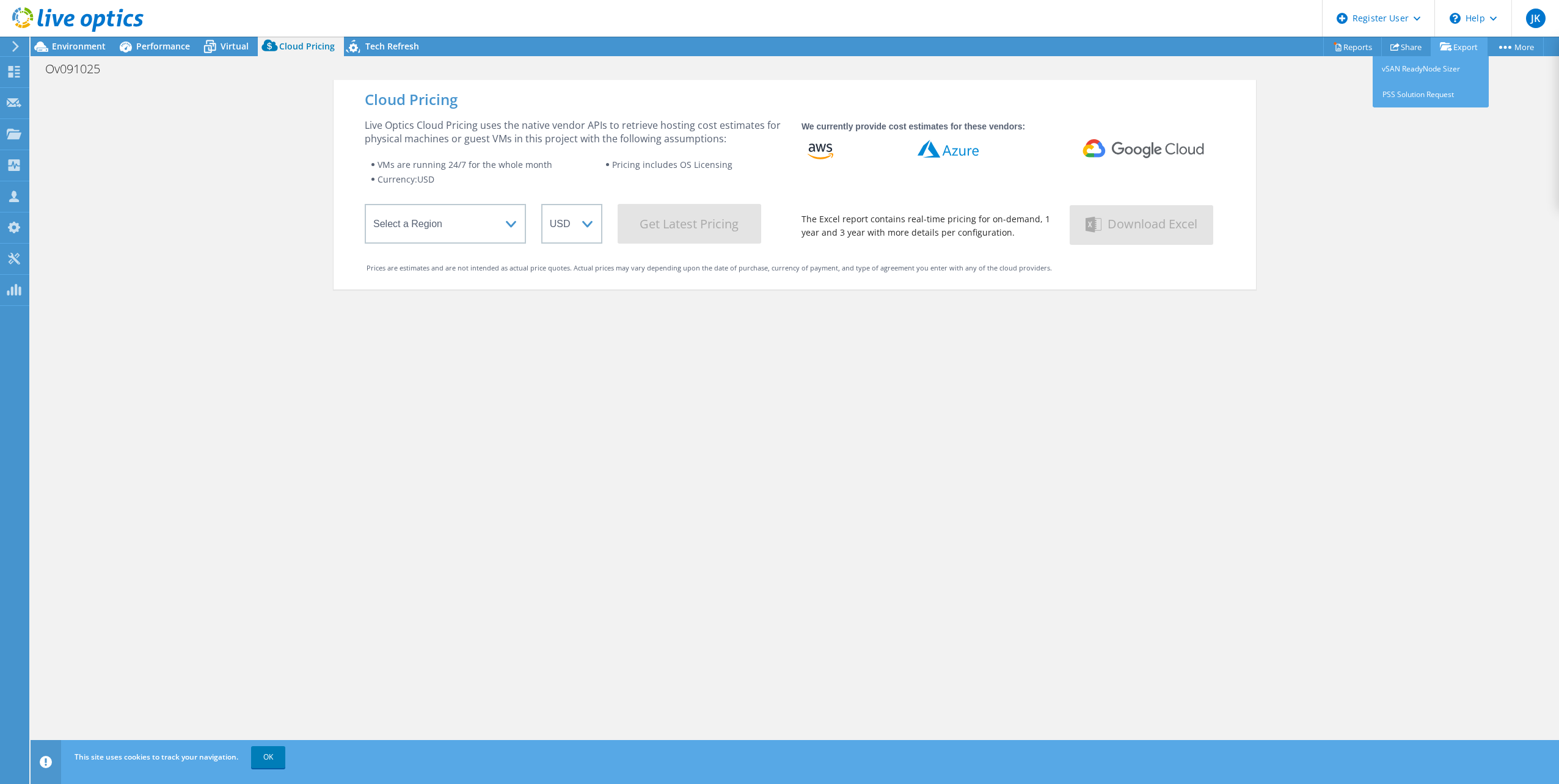
click at [1456, 51] on link "Export" at bounding box center [1459, 46] width 57 height 19
click at [73, 51] on span "Environment" at bounding box center [79, 46] width 54 height 11
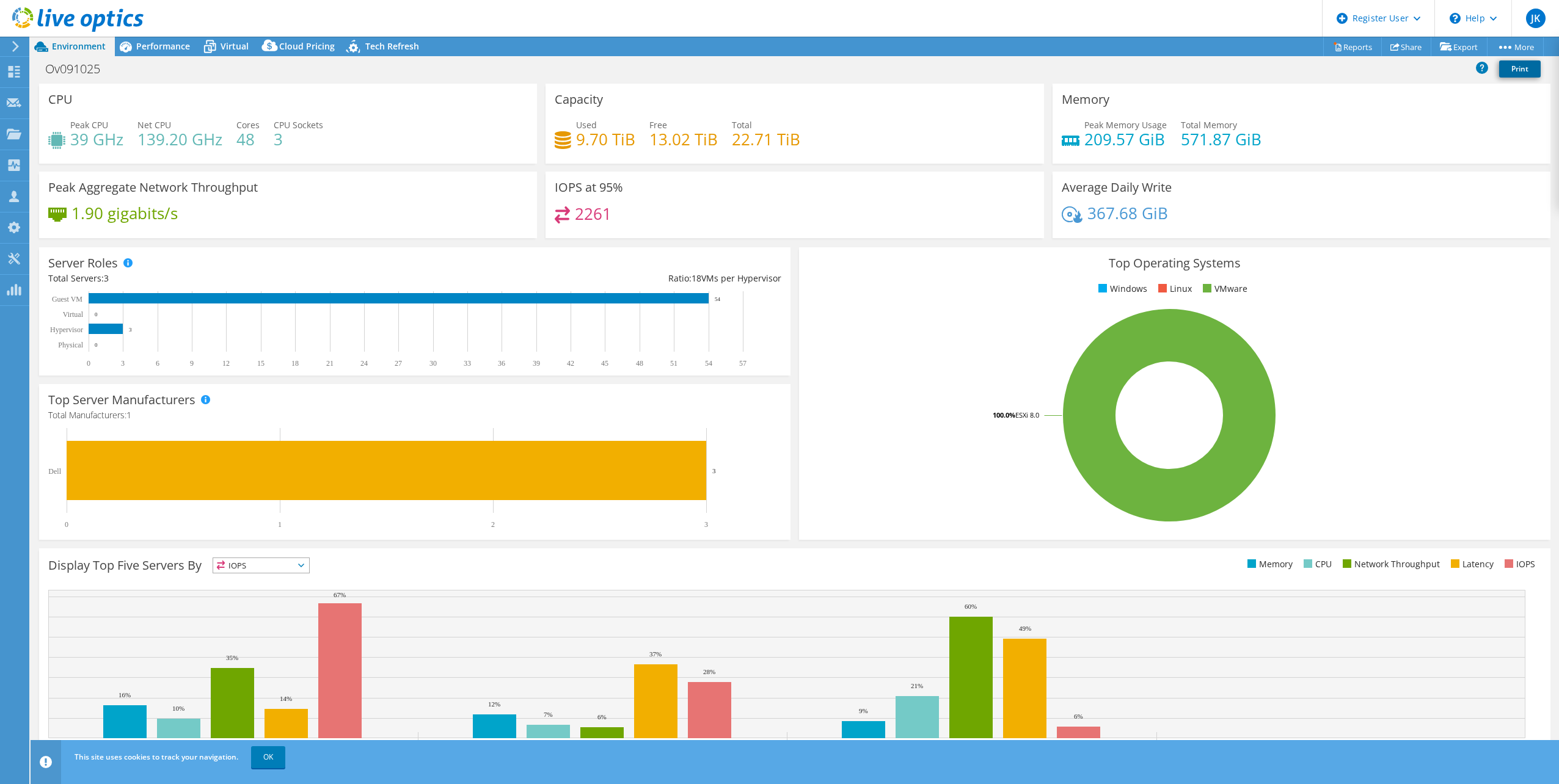
click at [1509, 70] on link "Print" at bounding box center [1520, 69] width 41 height 17
click at [1368, 44] on link "Reports" at bounding box center [1353, 46] width 58 height 19
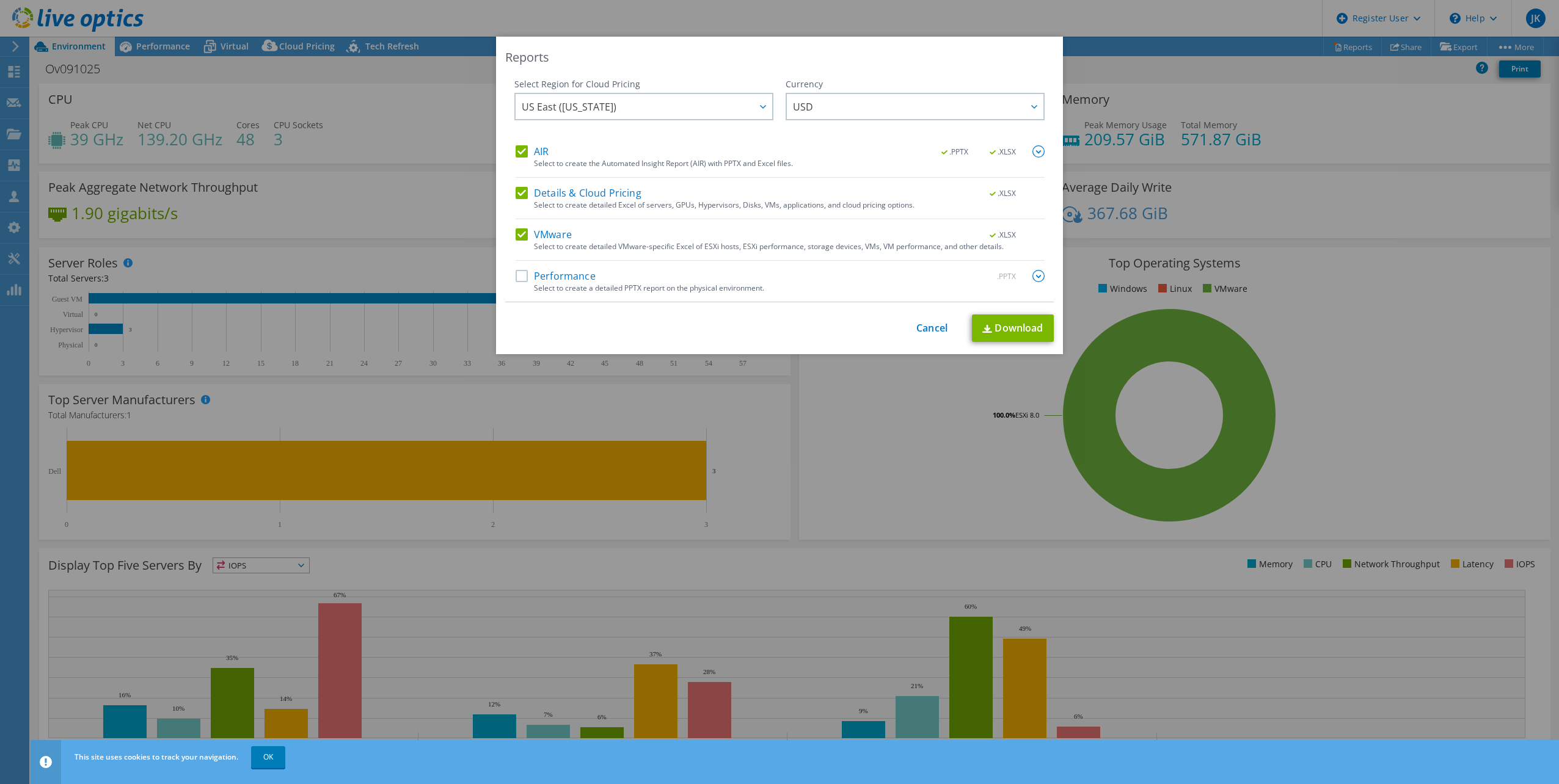
click at [521, 277] on label "Performance" at bounding box center [555, 275] width 80 height 12
click at [0, 0] on input "Performance" at bounding box center [0, 0] width 0 height 0
click at [1003, 329] on link "Download" at bounding box center [1013, 328] width 82 height 28
click at [920, 334] on link "Cancel" at bounding box center [932, 328] width 31 height 11
